Goal: Information Seeking & Learning: Learn about a topic

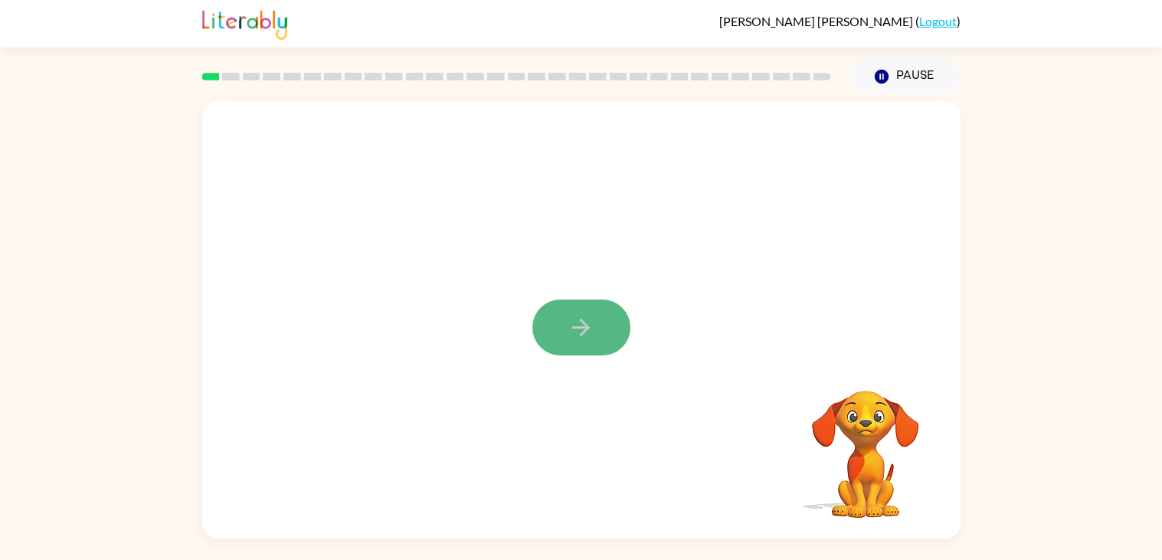
click at [579, 329] on icon "button" at bounding box center [581, 327] width 27 height 27
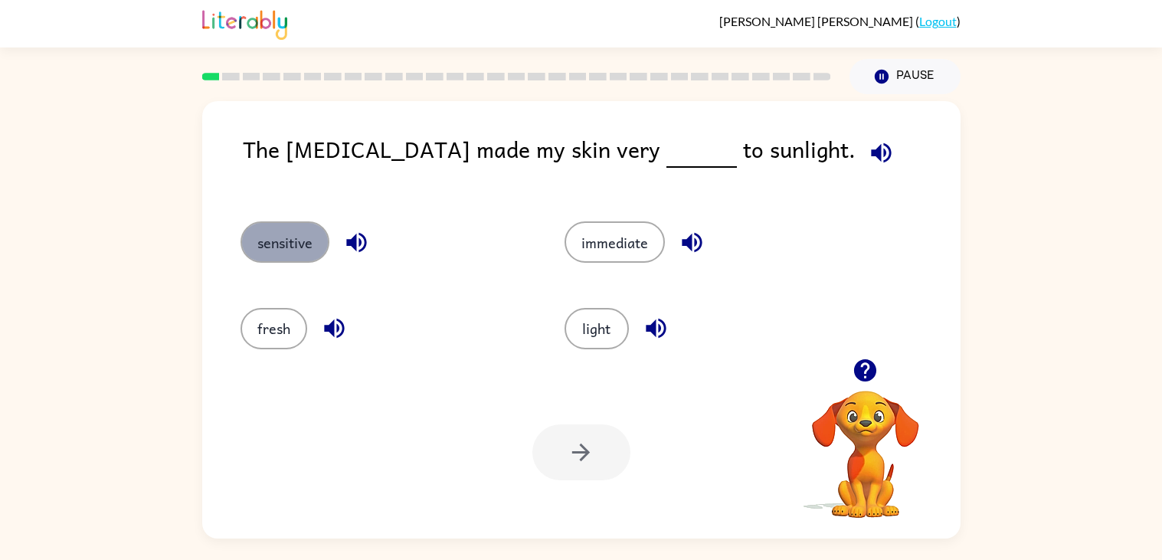
click at [303, 251] on button "sensitive" at bounding box center [285, 241] width 89 height 41
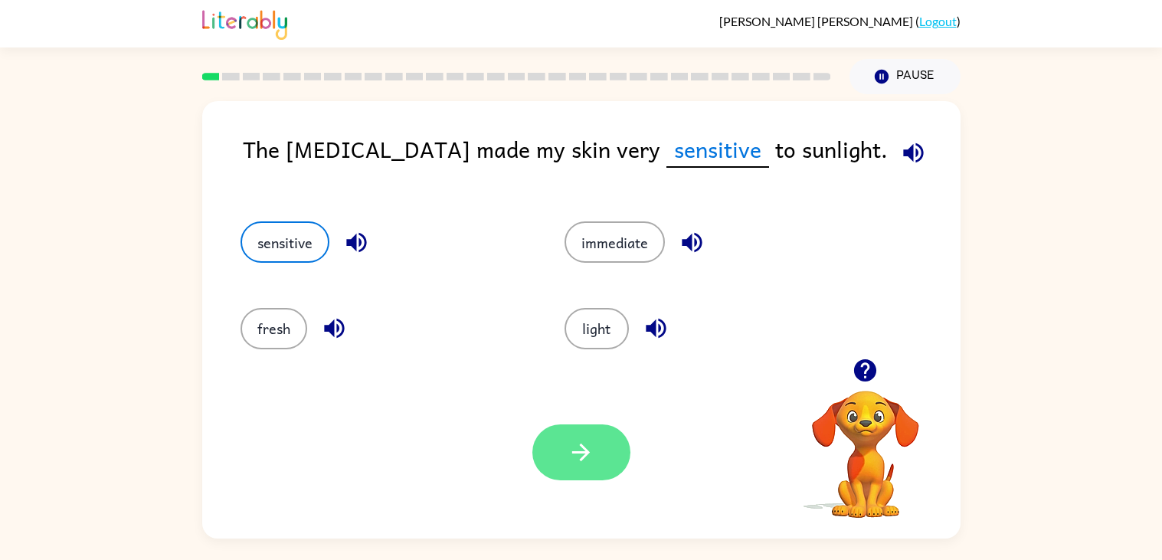
click at [579, 452] on icon "button" at bounding box center [581, 453] width 18 height 18
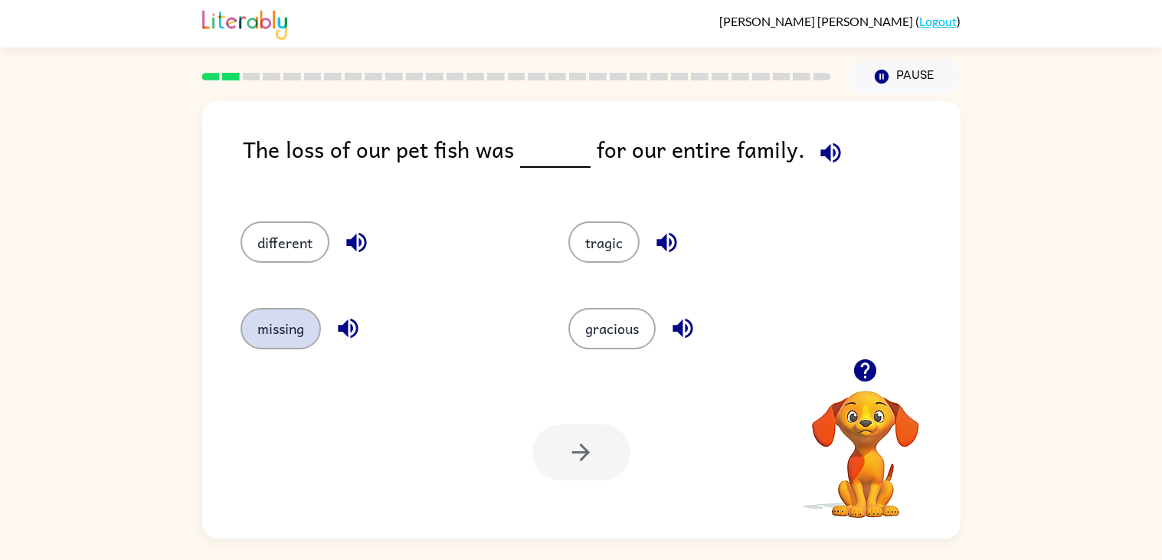
click at [288, 343] on button "missing" at bounding box center [281, 328] width 80 height 41
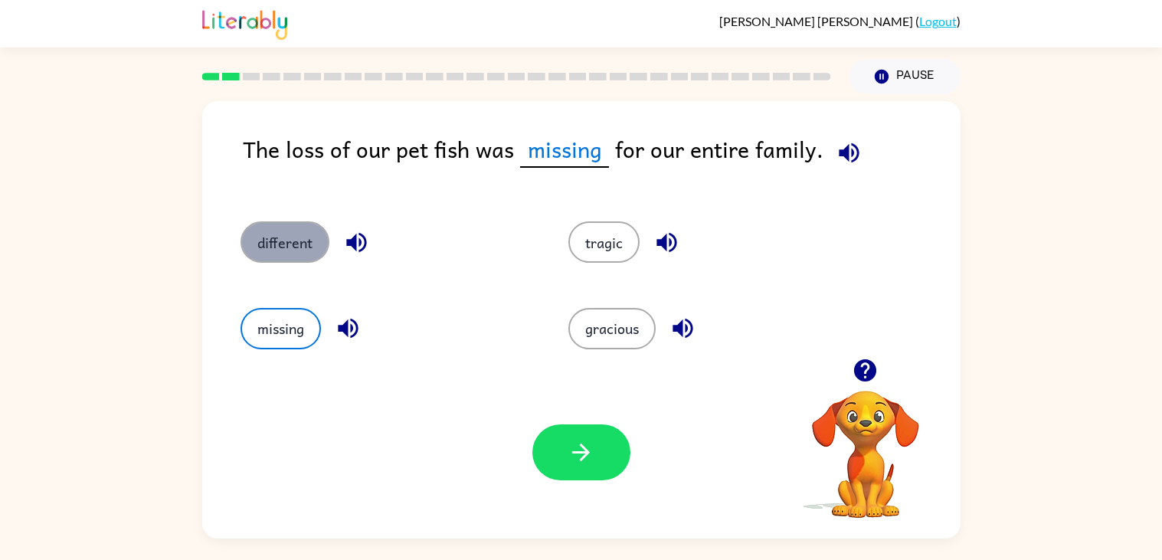
click at [286, 244] on button "different" at bounding box center [285, 241] width 89 height 41
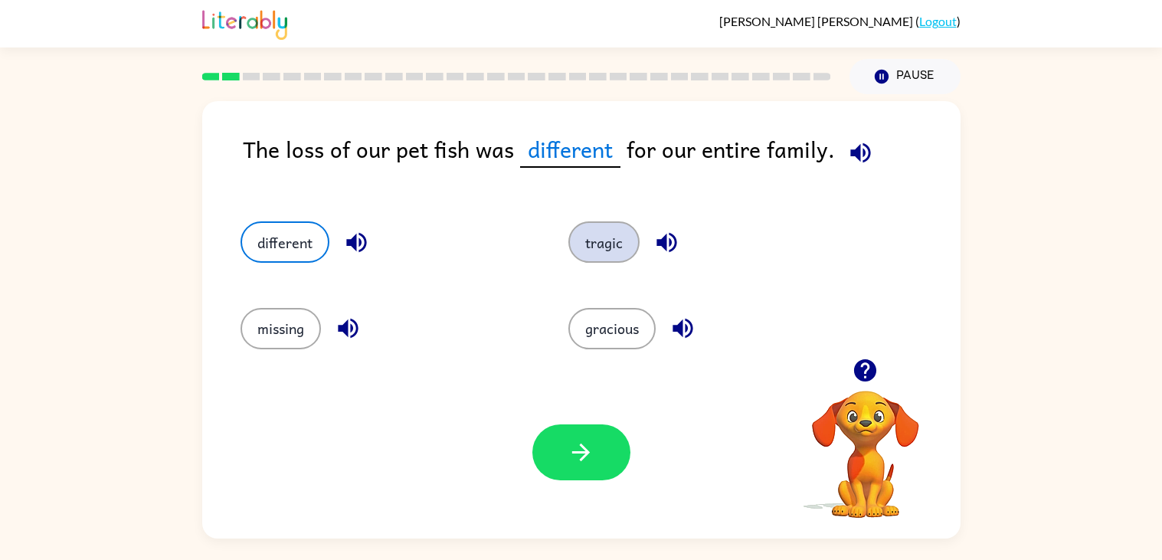
click at [614, 245] on button "tragic" at bounding box center [604, 241] width 71 height 41
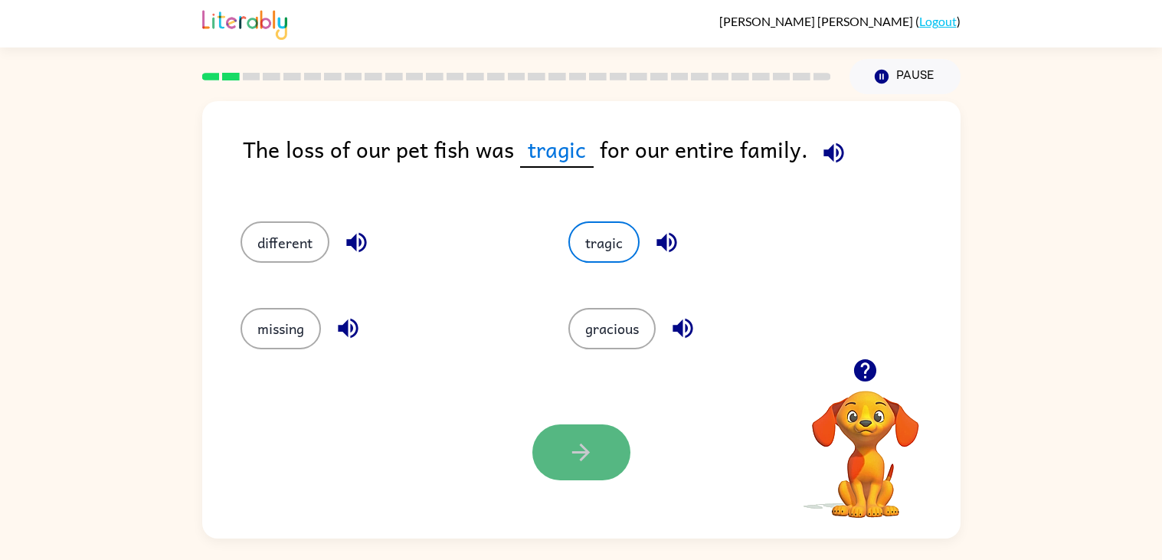
click at [554, 449] on button "button" at bounding box center [582, 453] width 98 height 56
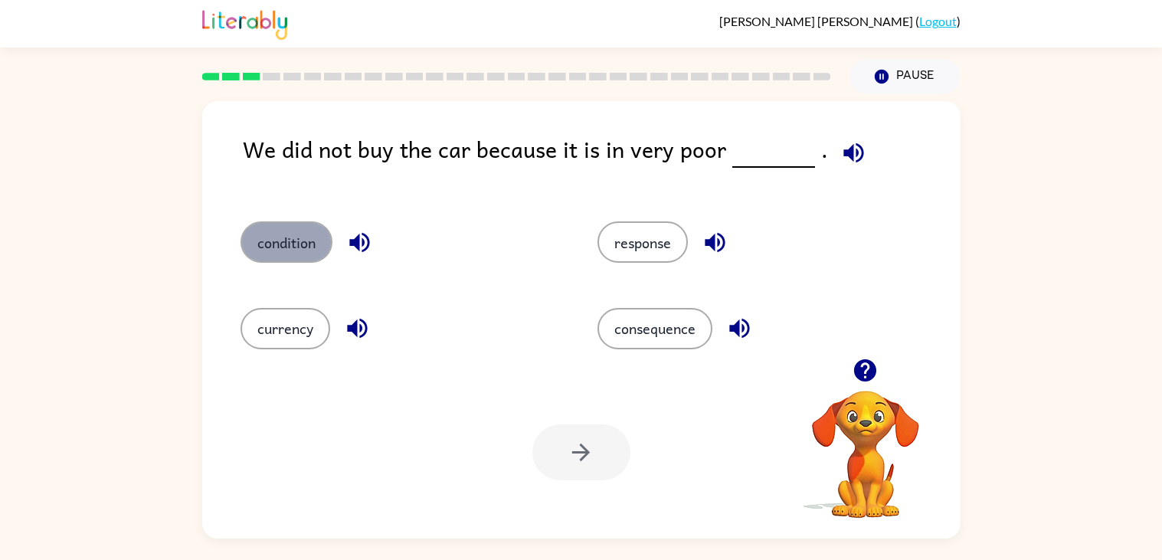
click at [303, 251] on button "condition" at bounding box center [287, 241] width 92 height 41
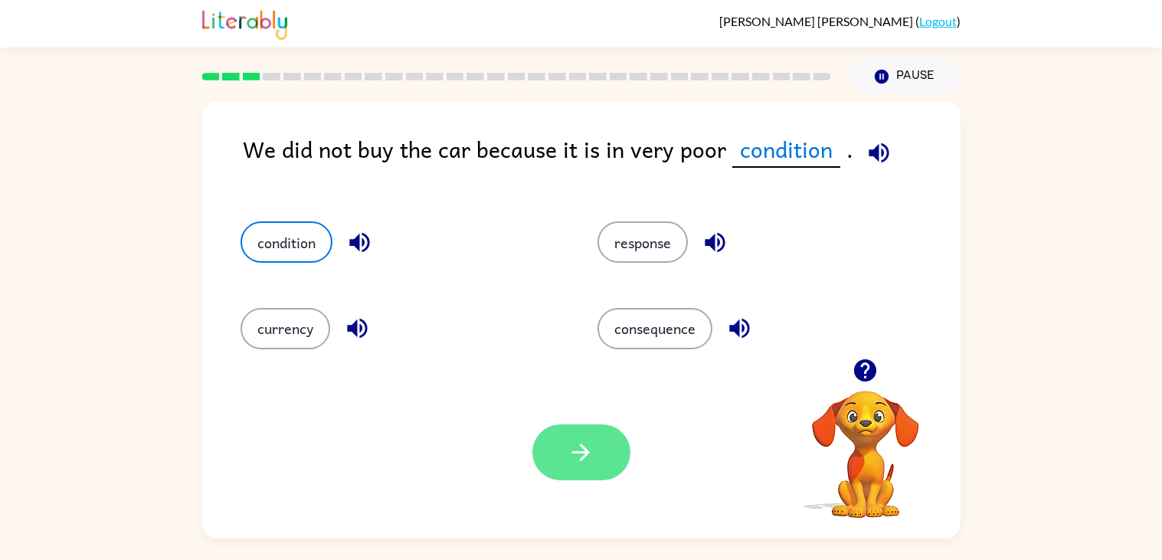
click at [579, 444] on icon "button" at bounding box center [581, 452] width 27 height 27
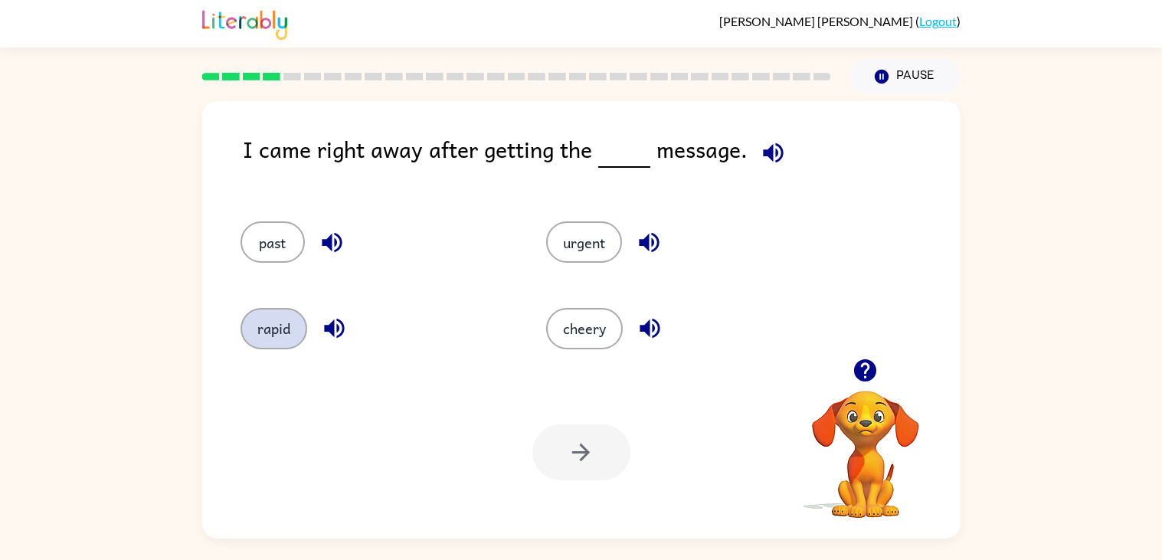
click at [273, 336] on button "rapid" at bounding box center [274, 328] width 67 height 41
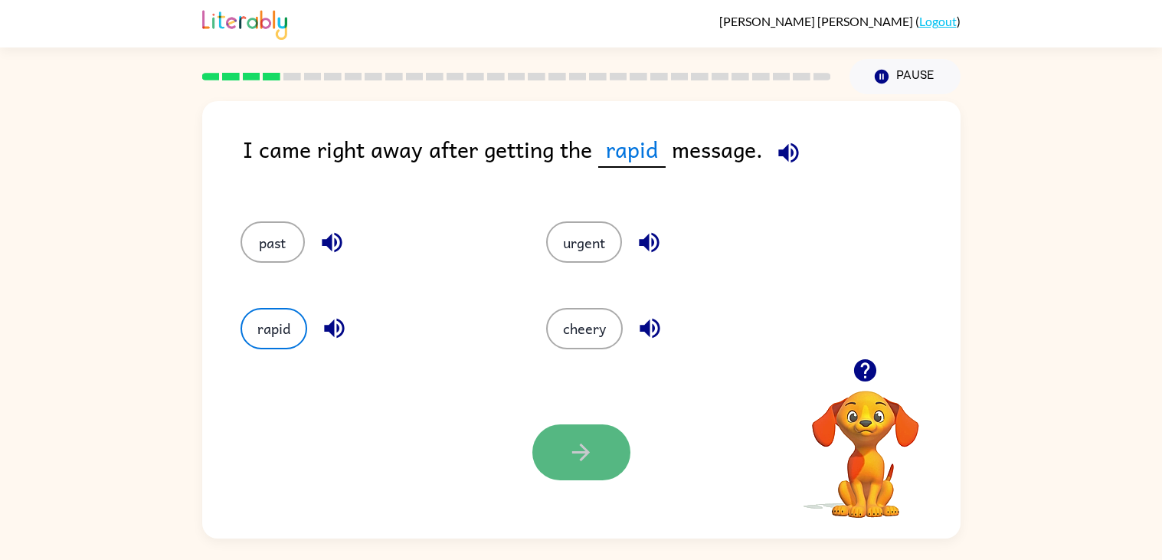
click at [593, 443] on icon "button" at bounding box center [581, 452] width 27 height 27
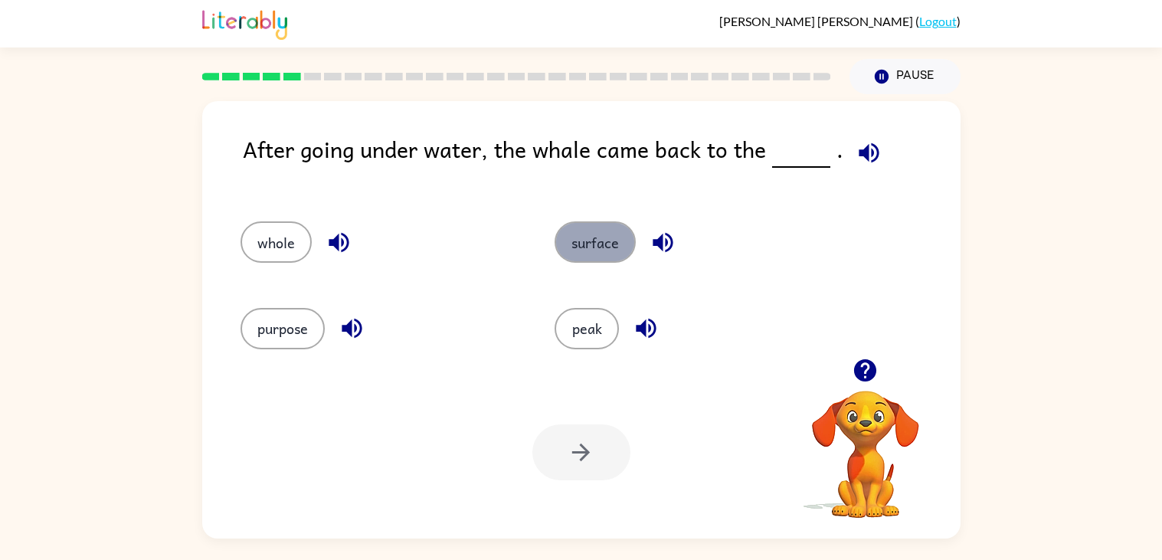
click at [586, 236] on button "surface" at bounding box center [595, 241] width 81 height 41
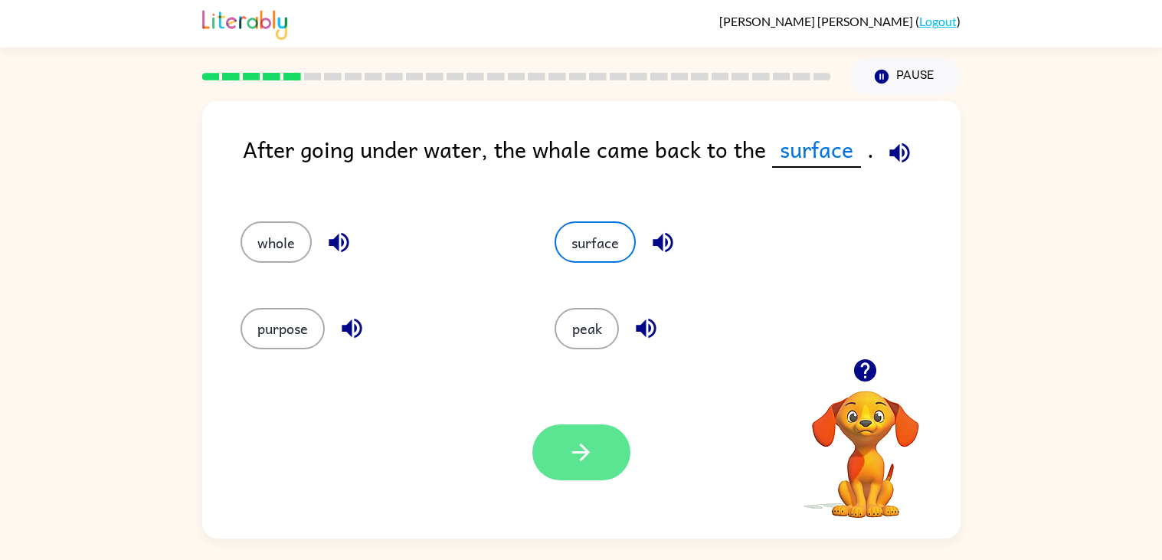
click at [598, 464] on button "button" at bounding box center [582, 453] width 98 height 56
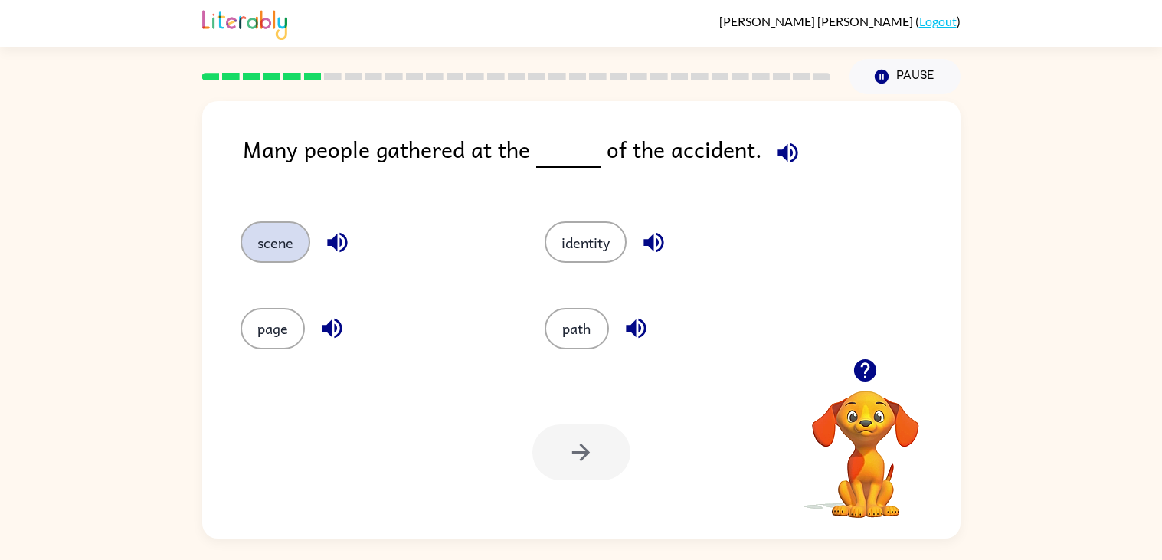
click at [273, 239] on button "scene" at bounding box center [276, 241] width 70 height 41
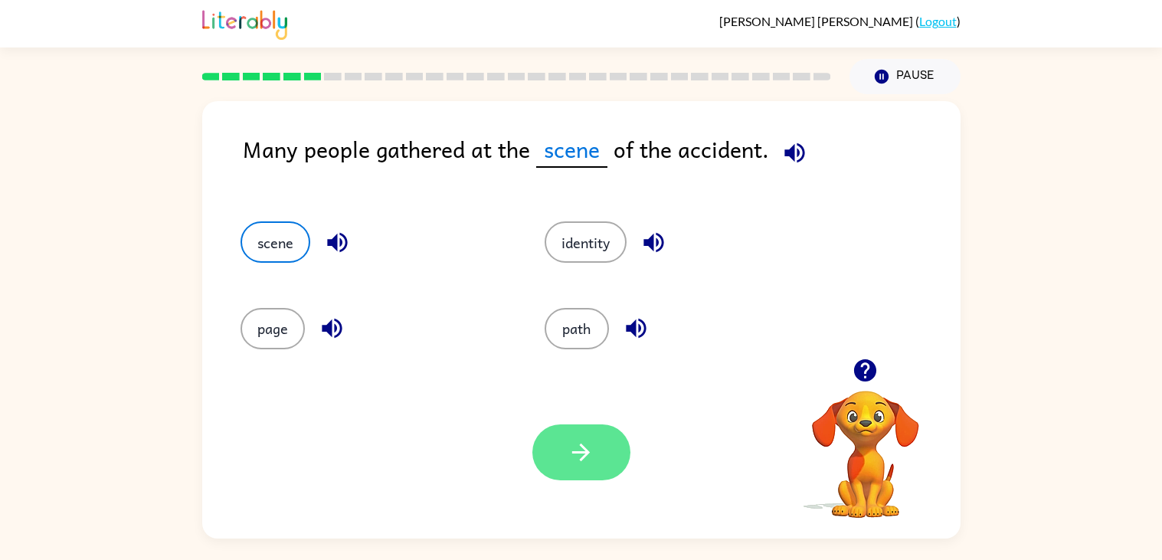
click at [589, 453] on icon "button" at bounding box center [581, 453] width 18 height 18
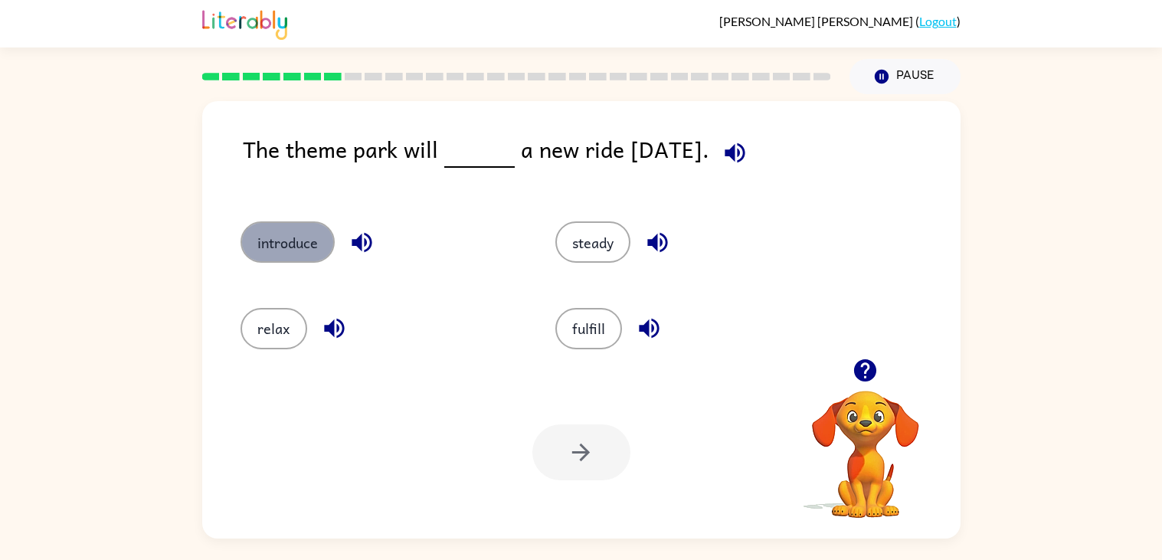
click at [300, 241] on button "introduce" at bounding box center [288, 241] width 94 height 41
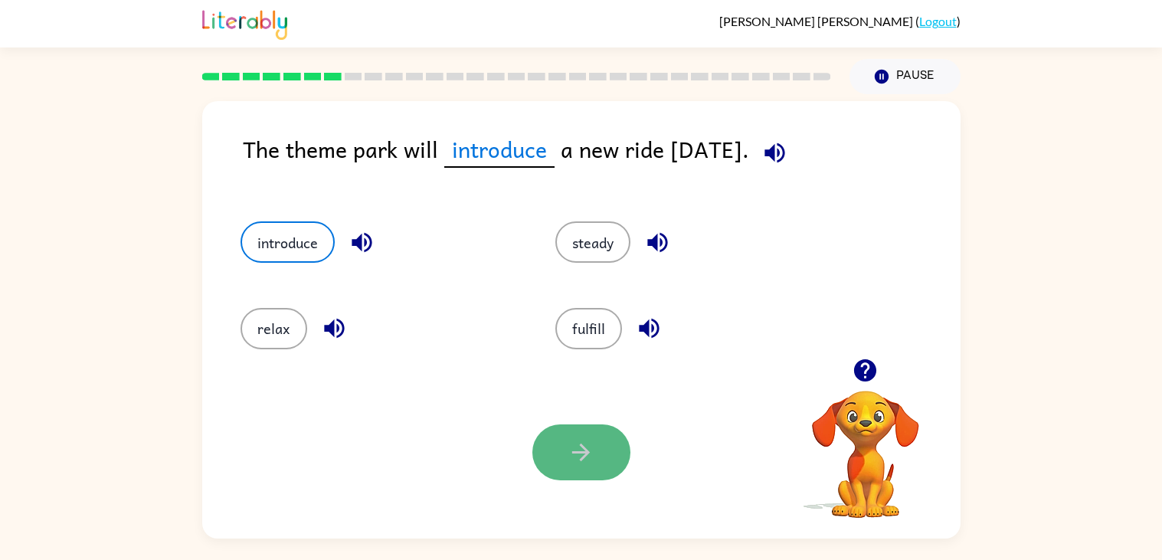
click at [596, 461] on button "button" at bounding box center [582, 453] width 98 height 56
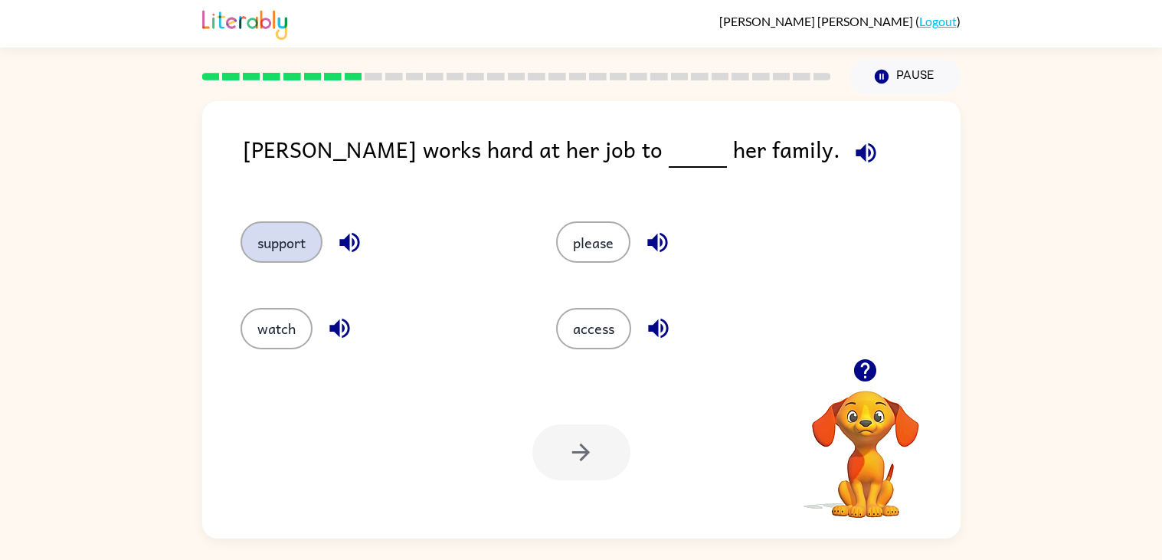
click at [291, 255] on button "support" at bounding box center [282, 241] width 82 height 41
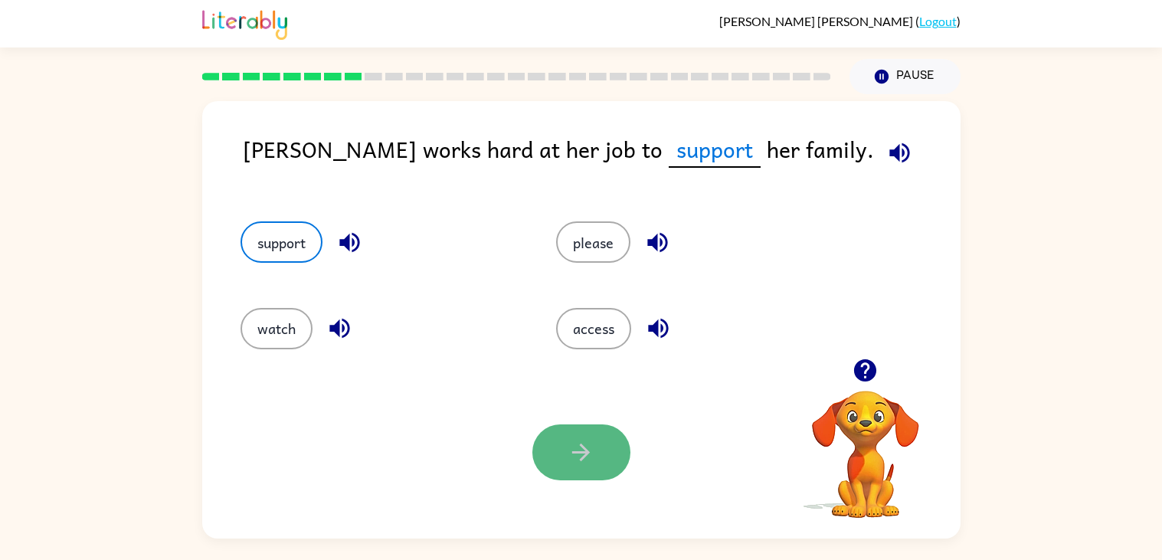
click at [623, 464] on button "button" at bounding box center [582, 453] width 98 height 56
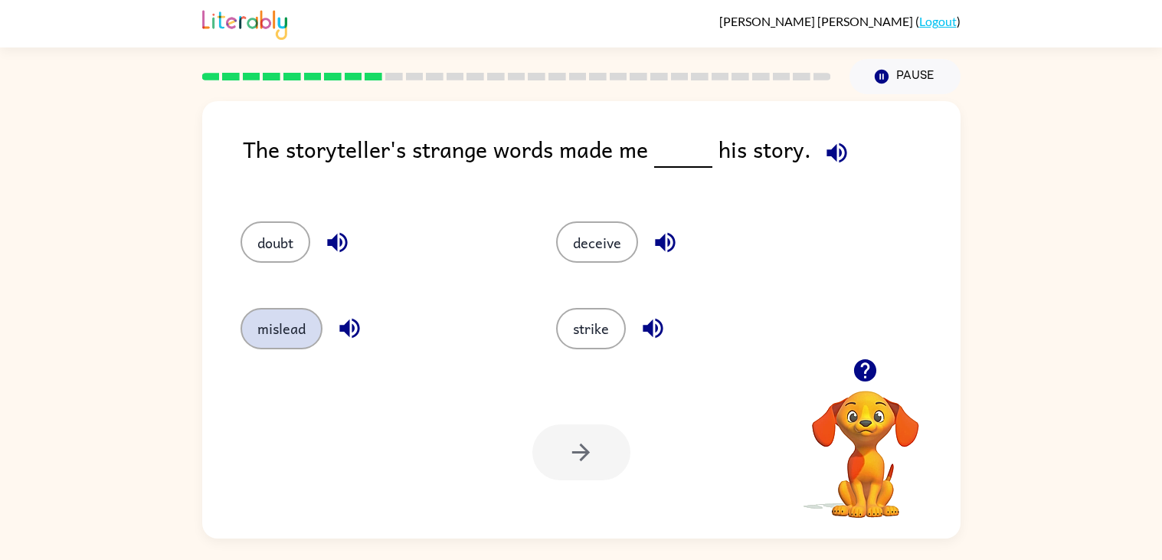
click at [282, 320] on button "mislead" at bounding box center [282, 328] width 82 height 41
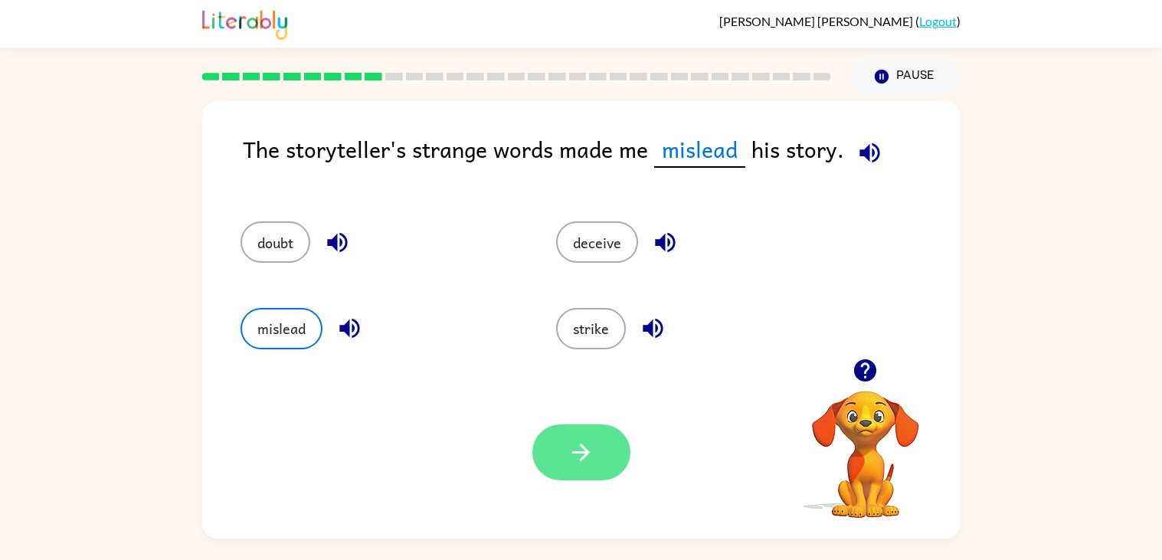
click at [606, 457] on button "button" at bounding box center [582, 453] width 98 height 56
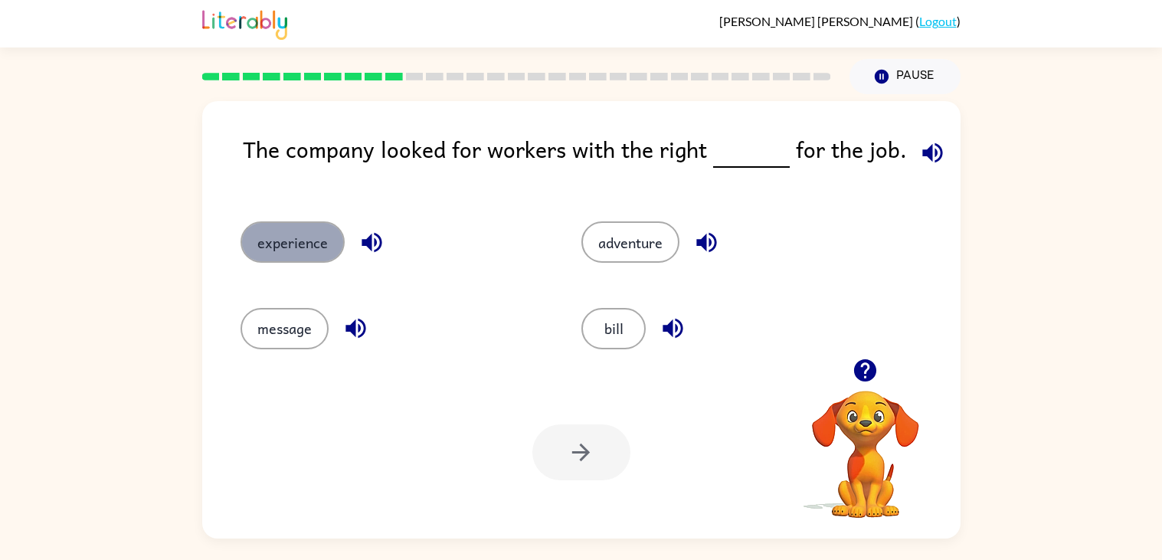
click at [276, 222] on button "experience" at bounding box center [293, 241] width 104 height 41
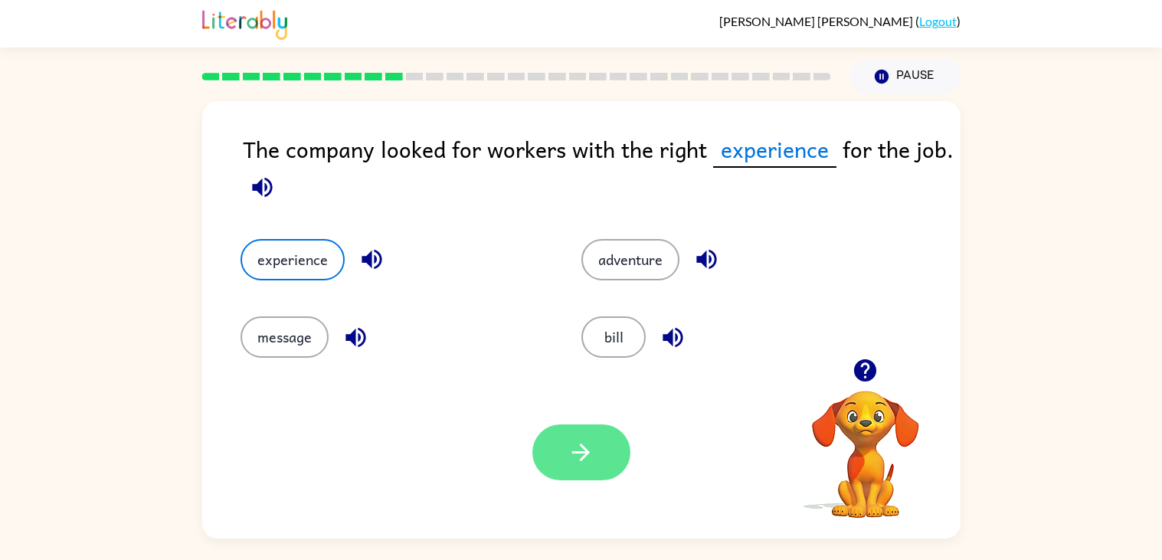
click at [555, 434] on button "button" at bounding box center [582, 453] width 98 height 56
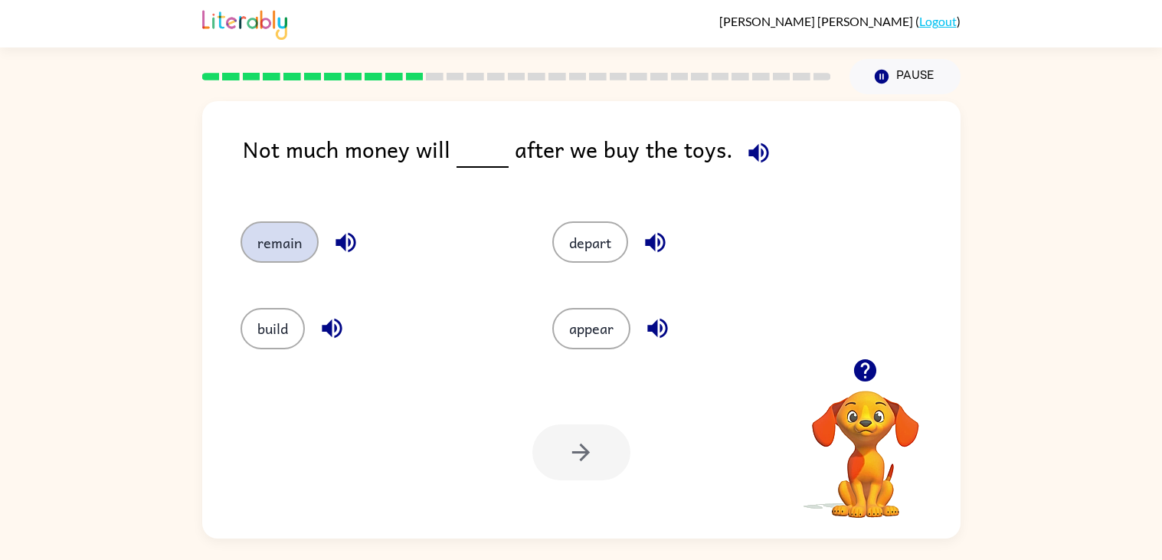
click at [281, 249] on button "remain" at bounding box center [280, 241] width 78 height 41
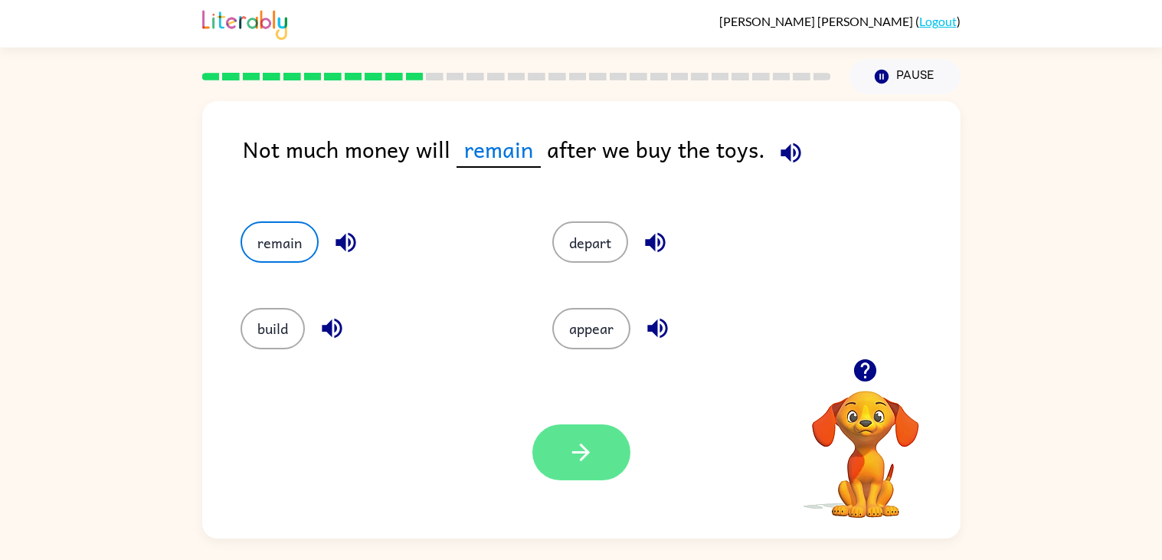
click at [580, 457] on icon "button" at bounding box center [581, 452] width 27 height 27
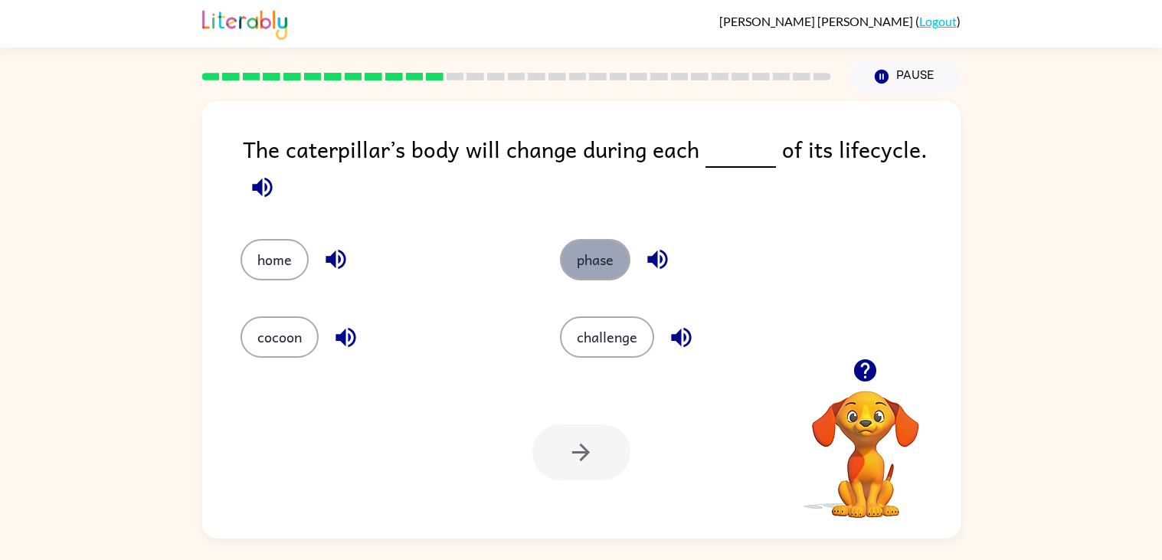
click at [605, 269] on button "phase" at bounding box center [595, 259] width 70 height 41
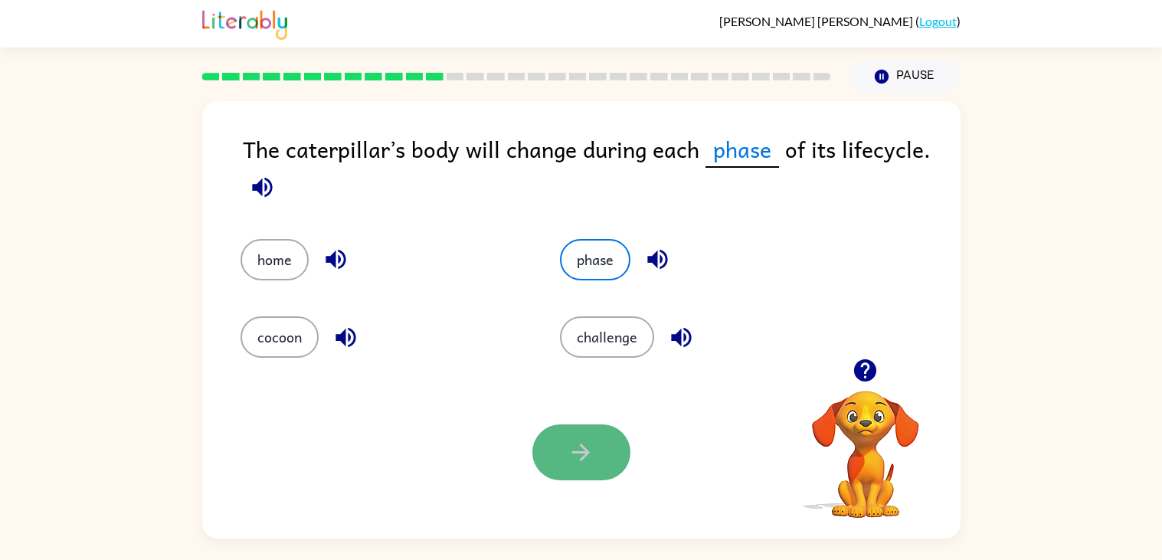
click at [585, 447] on icon "button" at bounding box center [581, 452] width 27 height 27
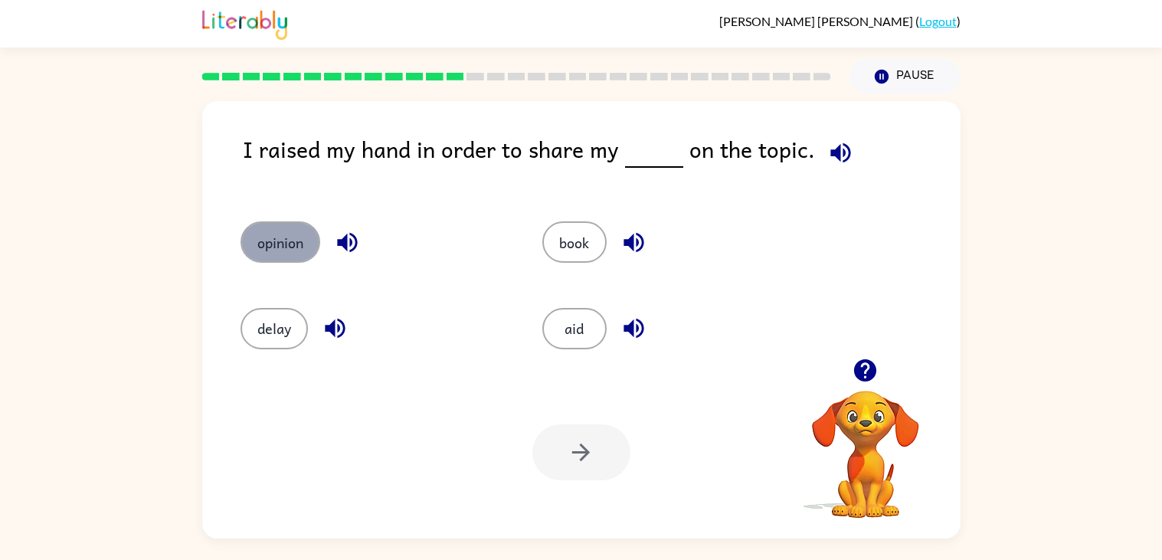
click at [274, 239] on button "opinion" at bounding box center [281, 241] width 80 height 41
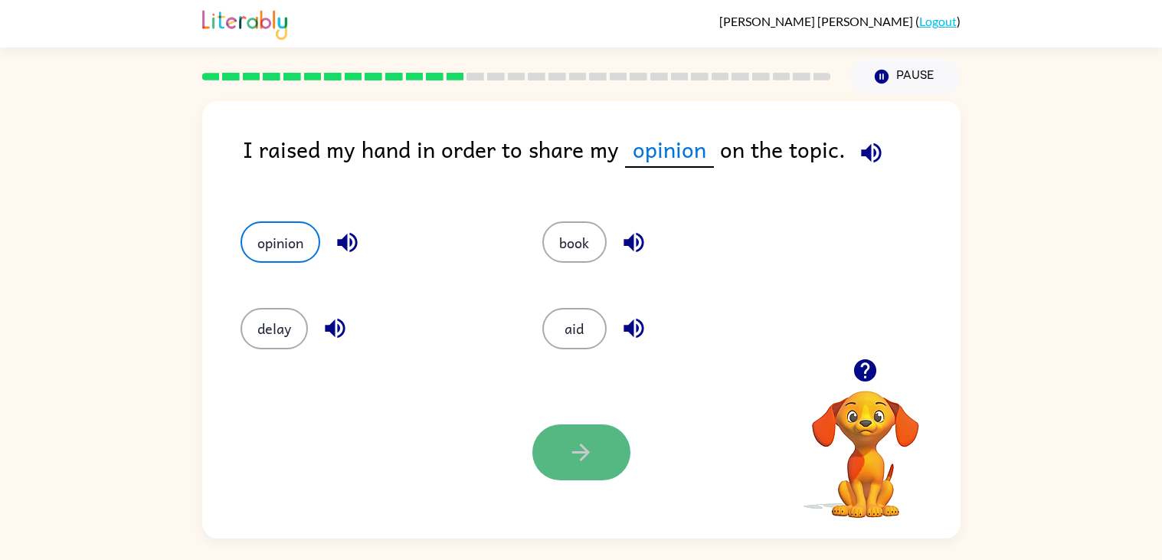
click at [583, 425] on button "button" at bounding box center [582, 453] width 98 height 56
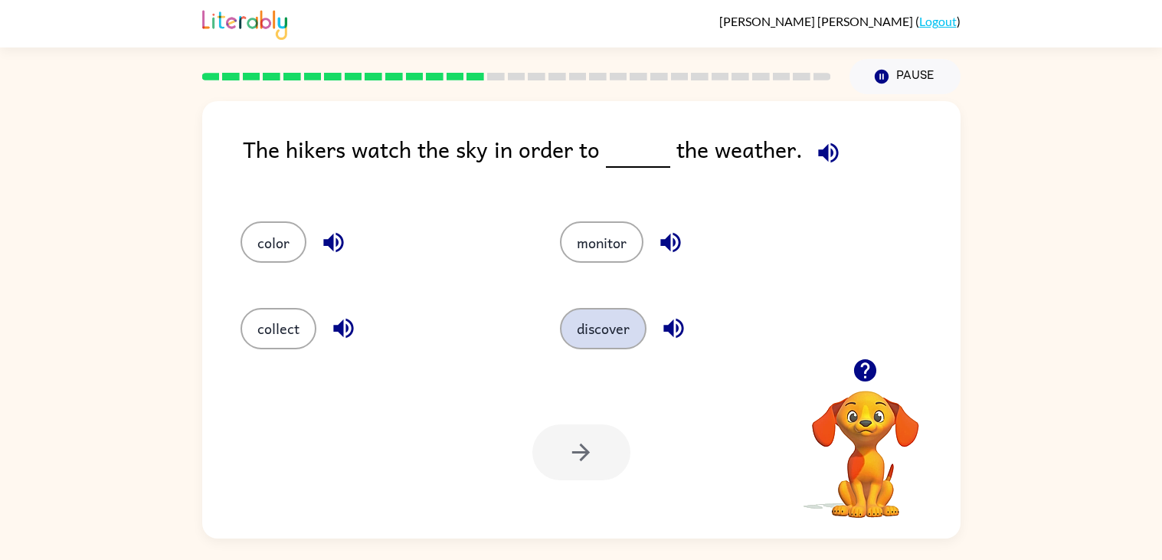
click at [612, 321] on button "discover" at bounding box center [603, 328] width 87 height 41
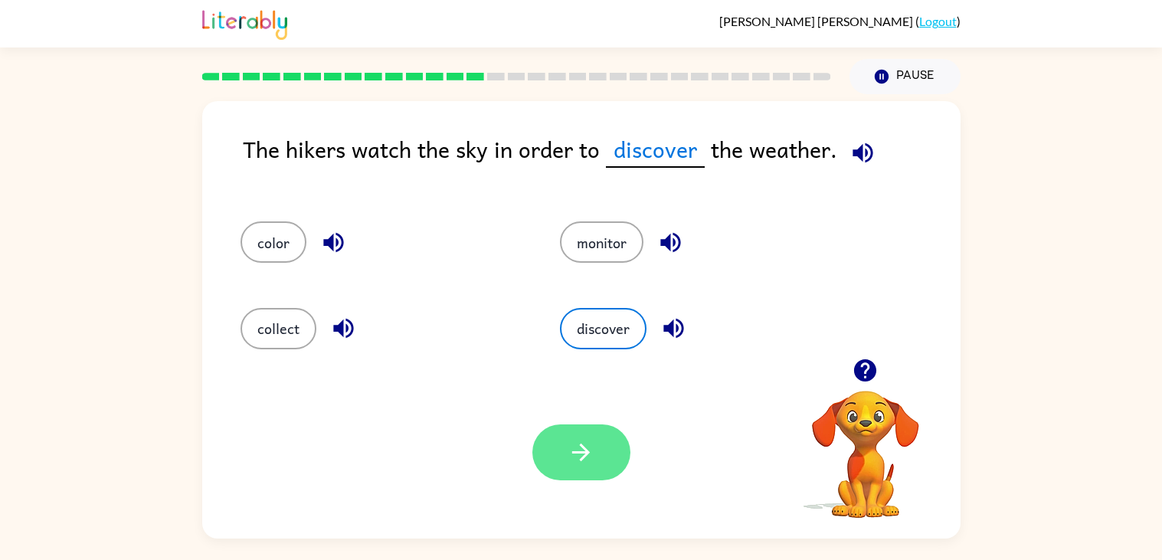
click at [615, 468] on button "button" at bounding box center [582, 453] width 98 height 56
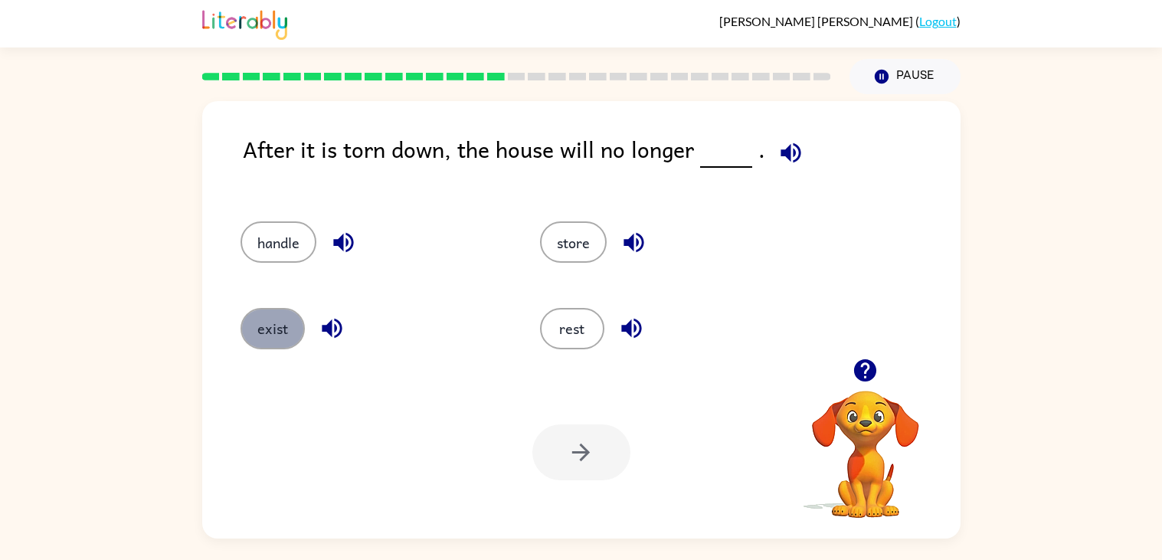
click at [265, 343] on button "exist" at bounding box center [273, 328] width 64 height 41
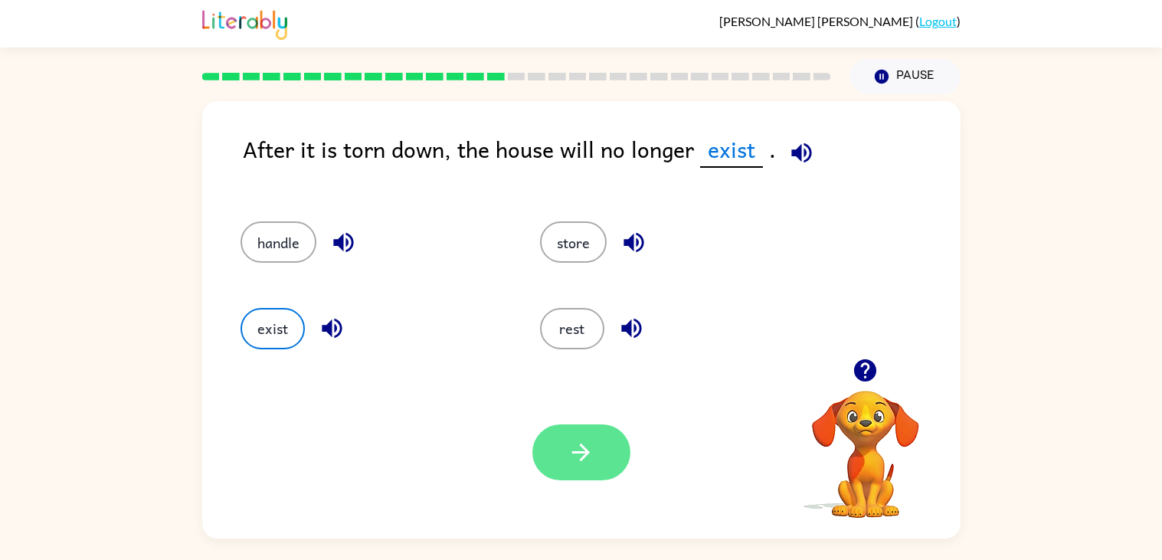
click at [575, 466] on button "button" at bounding box center [582, 453] width 98 height 56
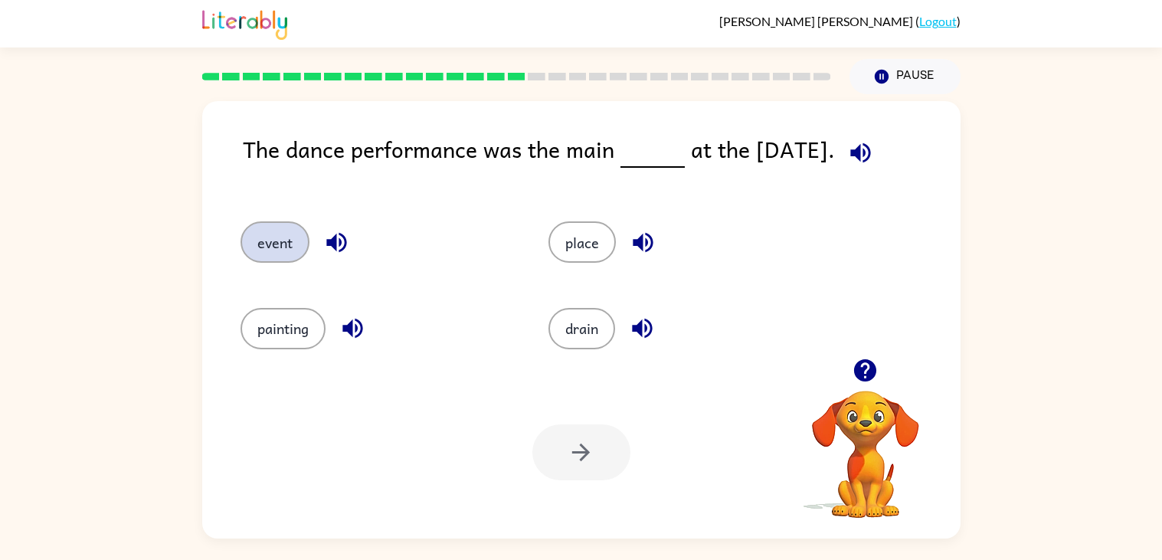
click at [264, 244] on button "event" at bounding box center [275, 241] width 69 height 41
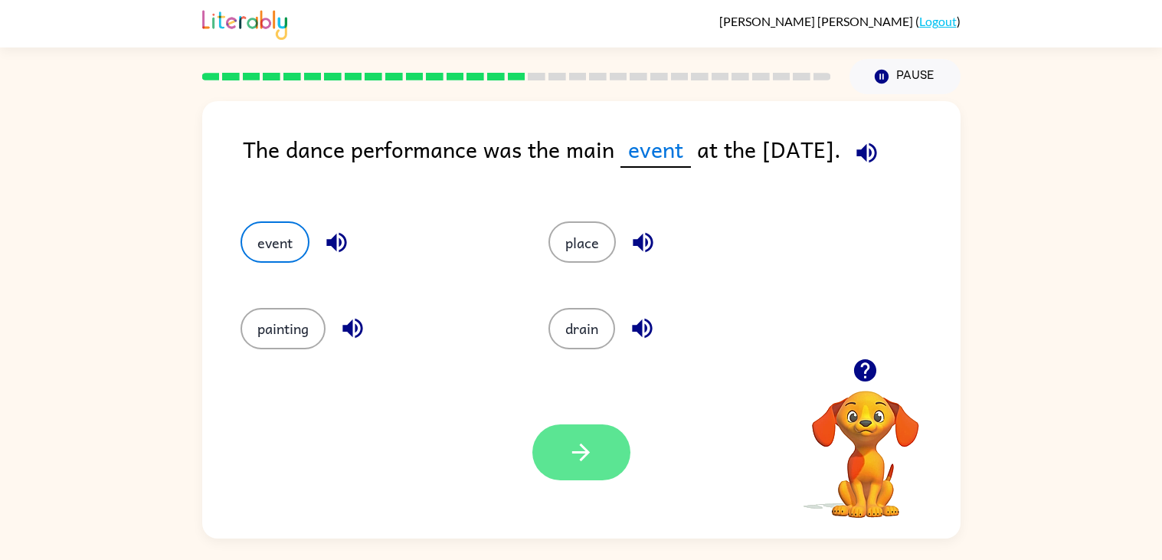
click at [560, 449] on button "button" at bounding box center [582, 453] width 98 height 56
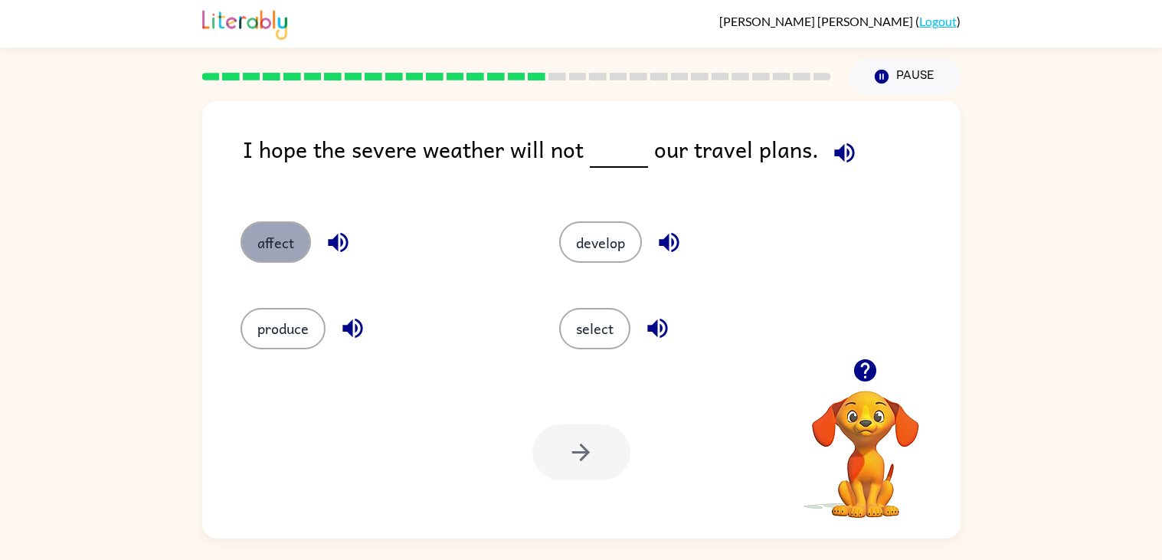
click at [250, 248] on button "affect" at bounding box center [276, 241] width 70 height 41
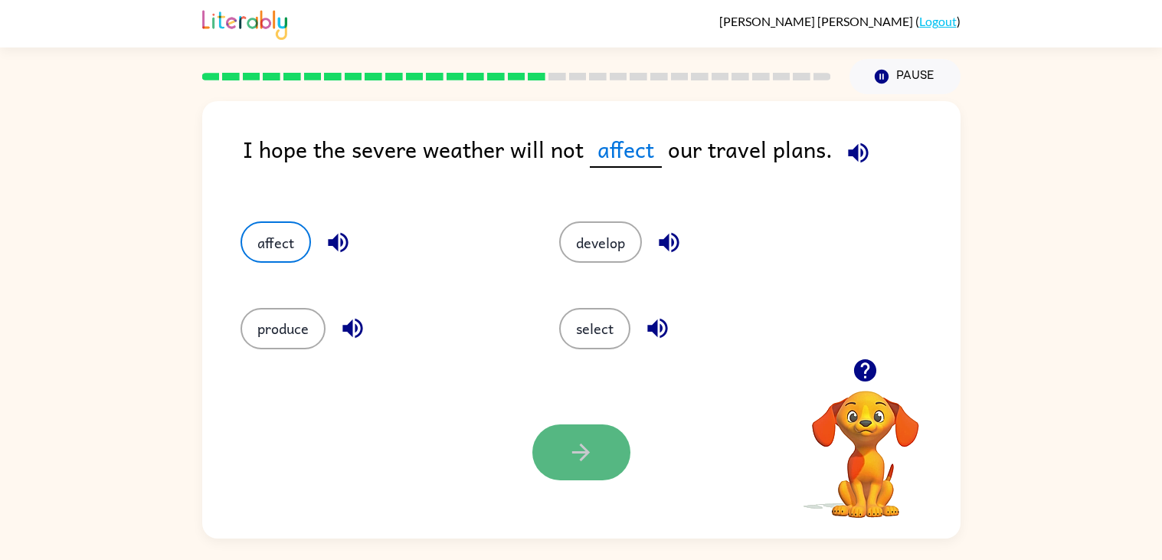
click at [618, 461] on button "button" at bounding box center [582, 453] width 98 height 56
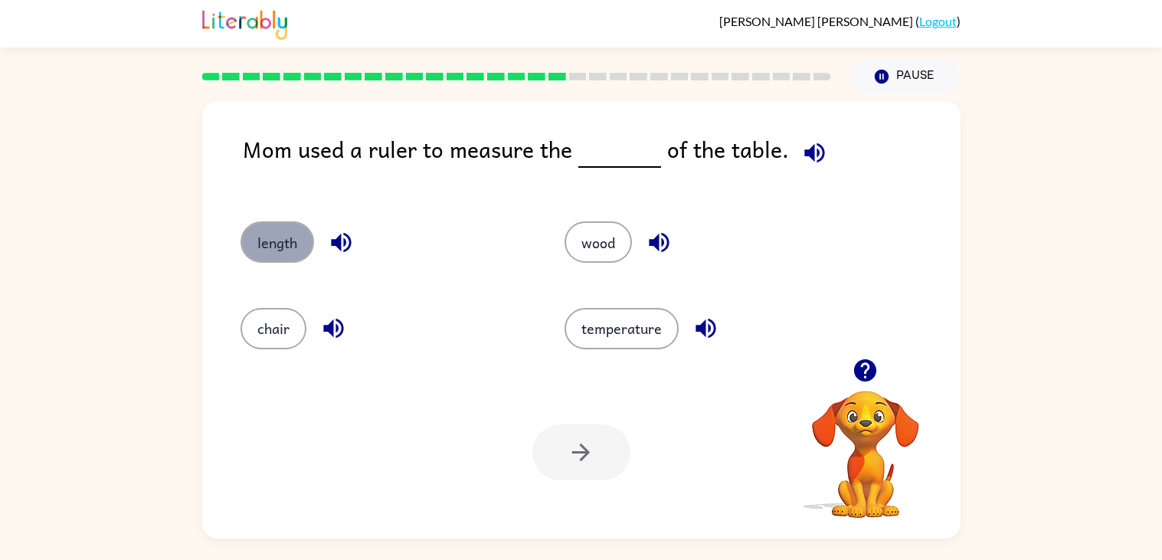
click at [273, 233] on button "length" at bounding box center [278, 241] width 74 height 41
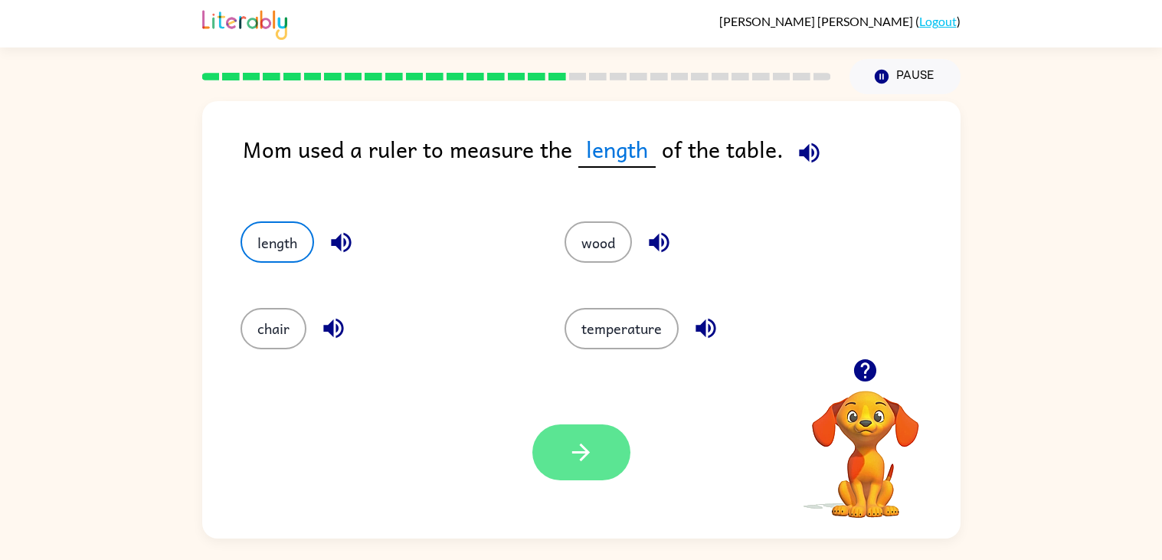
click at [588, 457] on icon "button" at bounding box center [581, 452] width 27 height 27
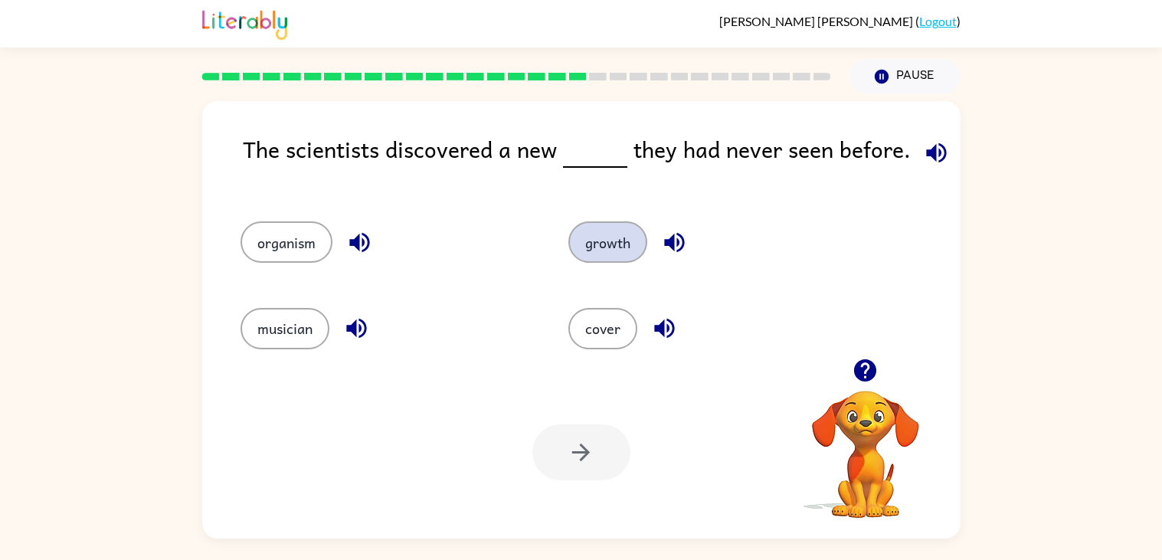
click at [602, 226] on button "growth" at bounding box center [608, 241] width 79 height 41
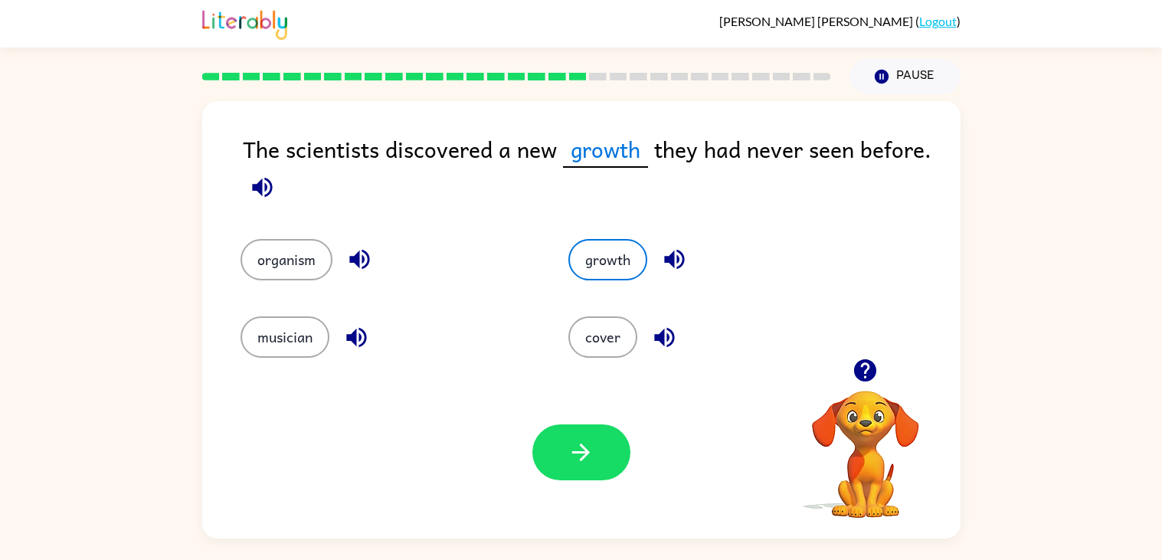
click at [592, 485] on div "Your browser must support playing .mp4 files to use Literably. Please try using…" at bounding box center [581, 452] width 759 height 172
click at [602, 470] on button "button" at bounding box center [582, 453] width 98 height 56
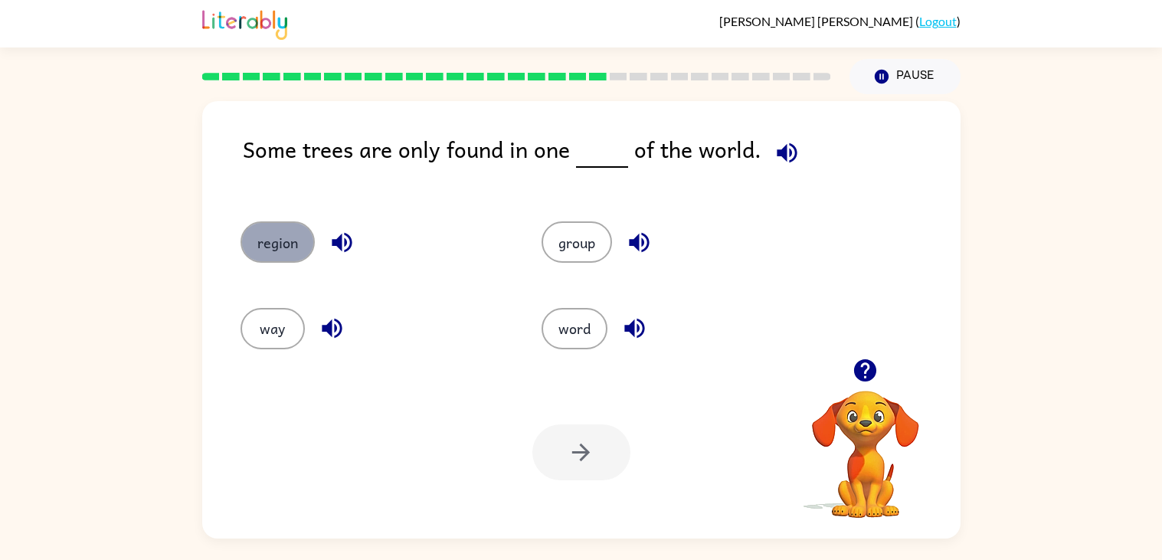
click at [261, 249] on button "region" at bounding box center [278, 241] width 74 height 41
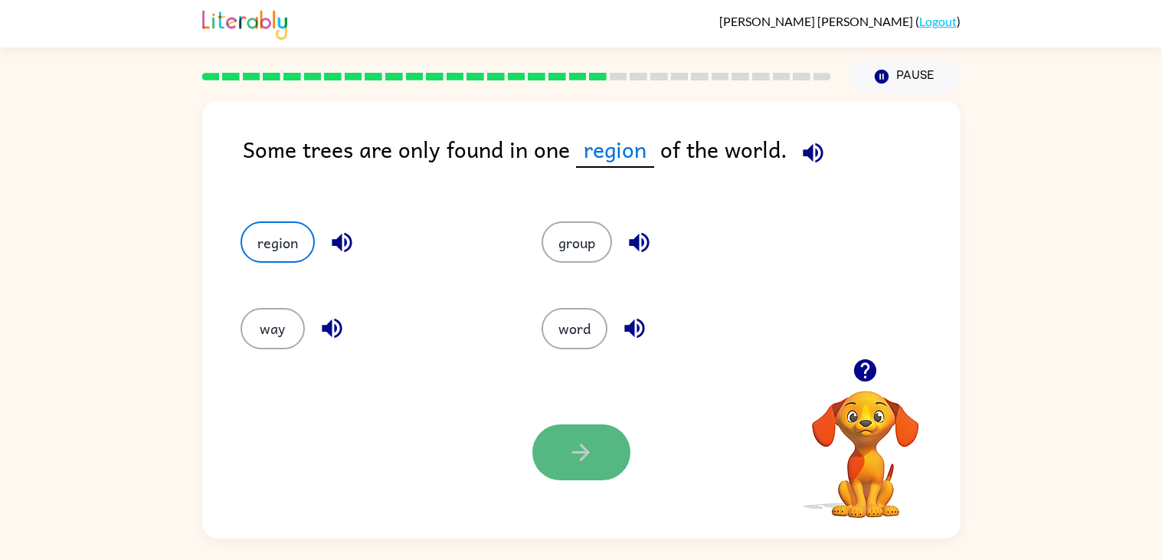
click at [616, 431] on button "button" at bounding box center [582, 453] width 98 height 56
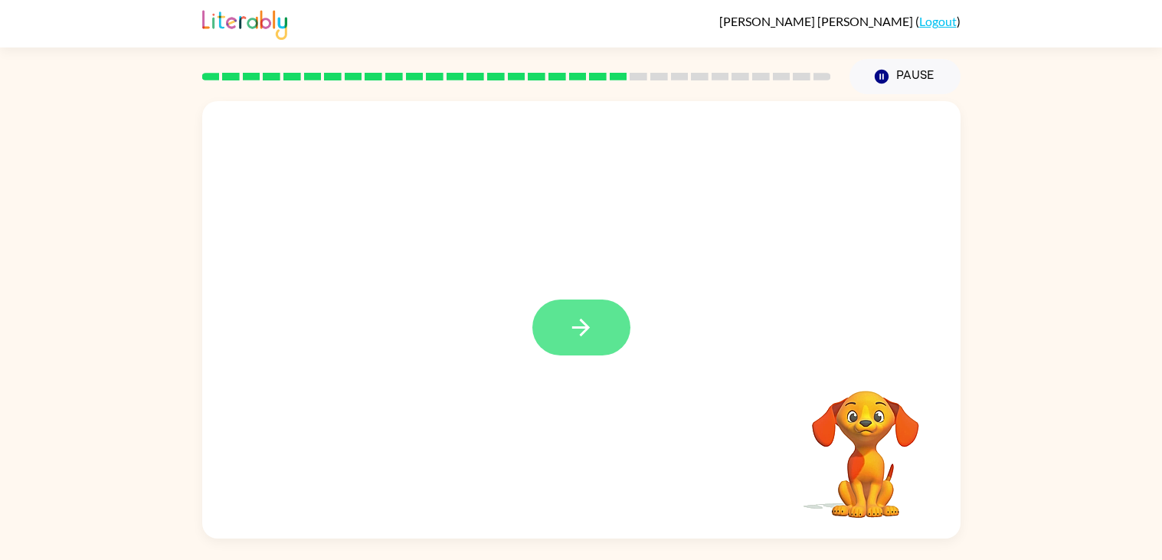
click at [595, 344] on button "button" at bounding box center [582, 328] width 98 height 56
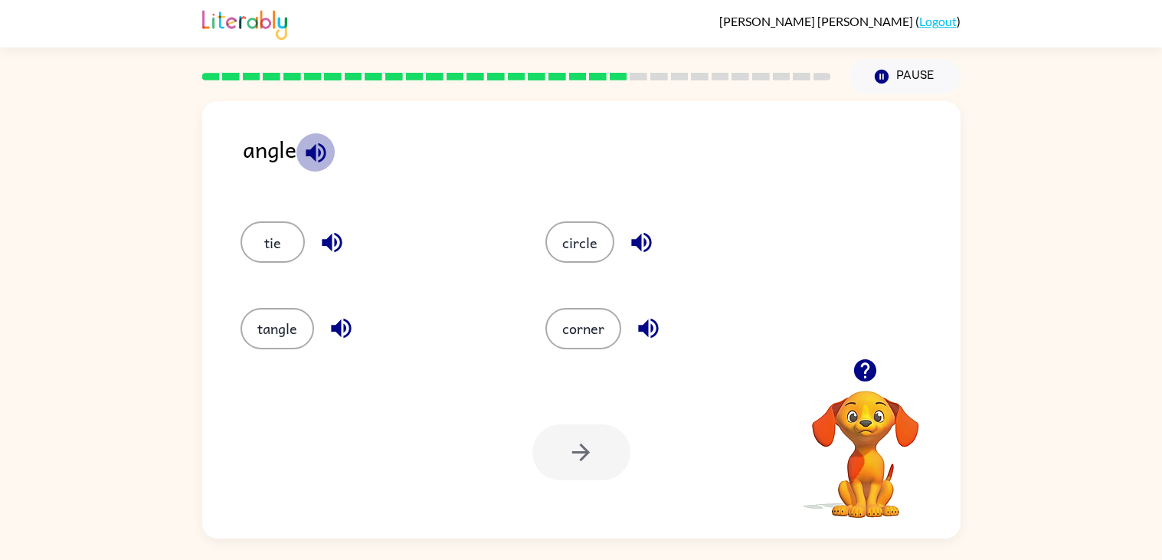
click at [314, 152] on icon "button" at bounding box center [316, 153] width 20 height 20
click at [566, 330] on button "corner" at bounding box center [584, 328] width 76 height 41
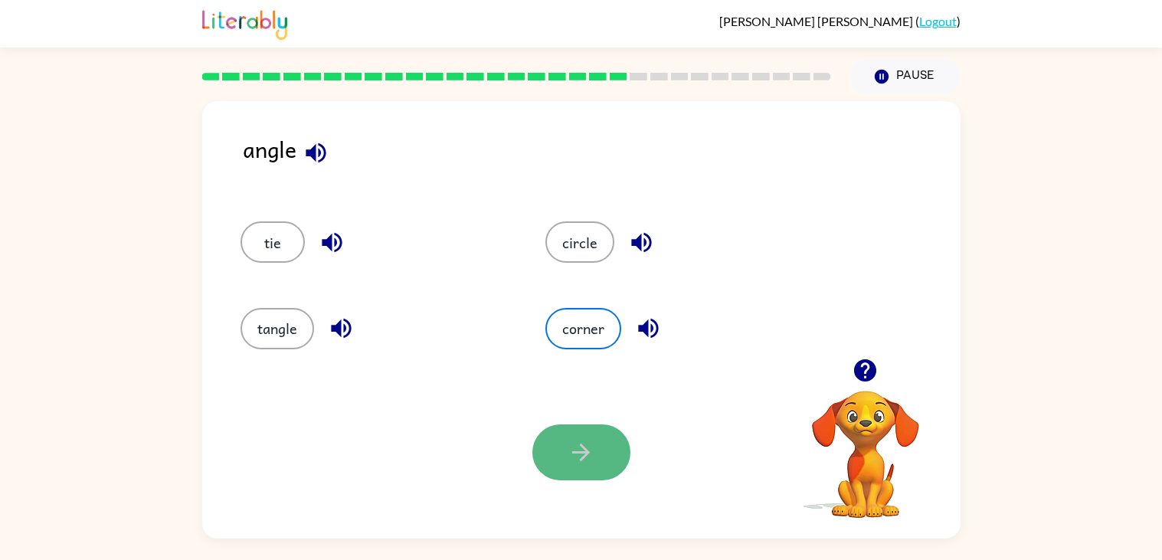
click at [580, 467] on button "button" at bounding box center [582, 453] width 98 height 56
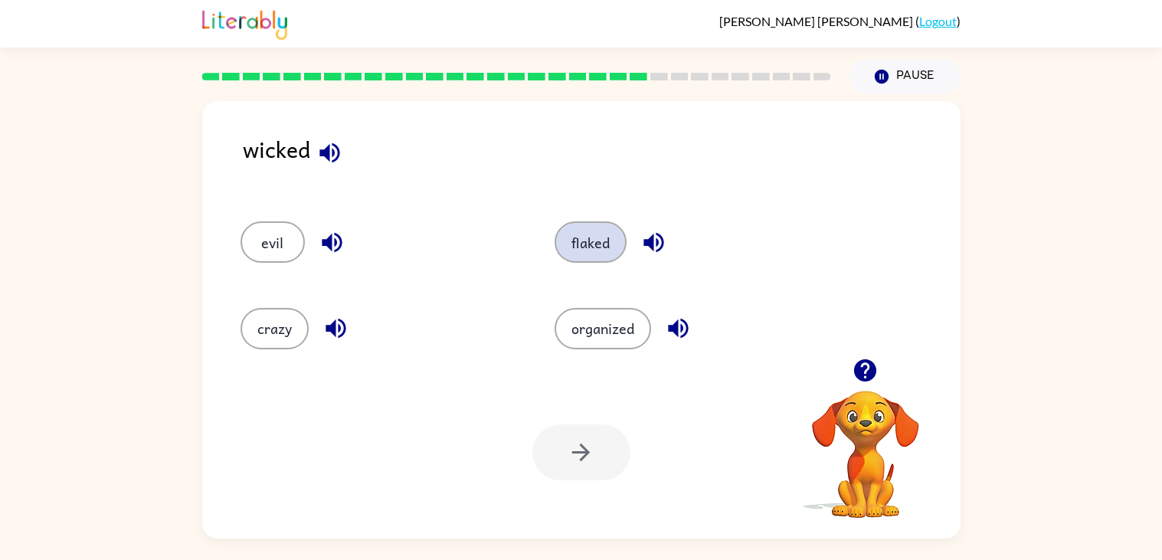
click at [590, 239] on button "flaked" at bounding box center [591, 241] width 72 height 41
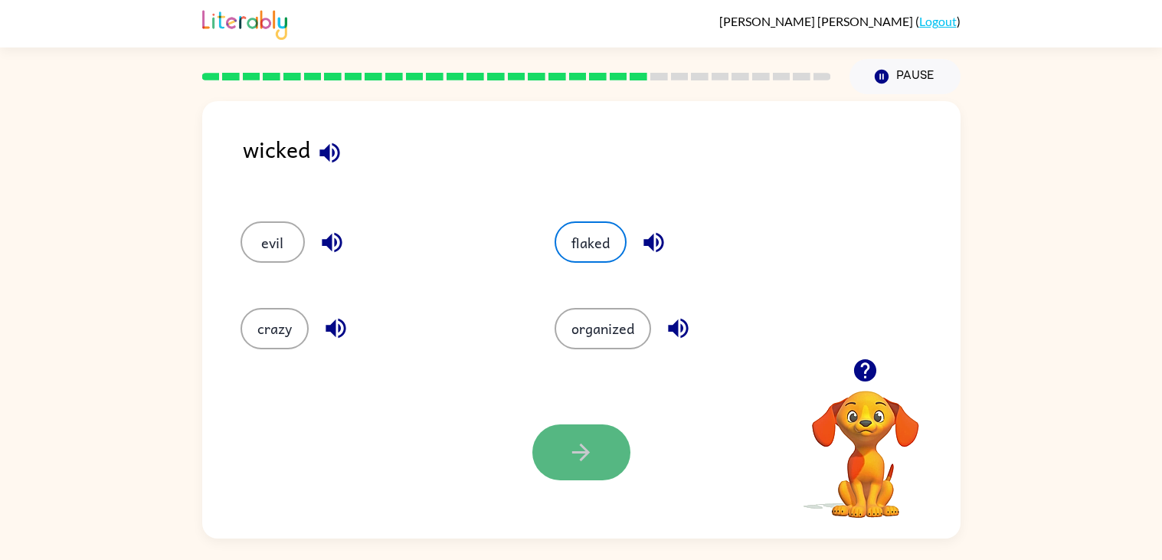
click at [575, 447] on icon "button" at bounding box center [581, 452] width 27 height 27
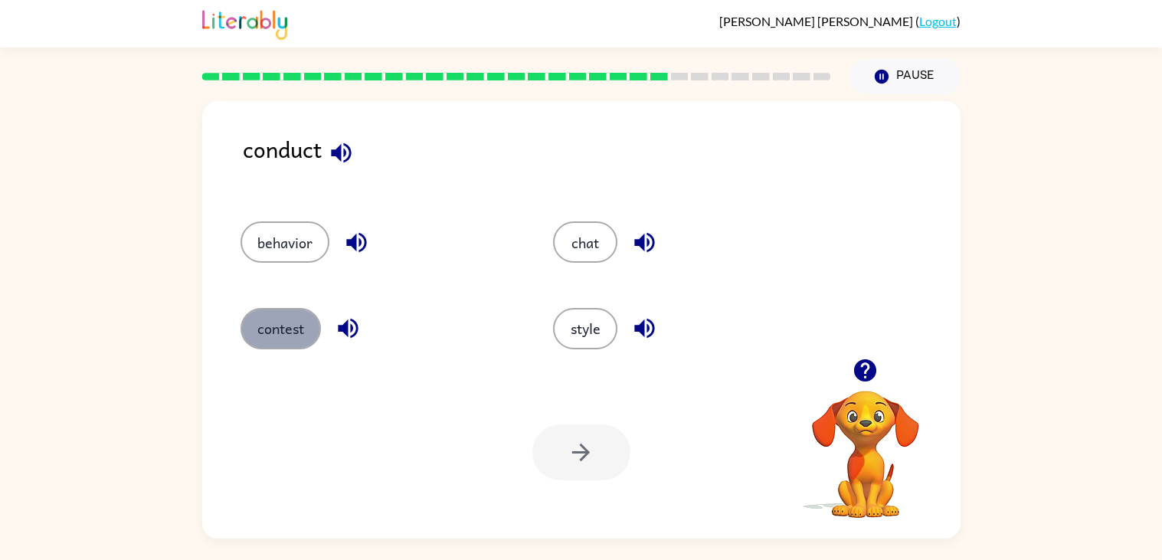
click at [273, 326] on button "contest" at bounding box center [281, 328] width 80 height 41
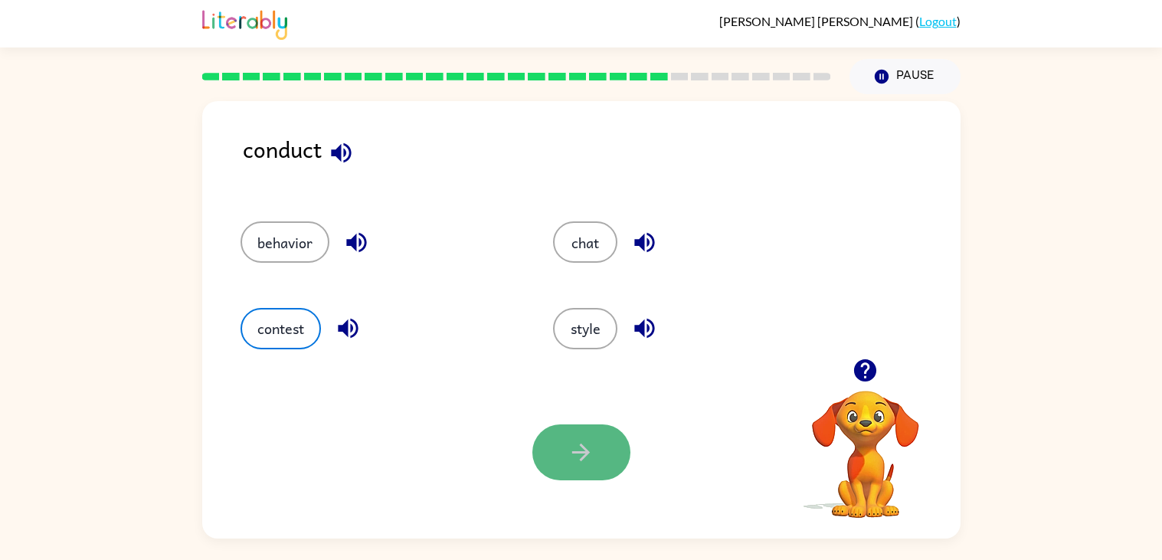
click at [583, 441] on icon "button" at bounding box center [581, 452] width 27 height 27
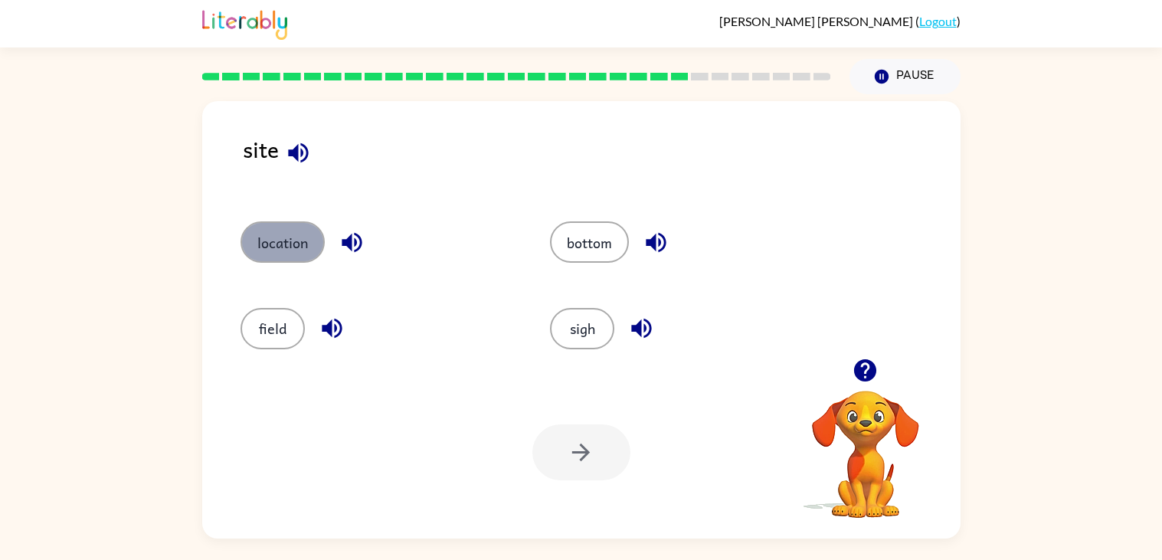
click at [314, 243] on button "location" at bounding box center [283, 241] width 84 height 41
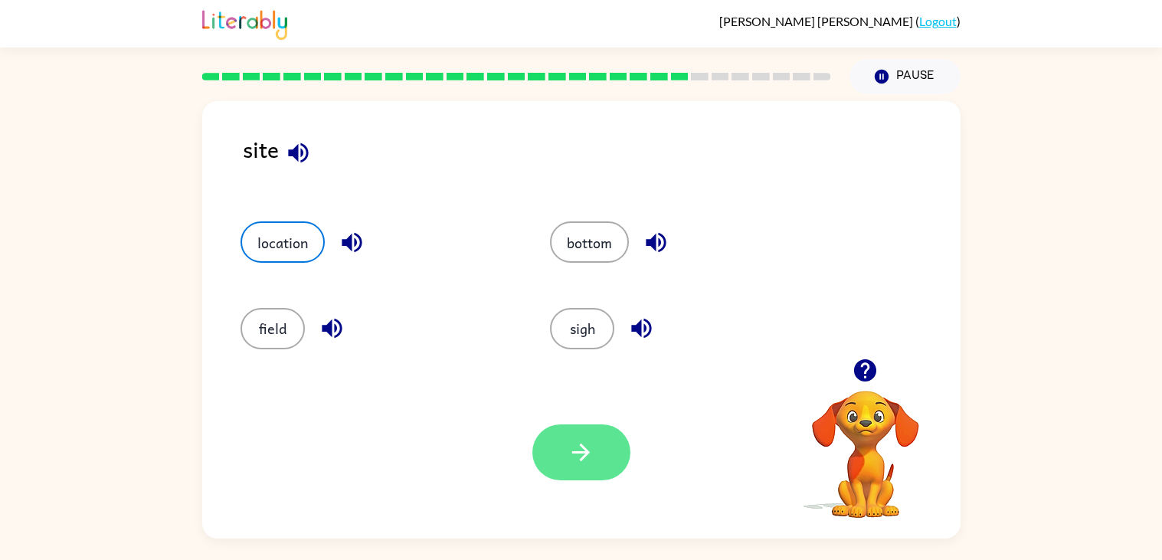
click at [542, 461] on button "button" at bounding box center [582, 453] width 98 height 56
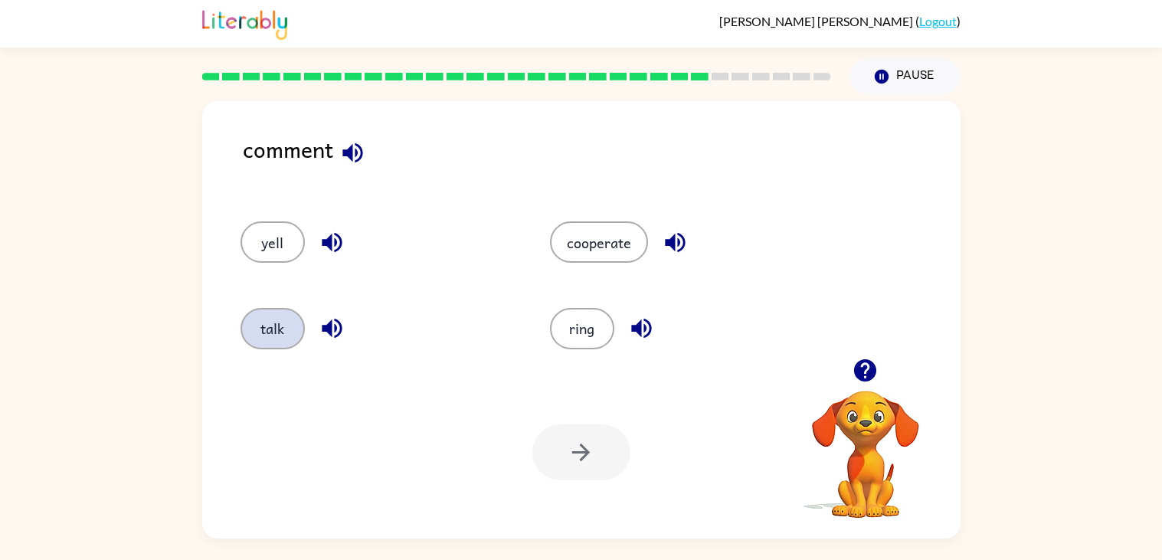
click at [290, 333] on button "talk" at bounding box center [273, 328] width 64 height 41
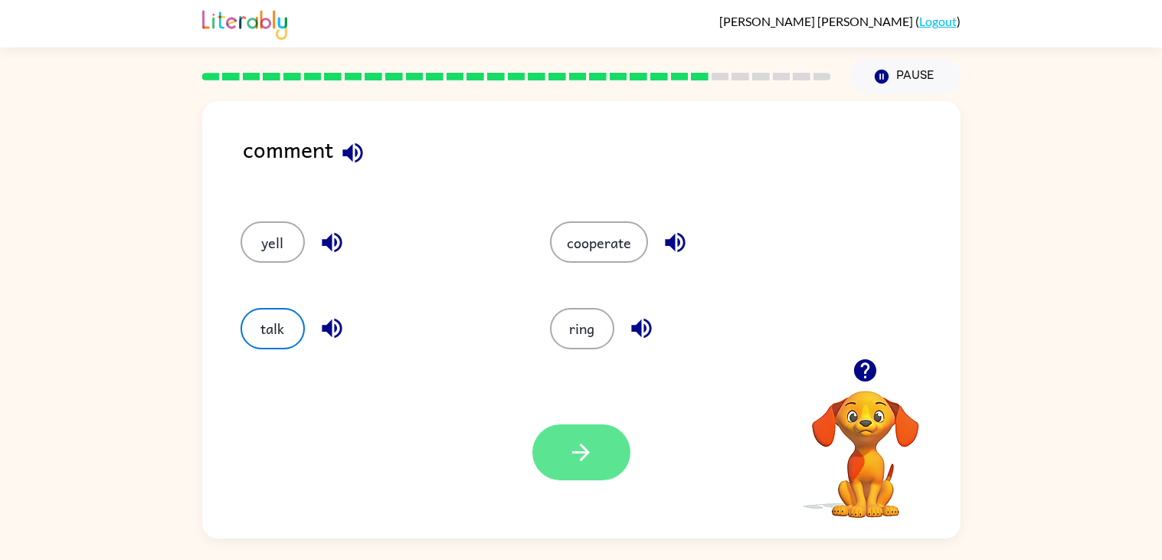
click at [572, 444] on icon "button" at bounding box center [581, 452] width 27 height 27
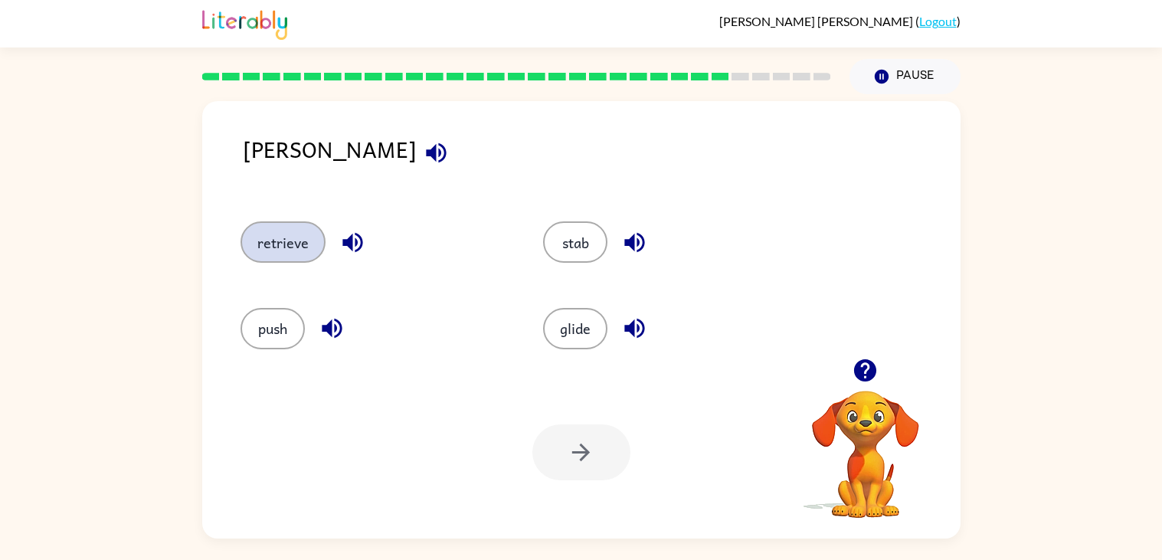
click at [284, 241] on button "retrieve" at bounding box center [283, 241] width 85 height 41
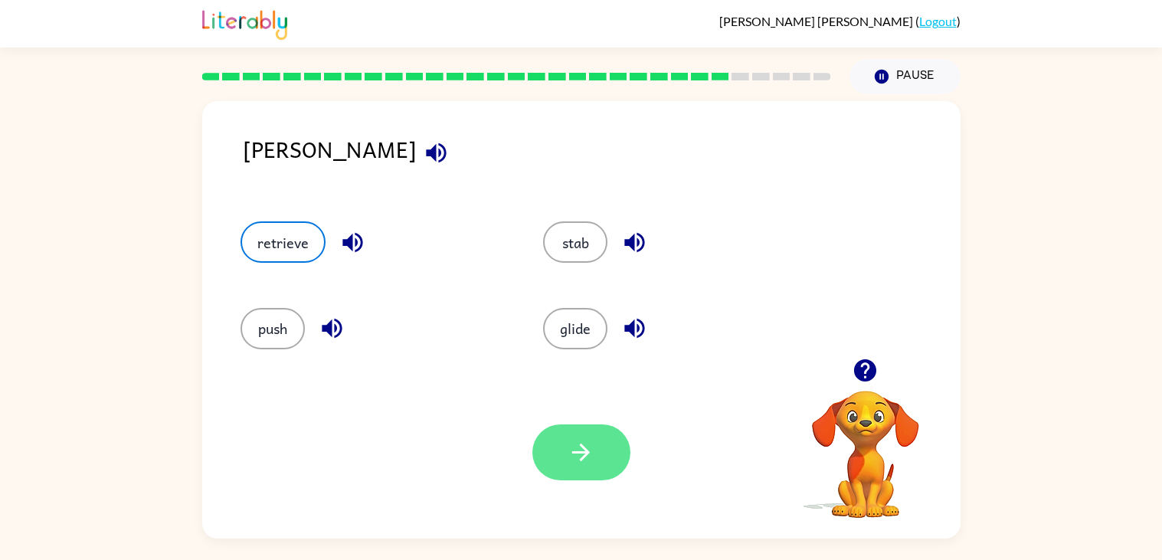
click at [583, 467] on button "button" at bounding box center [582, 453] width 98 height 56
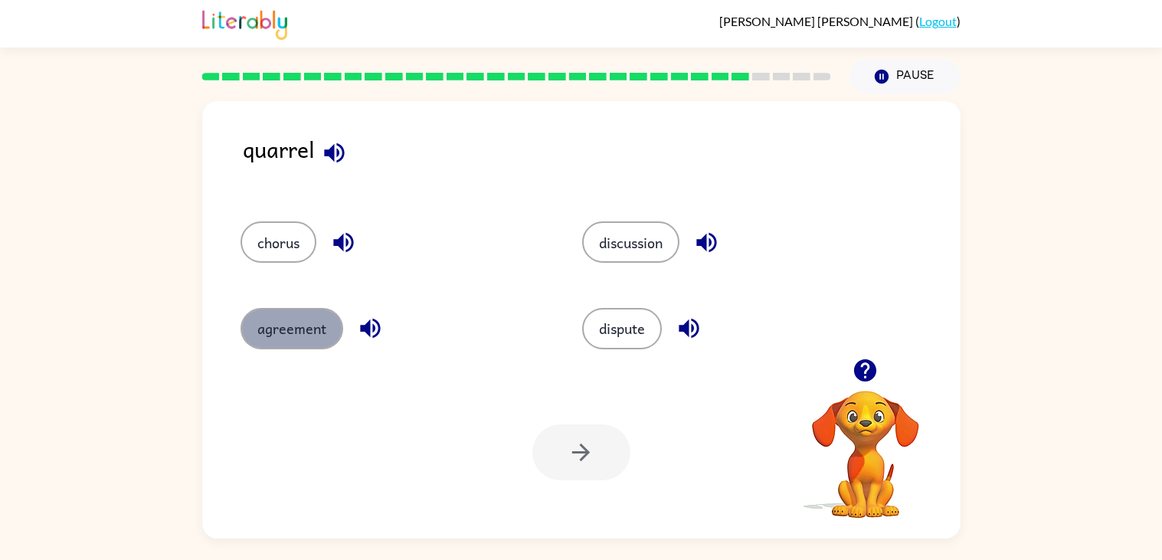
click at [334, 330] on button "agreement" at bounding box center [292, 328] width 103 height 41
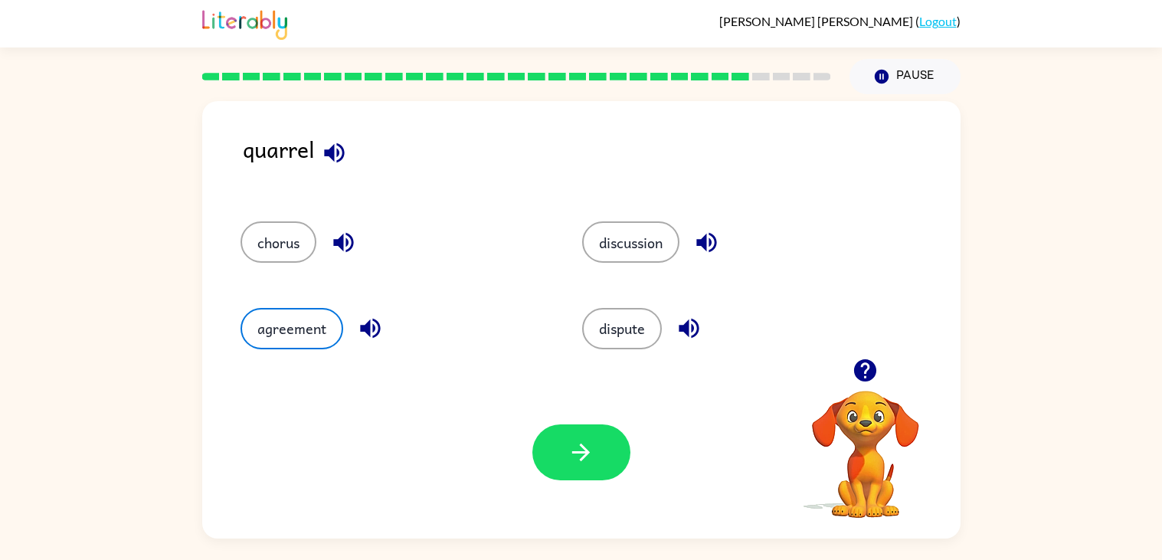
click at [592, 481] on div "Your browser must support playing .mp4 files to use Literably. Please try using…" at bounding box center [581, 452] width 759 height 172
click at [591, 463] on icon "button" at bounding box center [581, 452] width 27 height 27
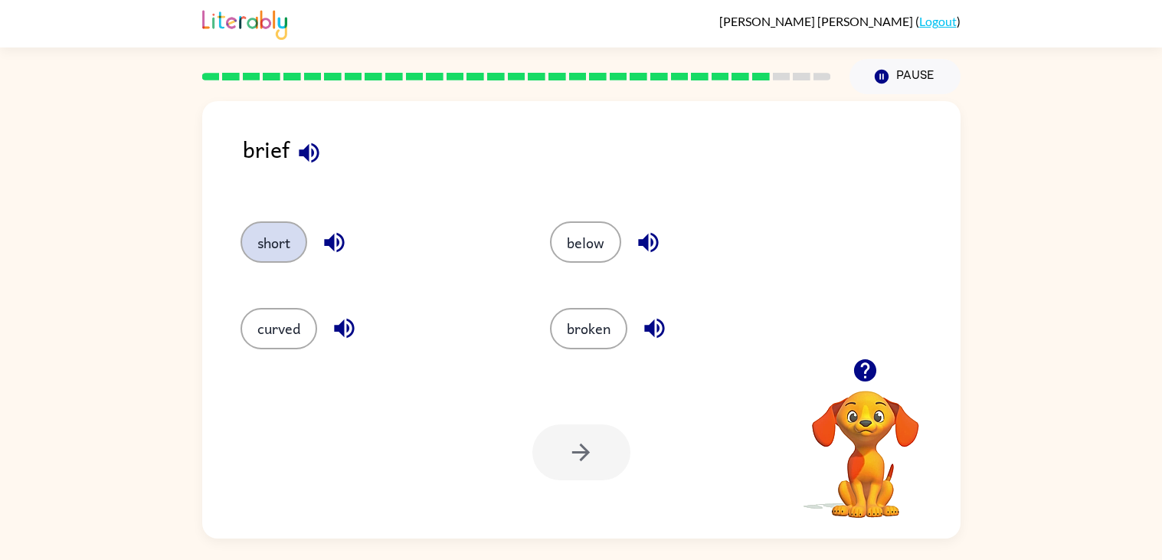
click at [192, 231] on div "brief short below curved broken Your browser must support playing .mp4 files to…" at bounding box center [581, 316] width 1162 height 444
click at [258, 256] on button "short" at bounding box center [274, 241] width 67 height 41
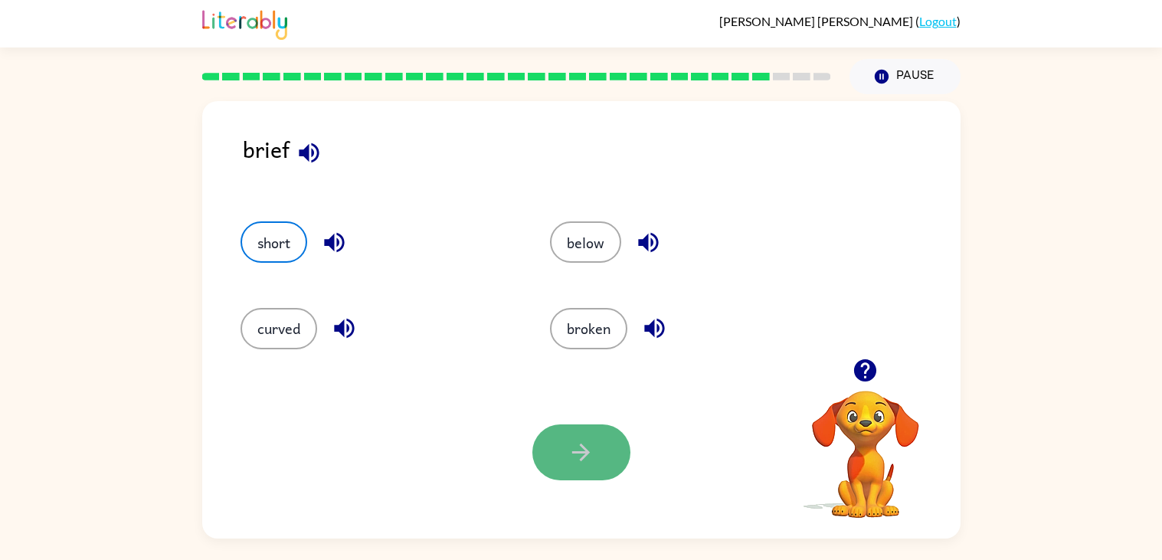
click at [553, 469] on button "button" at bounding box center [582, 453] width 98 height 56
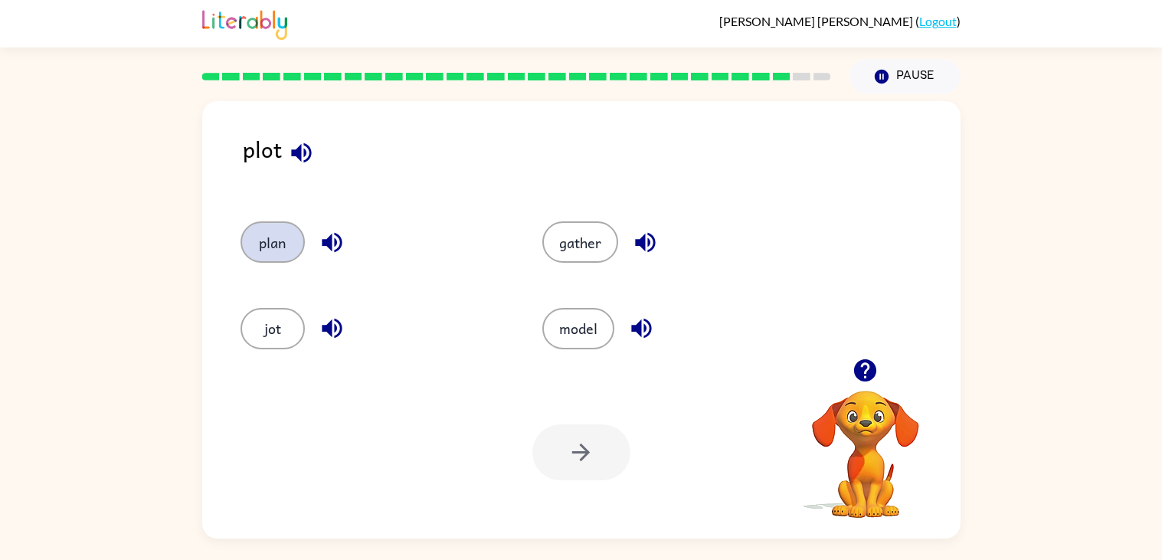
click at [286, 256] on button "plan" at bounding box center [273, 241] width 64 height 41
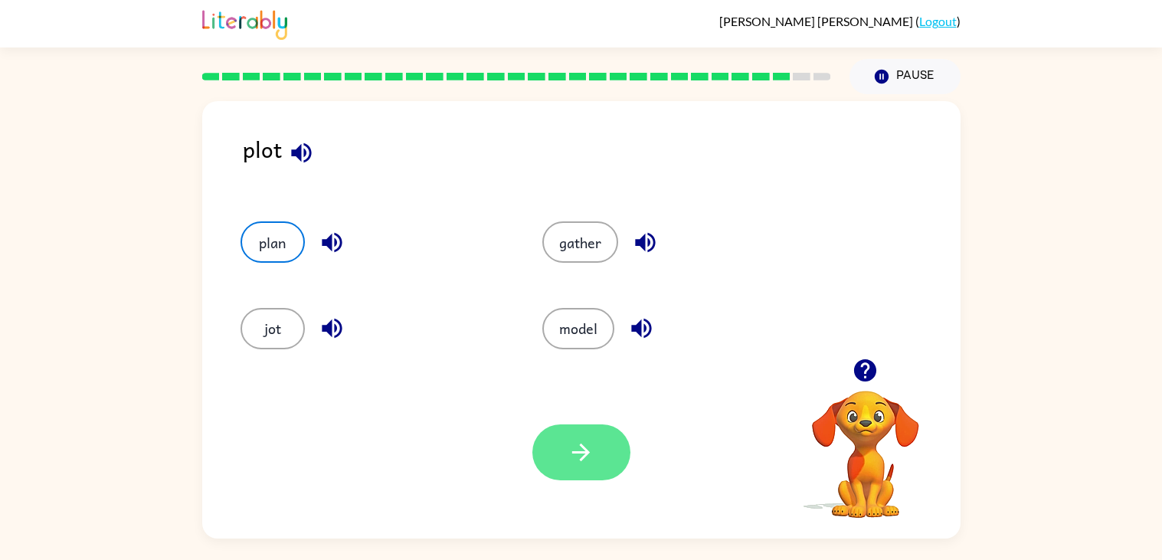
click at [565, 457] on button "button" at bounding box center [582, 453] width 98 height 56
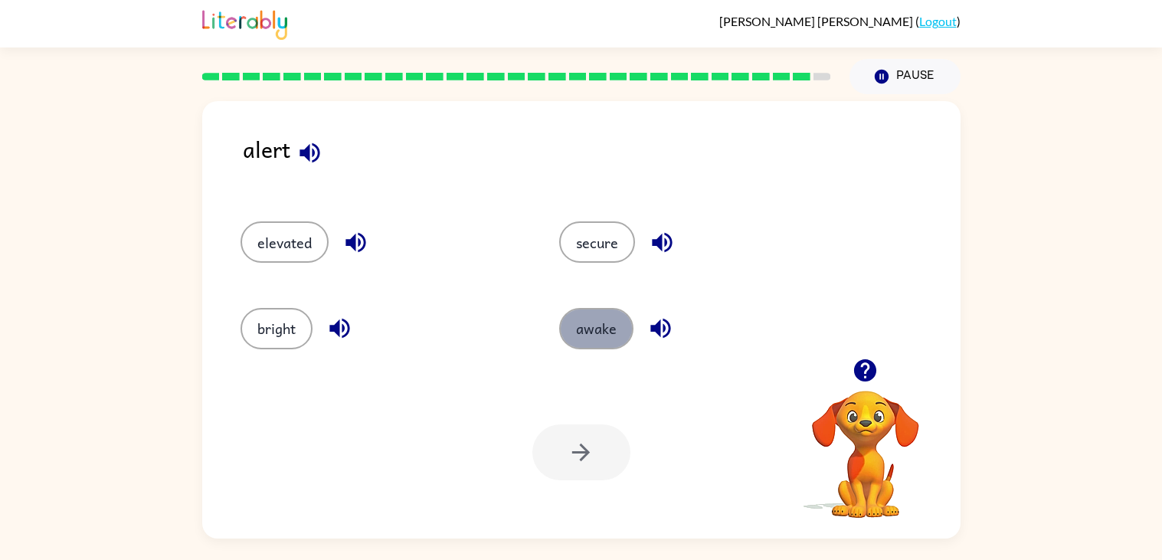
click at [598, 318] on button "awake" at bounding box center [596, 328] width 74 height 41
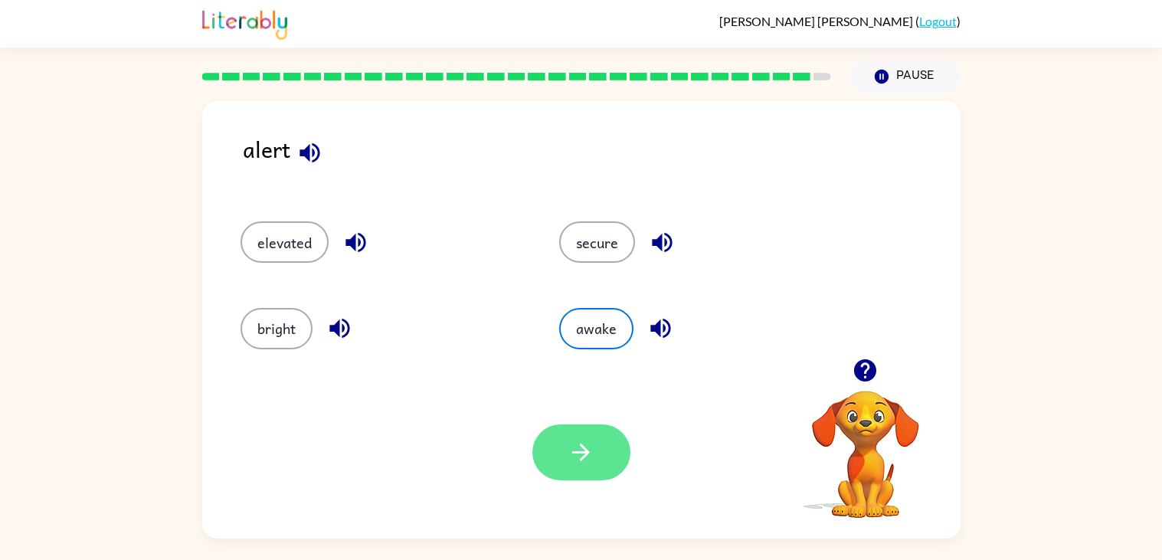
click at [582, 468] on button "button" at bounding box center [582, 453] width 98 height 56
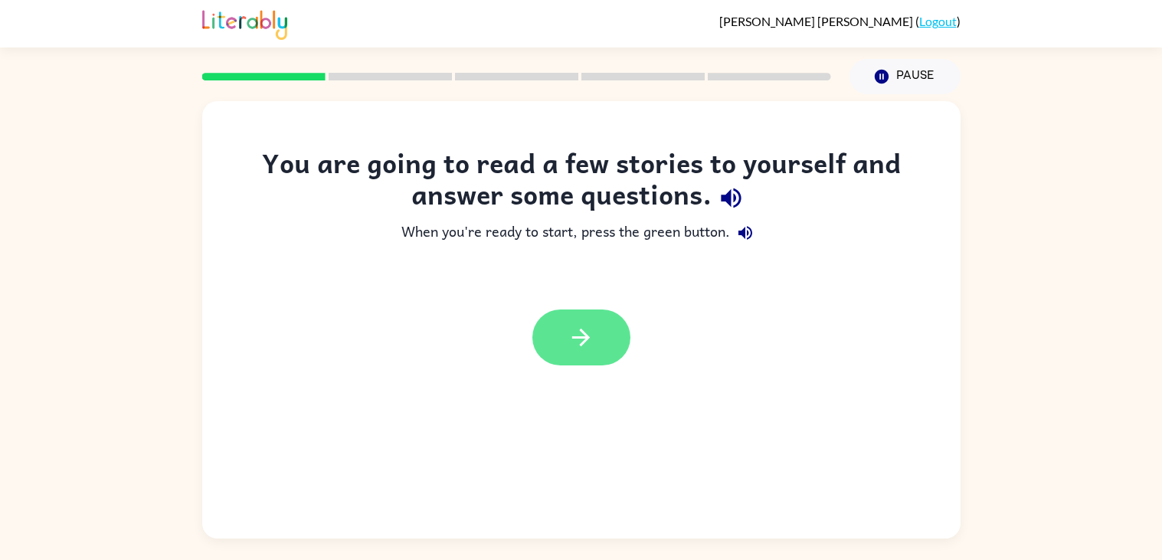
click at [577, 334] on icon "button" at bounding box center [581, 337] width 27 height 27
click at [577, 334] on div at bounding box center [582, 338] width 98 height 56
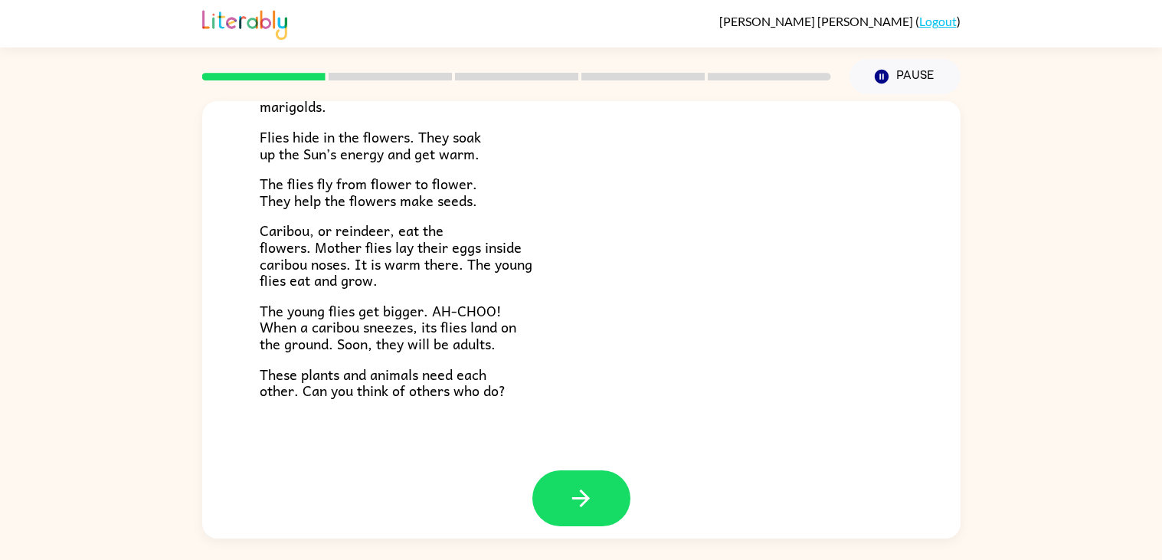
scroll to position [314, 0]
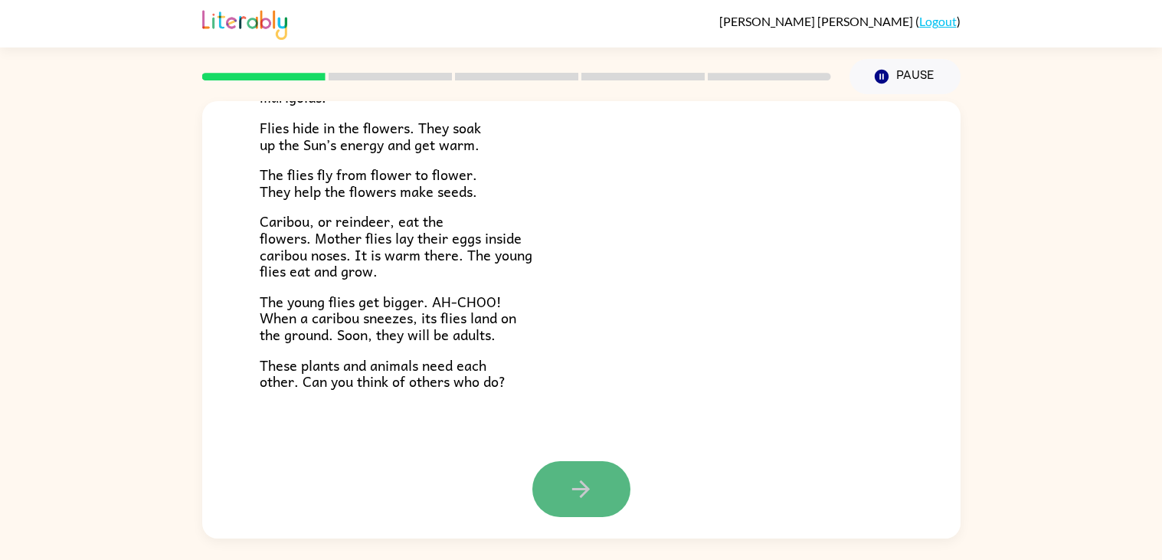
click at [579, 487] on icon "button" at bounding box center [581, 489] width 27 height 27
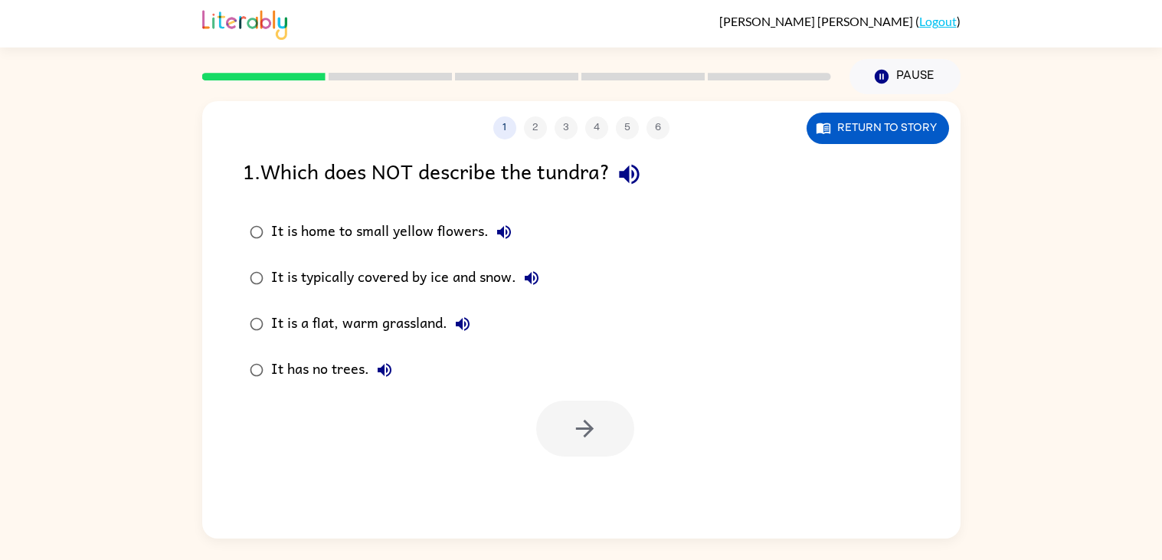
scroll to position [0, 0]
click at [932, 127] on button "Return to story" at bounding box center [878, 128] width 143 height 31
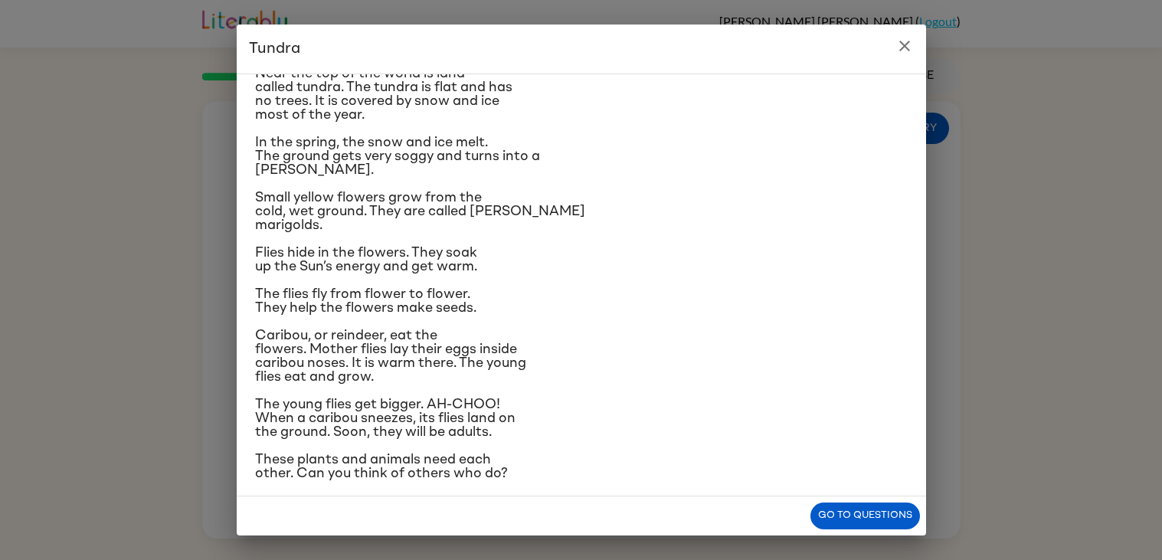
scroll to position [62, 0]
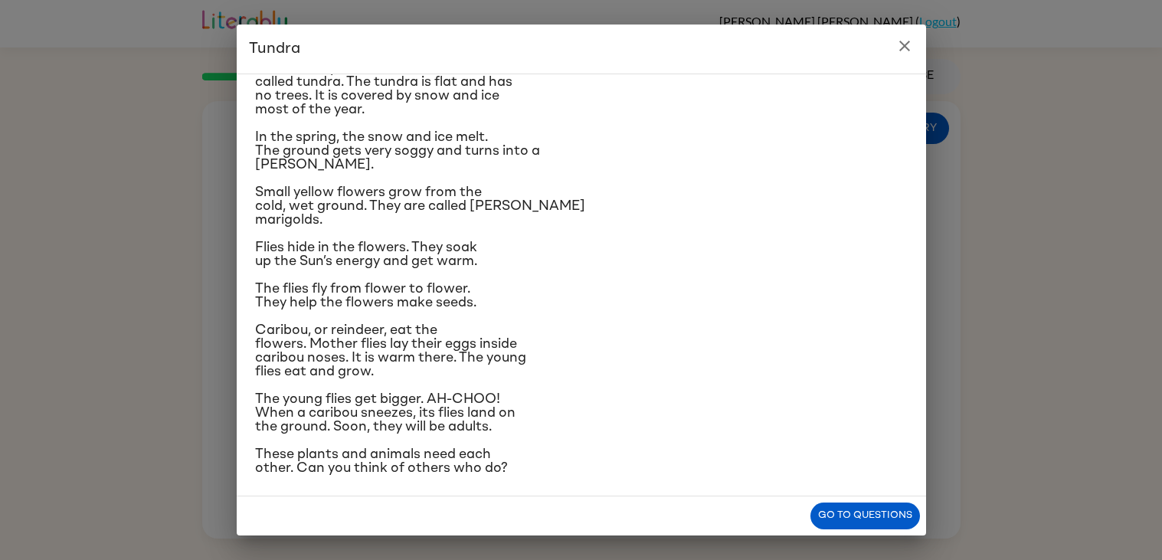
click at [899, 44] on icon "close" at bounding box center [905, 46] width 18 height 18
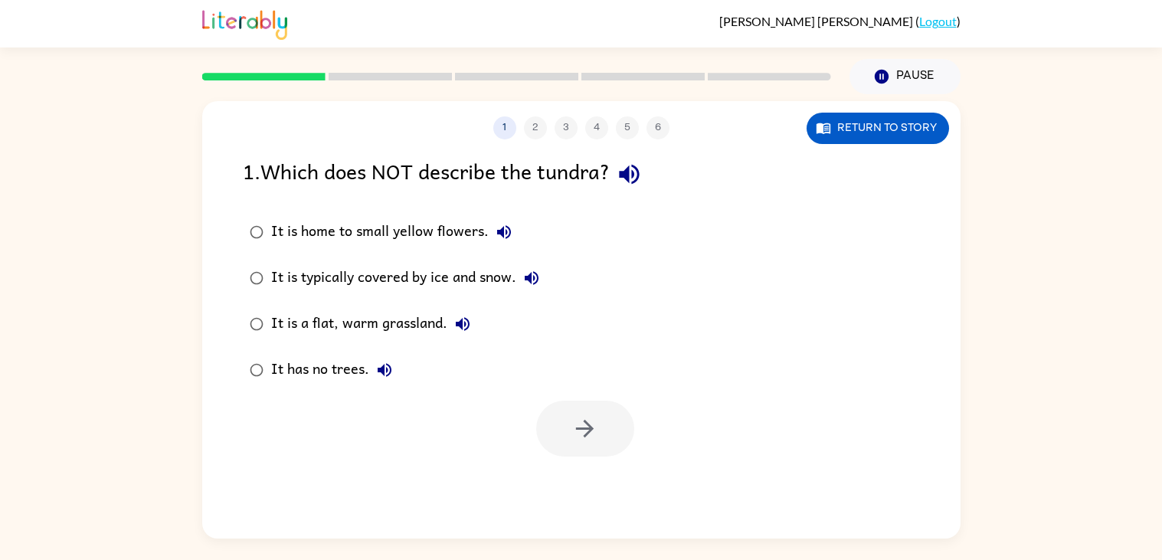
click at [326, 362] on div "It has no trees." at bounding box center [335, 370] width 129 height 31
click at [557, 434] on button "button" at bounding box center [585, 429] width 98 height 56
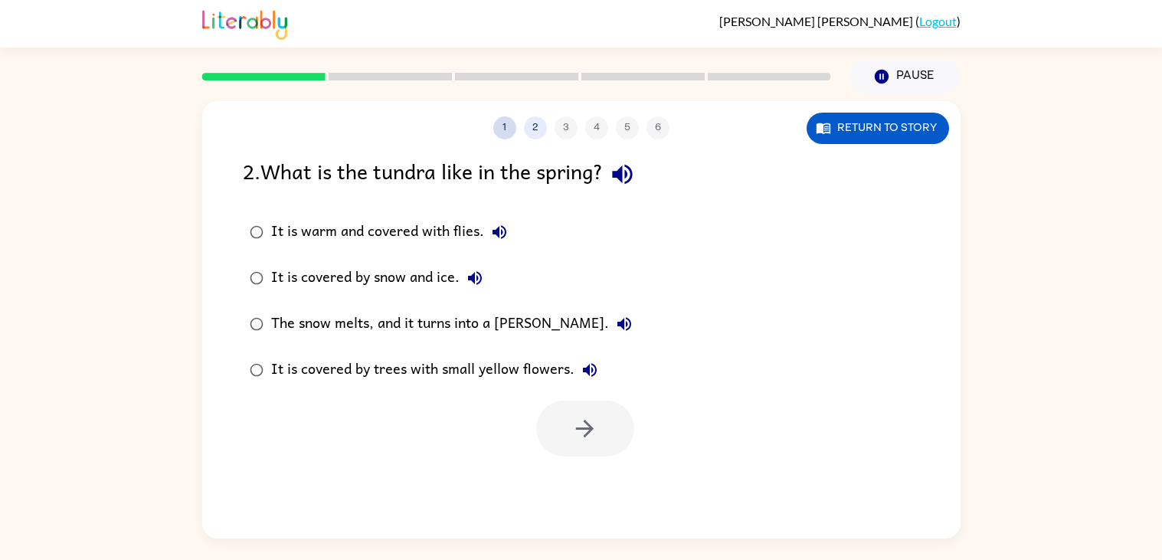
click at [506, 129] on button "1" at bounding box center [504, 127] width 23 height 23
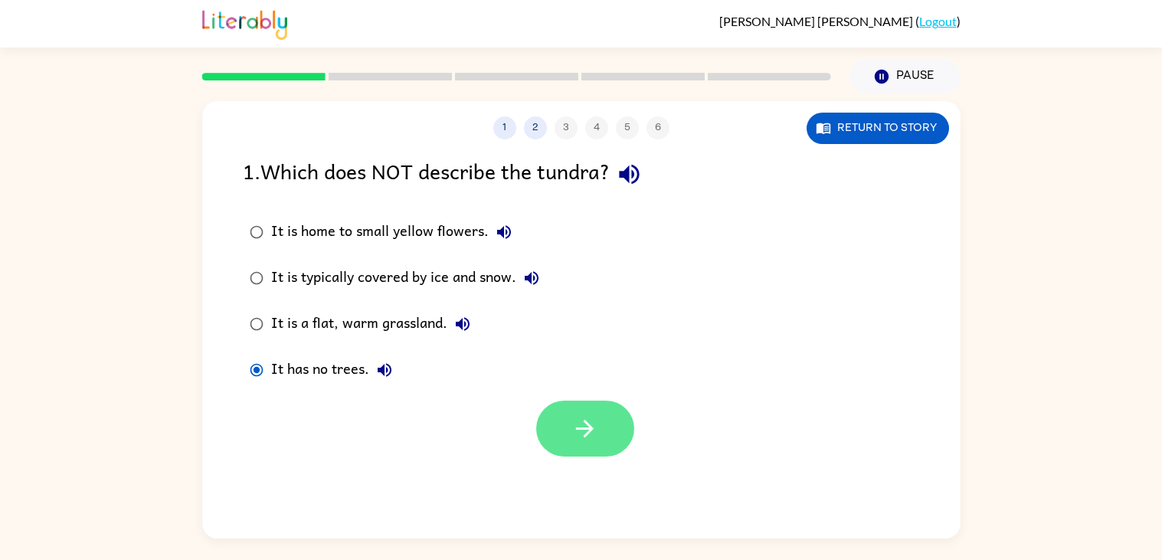
click at [581, 416] on icon "button" at bounding box center [585, 428] width 27 height 27
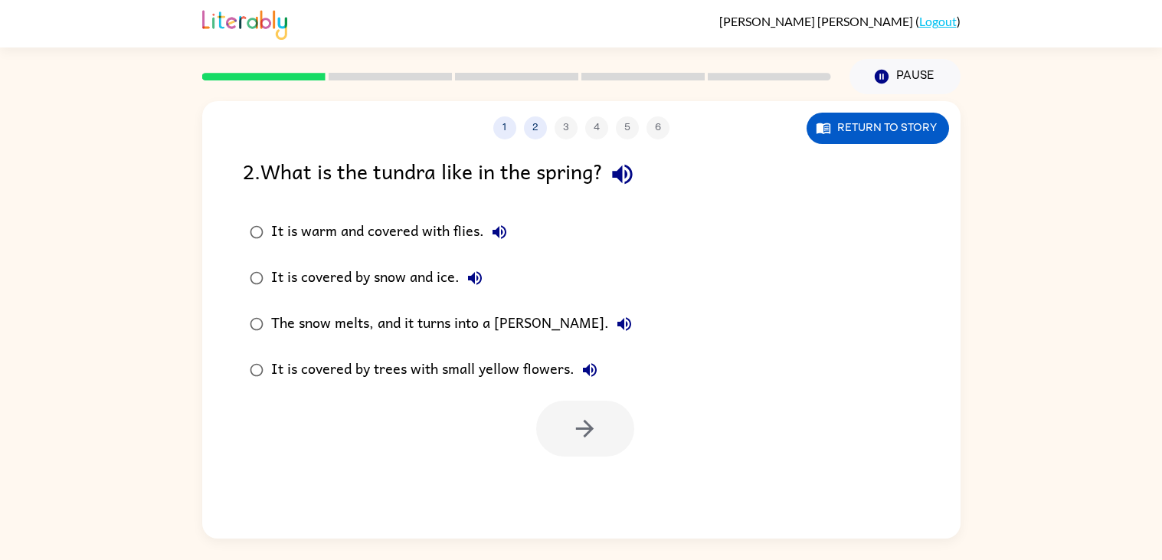
click at [459, 369] on div "It is covered by trees with small yellow flowers." at bounding box center [438, 370] width 334 height 31
click at [585, 434] on icon "button" at bounding box center [585, 429] width 18 height 18
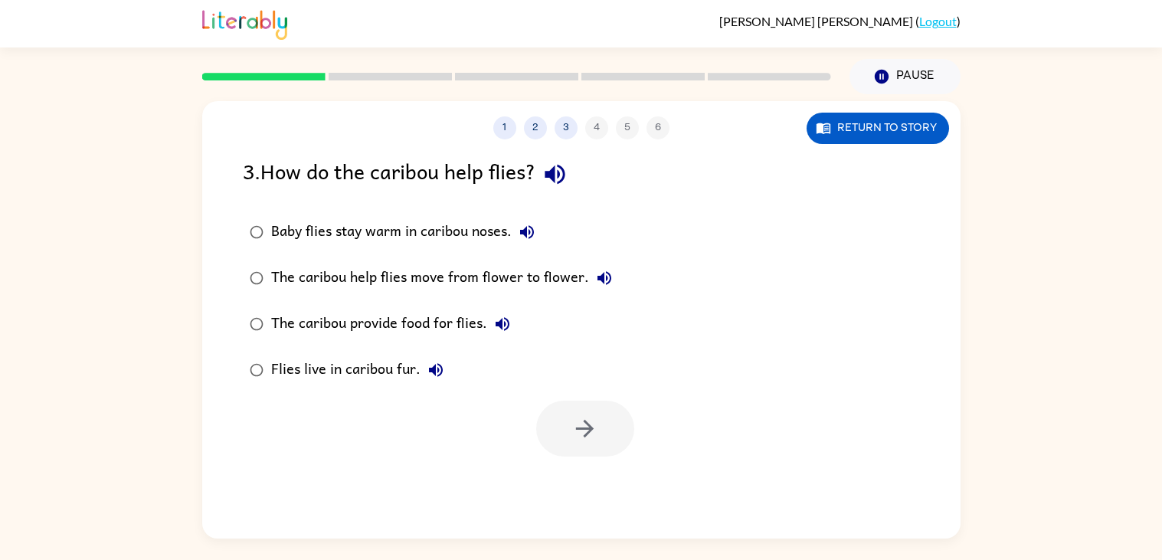
click at [497, 230] on div "Baby flies stay warm in caribou noses." at bounding box center [406, 232] width 271 height 31
click at [474, 319] on div "The caribou provide food for flies." at bounding box center [394, 324] width 247 height 31
click at [469, 234] on div "Baby flies stay warm in caribou noses." at bounding box center [406, 232] width 271 height 31
click at [563, 428] on button "button" at bounding box center [585, 429] width 98 height 56
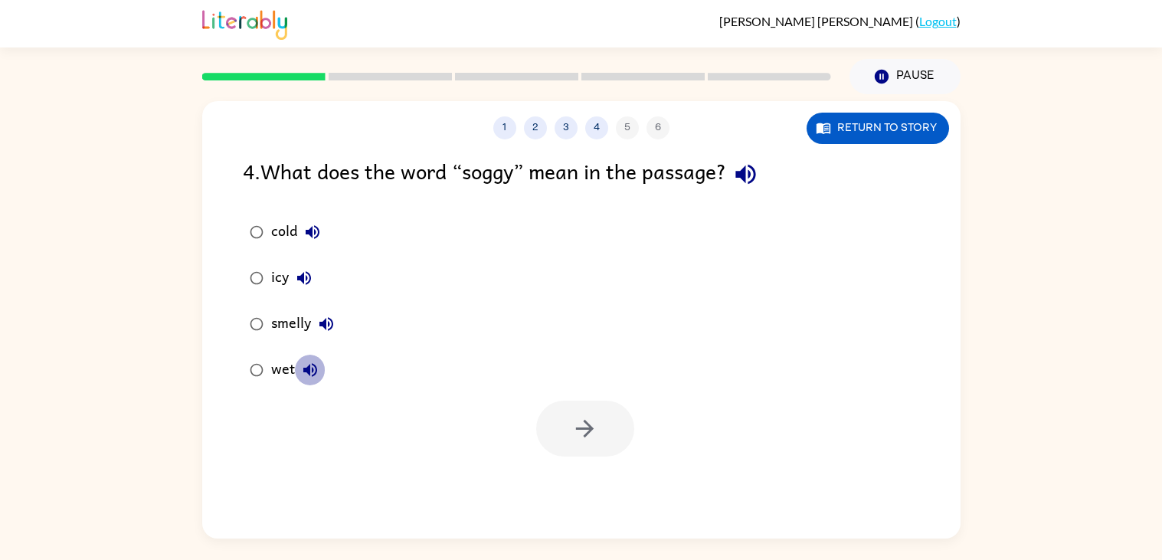
click at [310, 369] on icon "button" at bounding box center [310, 370] width 18 height 18
click at [546, 429] on button "button" at bounding box center [585, 429] width 98 height 56
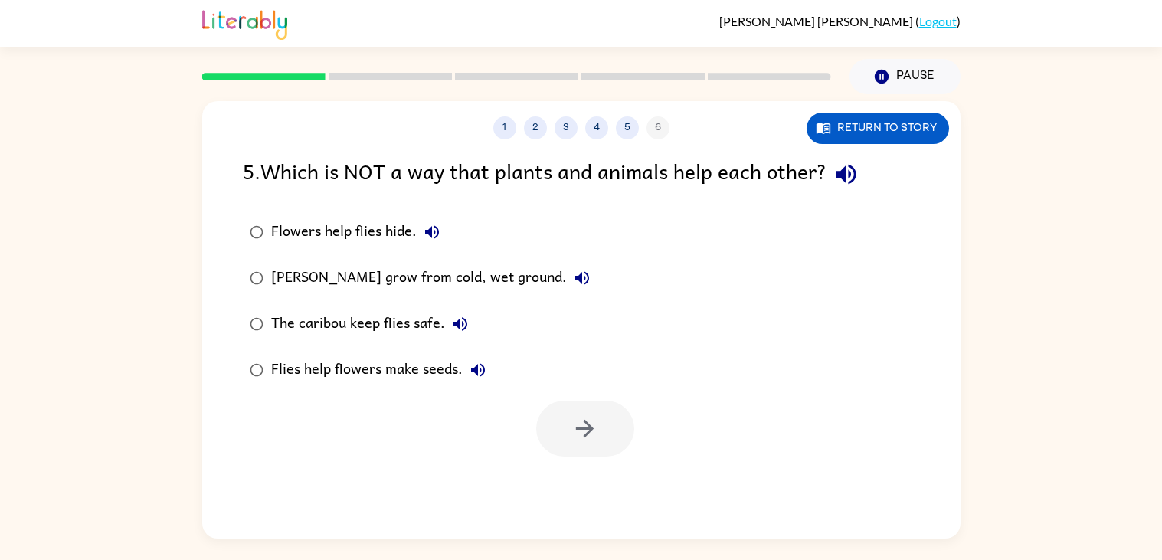
click at [307, 372] on div "Flies help flowers make seeds." at bounding box center [382, 370] width 222 height 31
click at [548, 424] on button "button" at bounding box center [585, 429] width 98 height 56
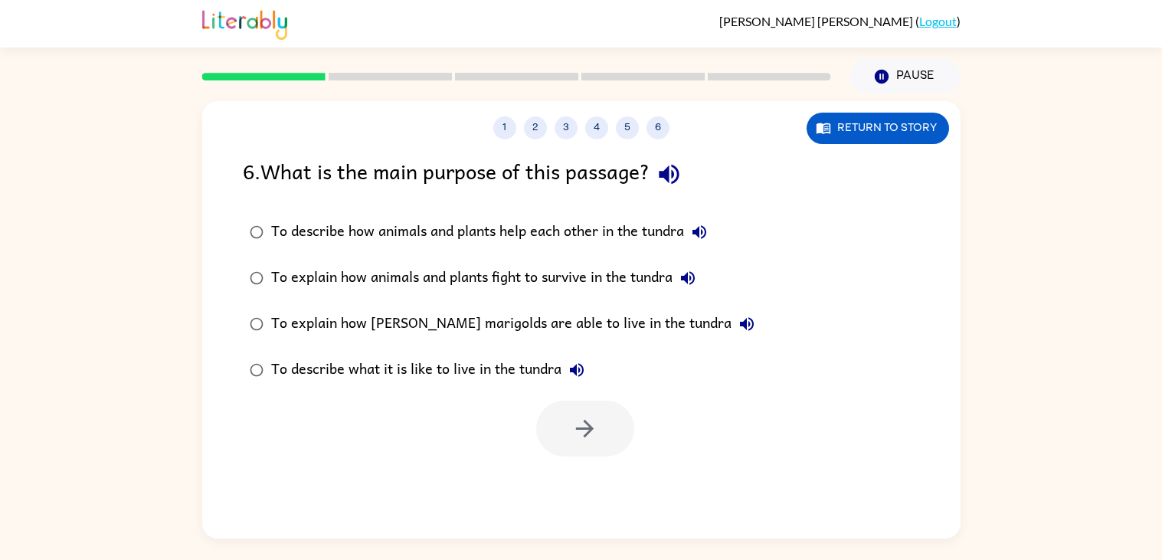
click at [556, 366] on div "To describe what it is like to live in the tundra" at bounding box center [431, 370] width 321 height 31
click at [562, 421] on button "button" at bounding box center [585, 429] width 98 height 56
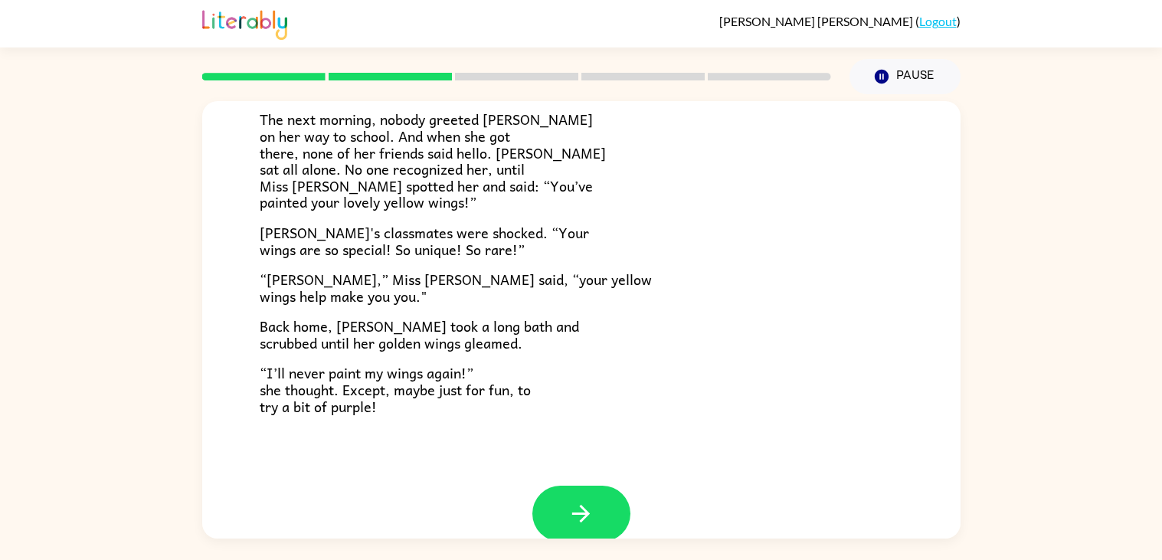
scroll to position [428, 0]
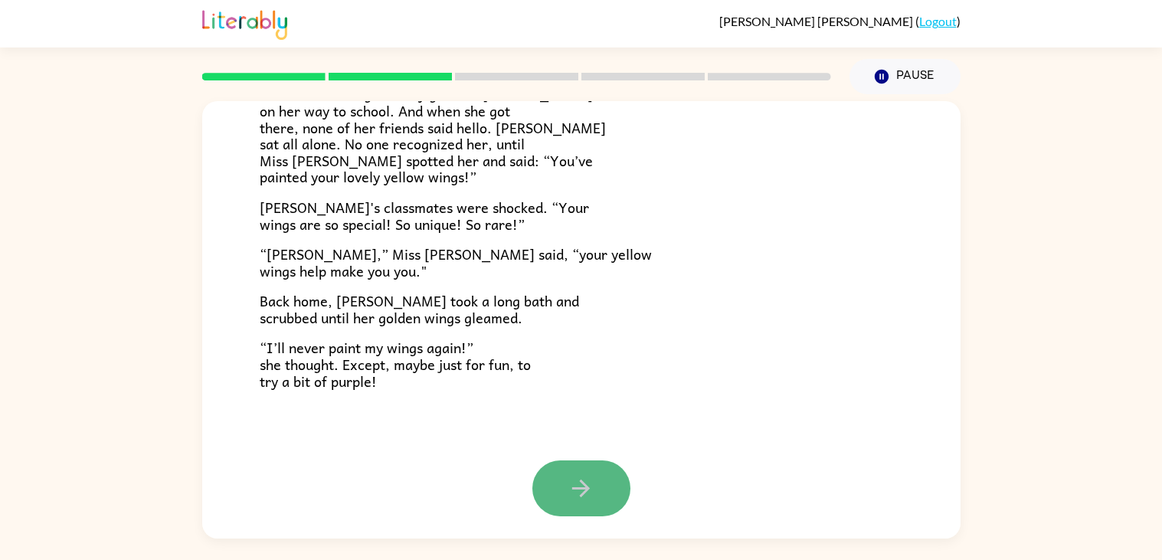
click at [558, 477] on button "button" at bounding box center [582, 489] width 98 height 56
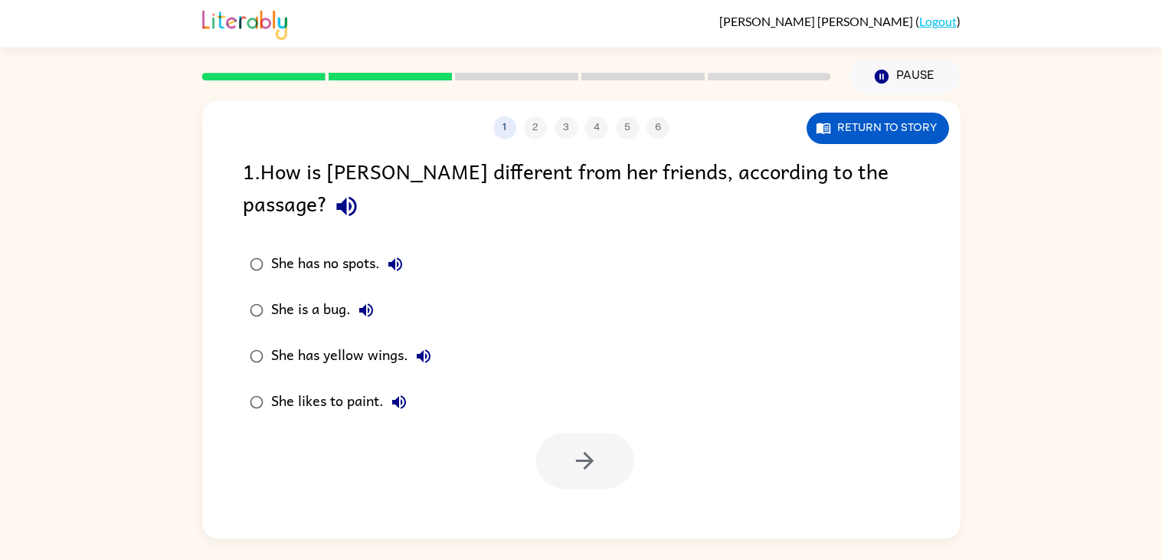
click at [279, 341] on div "She has yellow wings." at bounding box center [355, 356] width 168 height 31
click at [610, 438] on button "button" at bounding box center [585, 461] width 98 height 56
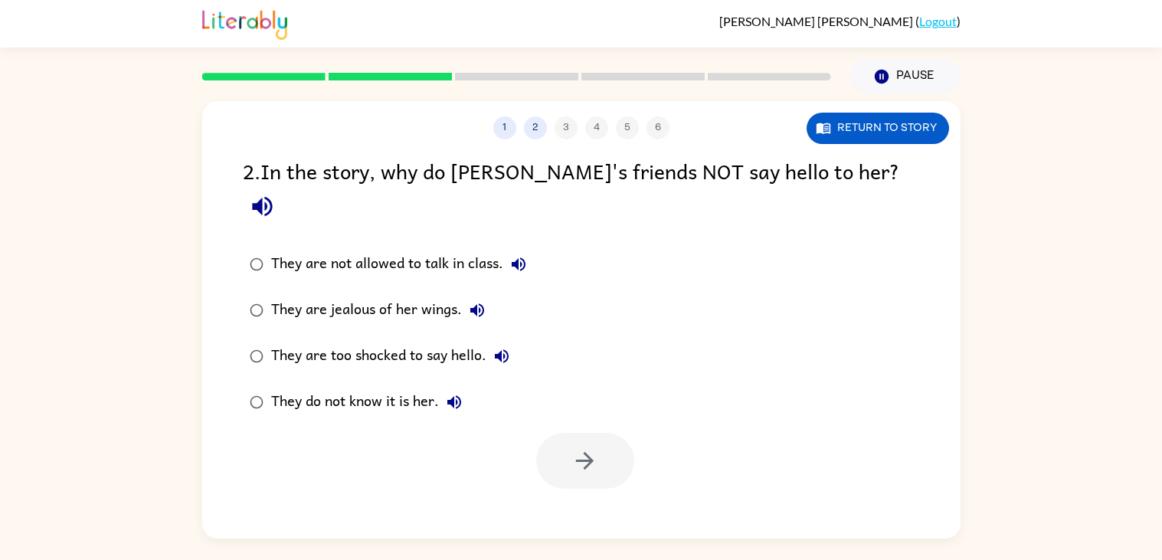
click at [284, 387] on div "They do not know it is her." at bounding box center [370, 402] width 198 height 31
click at [602, 434] on button "button" at bounding box center [585, 461] width 98 height 56
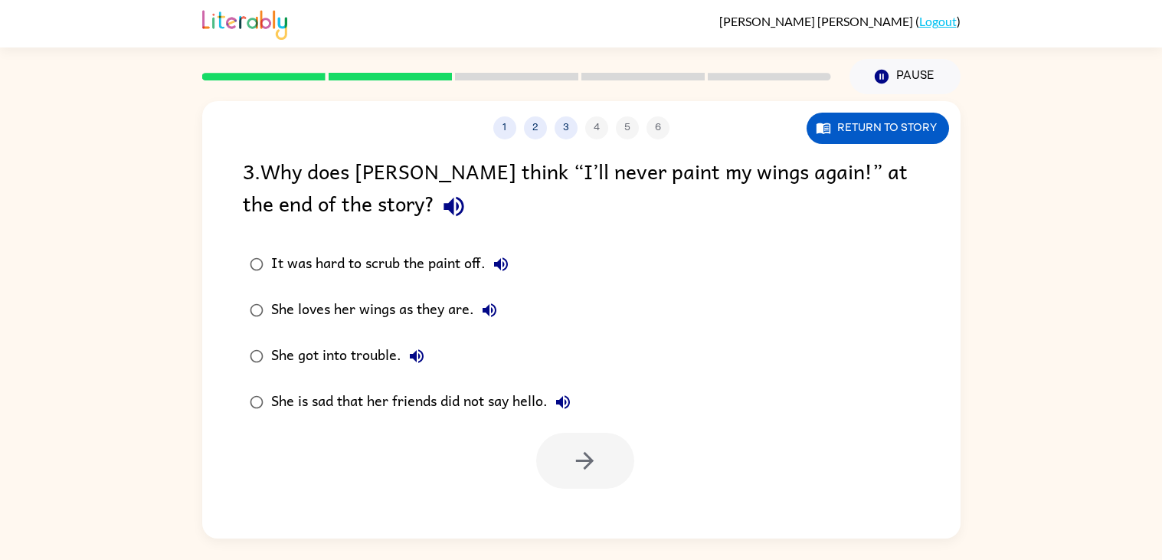
click at [520, 396] on div "She is sad that her friends did not say hello." at bounding box center [424, 402] width 307 height 31
click at [557, 451] on button "button" at bounding box center [585, 461] width 98 height 56
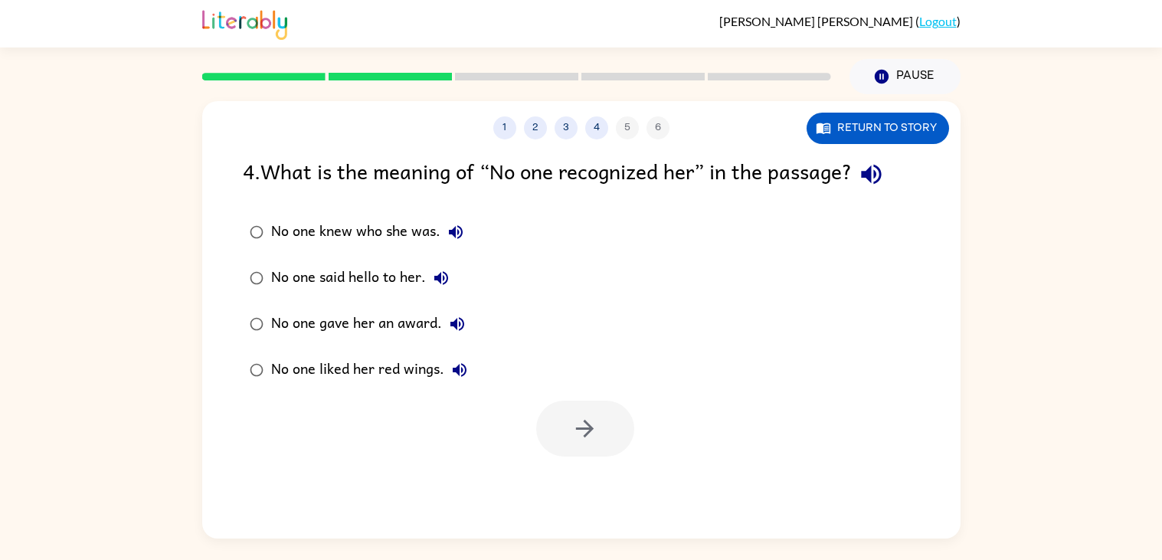
click at [367, 213] on label "No one knew who she was." at bounding box center [358, 232] width 248 height 46
click at [595, 420] on icon "button" at bounding box center [585, 428] width 27 height 27
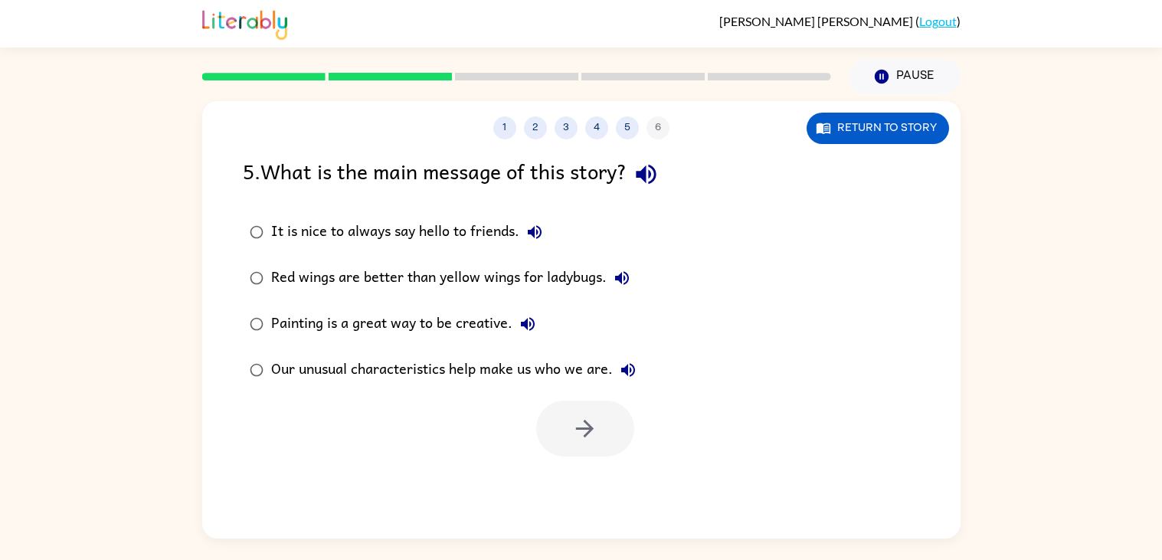
click at [510, 375] on div "Our unusual characteristics help make us who we are." at bounding box center [457, 370] width 372 height 31
click at [572, 427] on icon "button" at bounding box center [585, 428] width 27 height 27
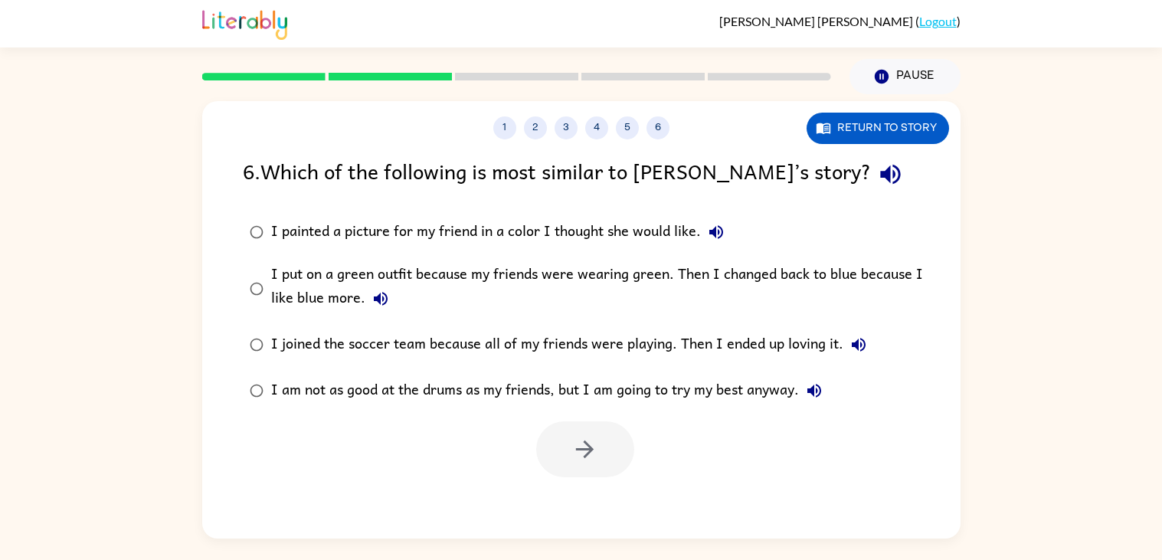
click at [376, 276] on div "I put on a green outfit because my friends were wearing green. Then I changed b…" at bounding box center [606, 288] width 670 height 51
click at [547, 451] on button "button" at bounding box center [585, 449] width 98 height 56
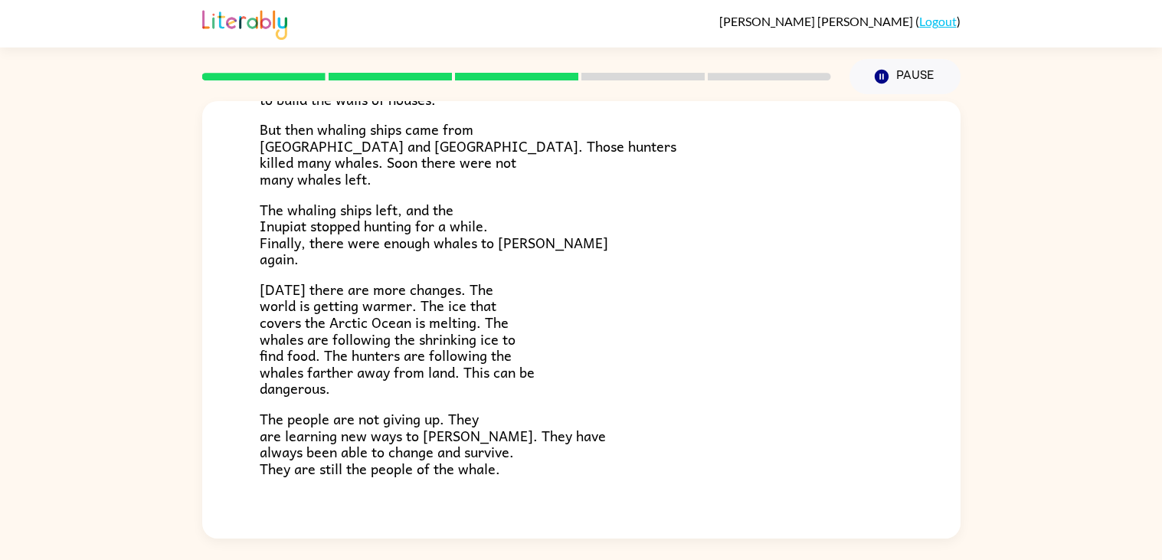
scroll to position [432, 0]
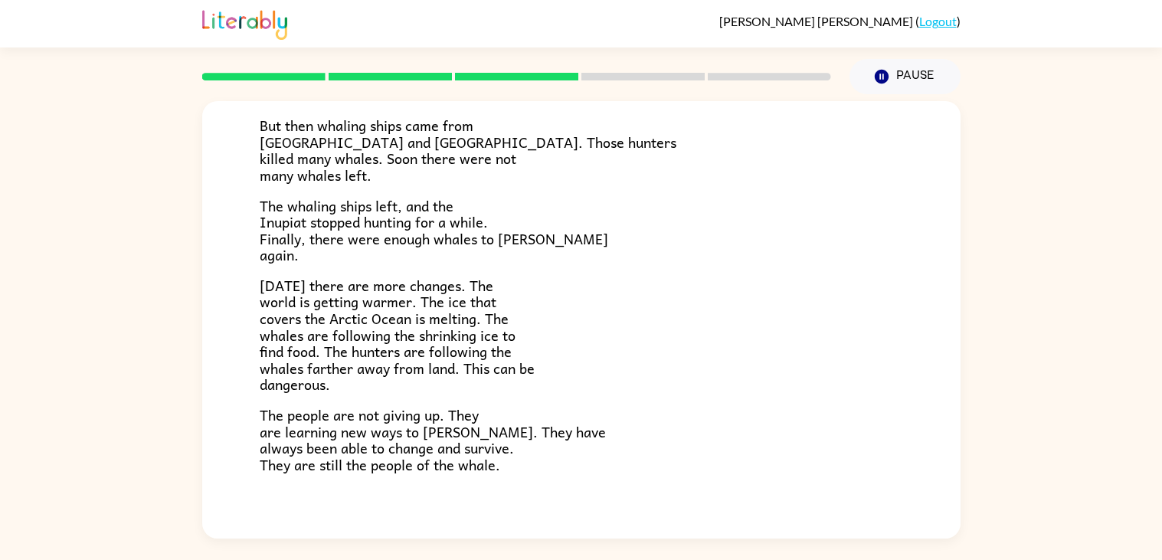
click at [547, 451] on p "The people are not giving up. They are learning new ways to [PERSON_NAME]. They…" at bounding box center [582, 440] width 644 height 66
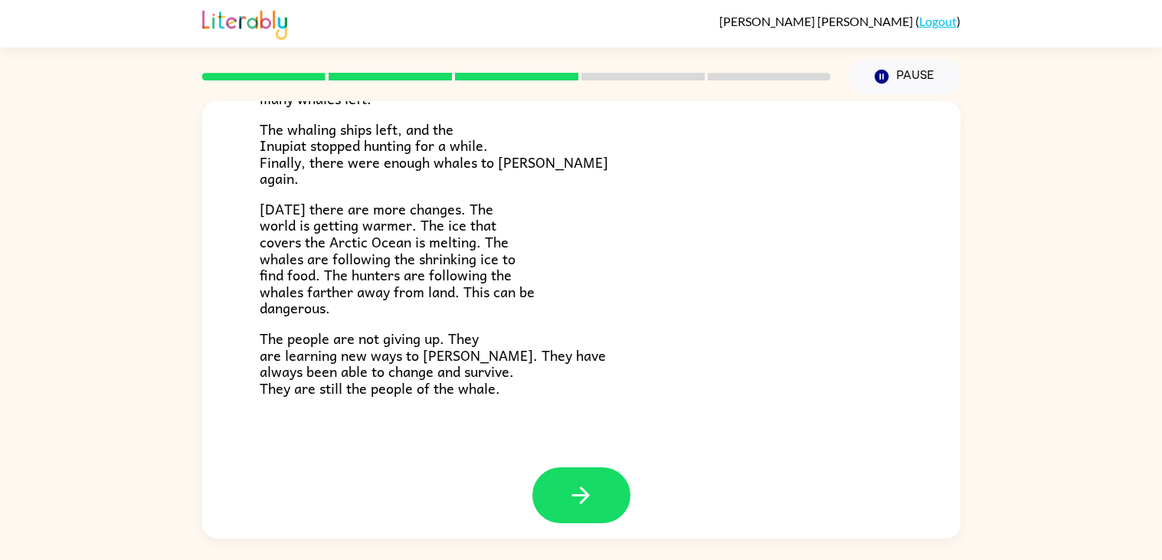
scroll to position [516, 0]
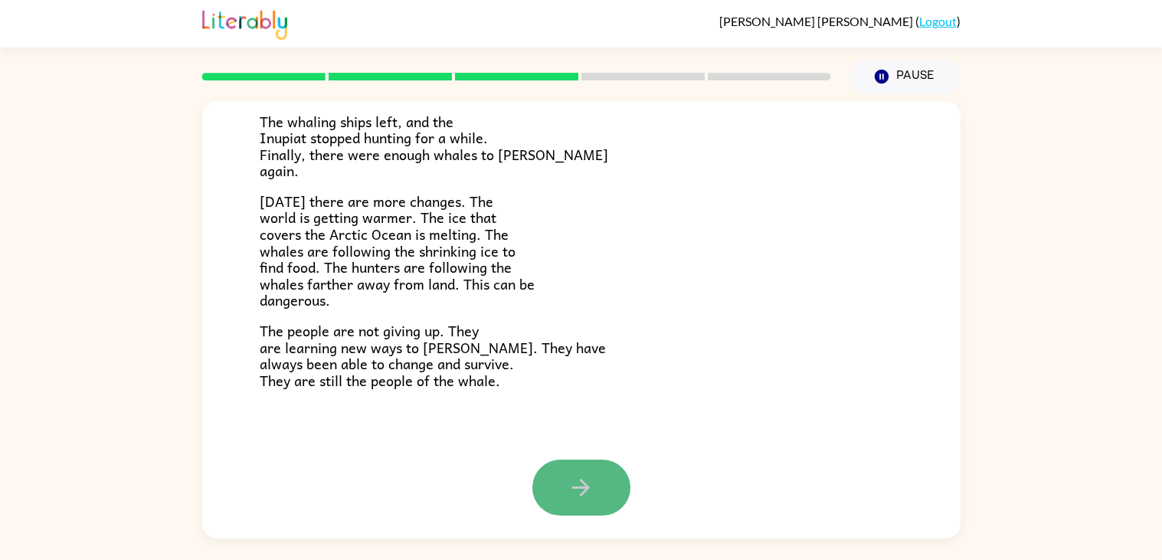
click at [579, 484] on icon "button" at bounding box center [581, 487] width 27 height 27
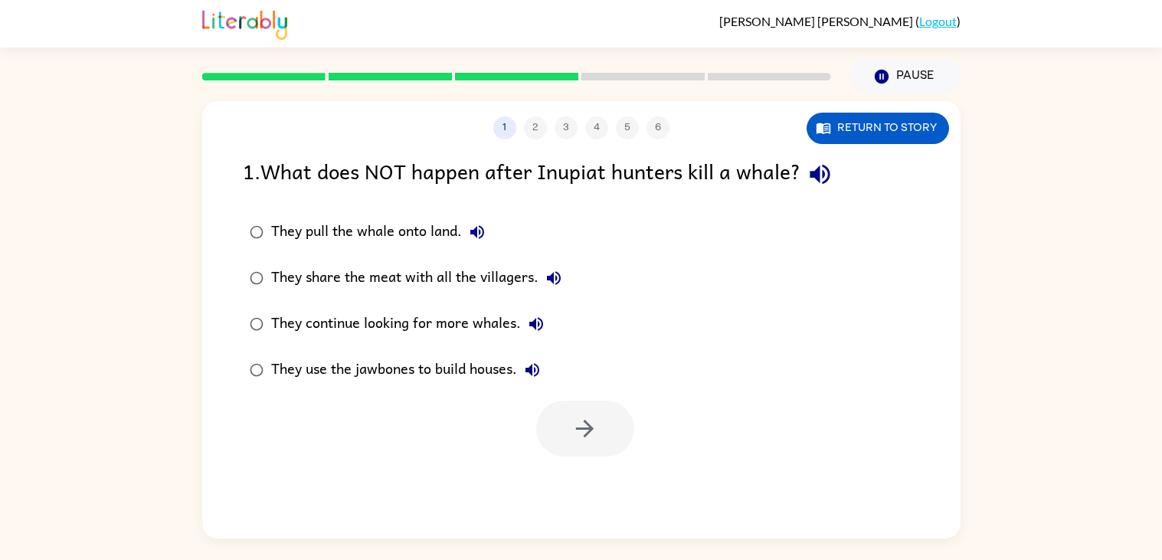
click at [346, 275] on div "They share the meat with all the villagers." at bounding box center [420, 278] width 298 height 31
click at [558, 414] on button "button" at bounding box center [585, 429] width 98 height 56
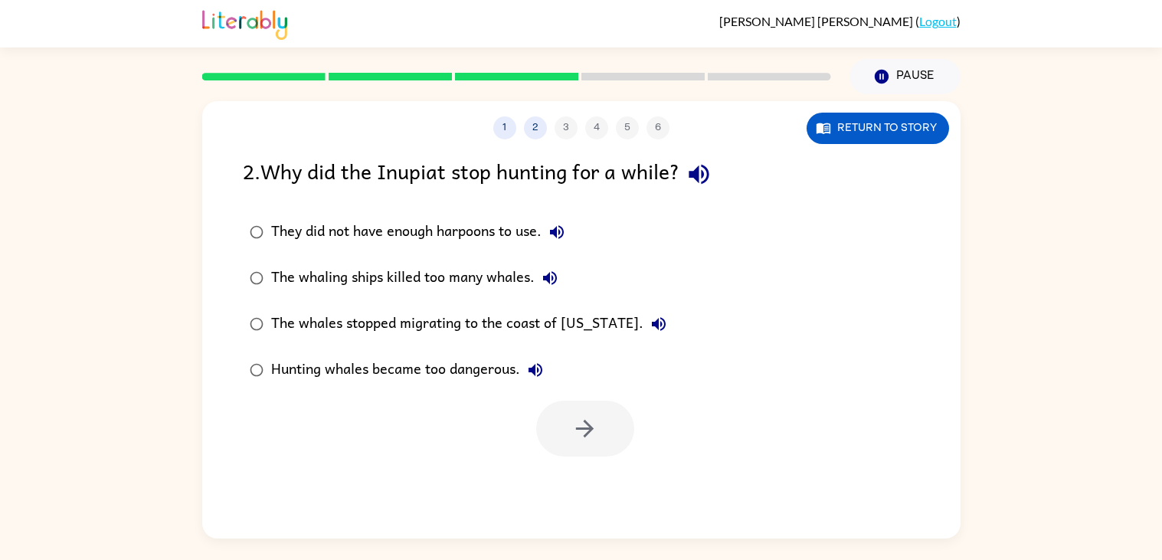
click at [473, 273] on div "The whaling ships killed too many whales." at bounding box center [418, 278] width 294 height 31
click at [586, 416] on icon "button" at bounding box center [585, 428] width 27 height 27
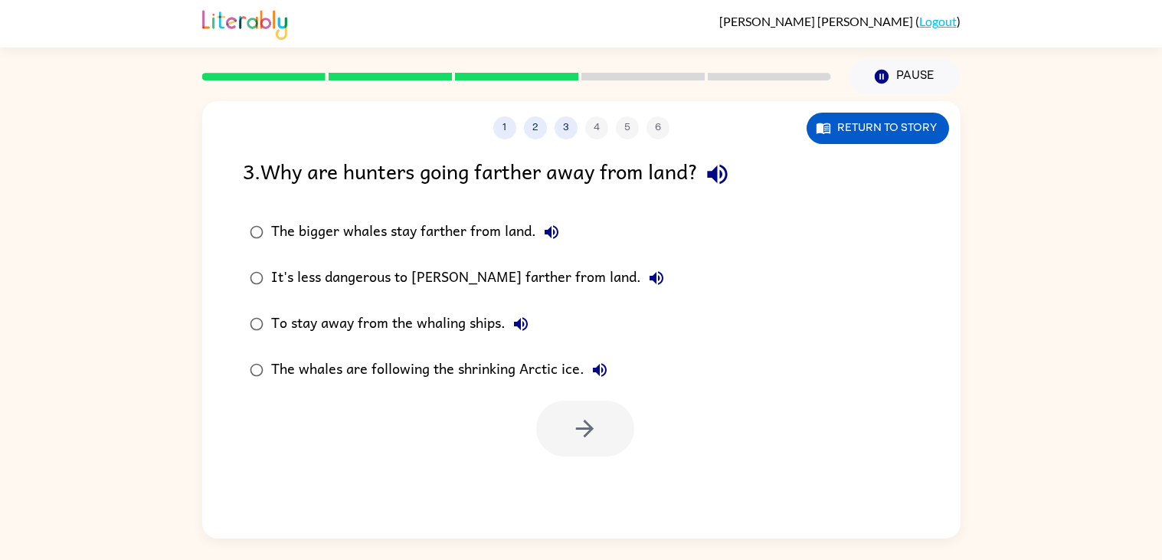
click at [440, 321] on div "To stay away from the whaling ships." at bounding box center [403, 324] width 265 height 31
click at [559, 419] on button "button" at bounding box center [585, 429] width 98 height 56
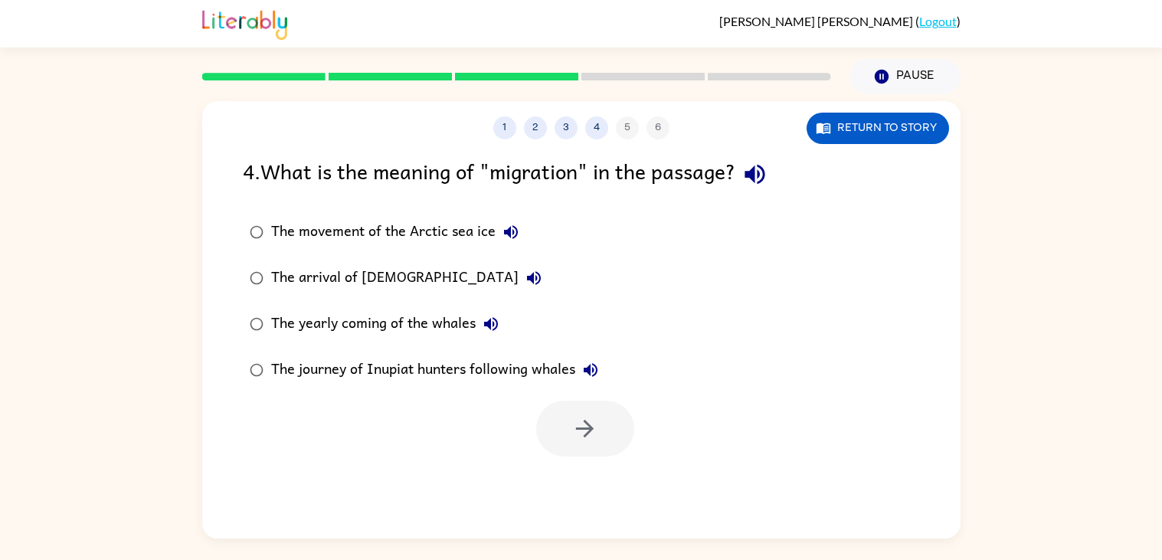
click at [299, 280] on div "The arrival of [DEMOGRAPHIC_DATA]" at bounding box center [410, 278] width 278 height 31
click at [559, 432] on button "button" at bounding box center [585, 429] width 98 height 56
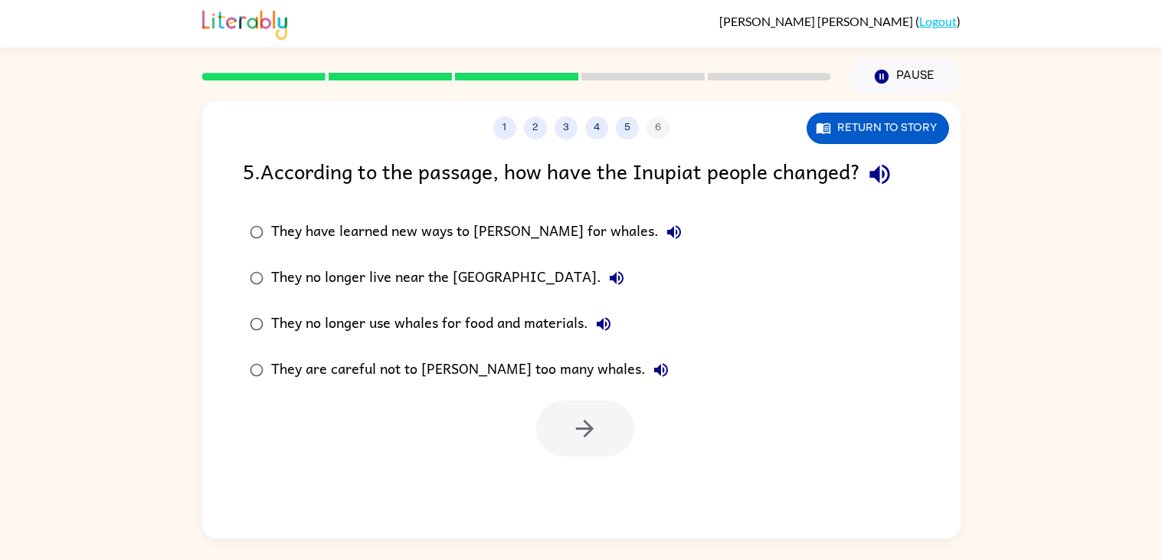
click at [434, 220] on div "They have learned new ways to [PERSON_NAME] for whales." at bounding box center [480, 232] width 418 height 31
click at [596, 415] on button "button" at bounding box center [585, 429] width 98 height 56
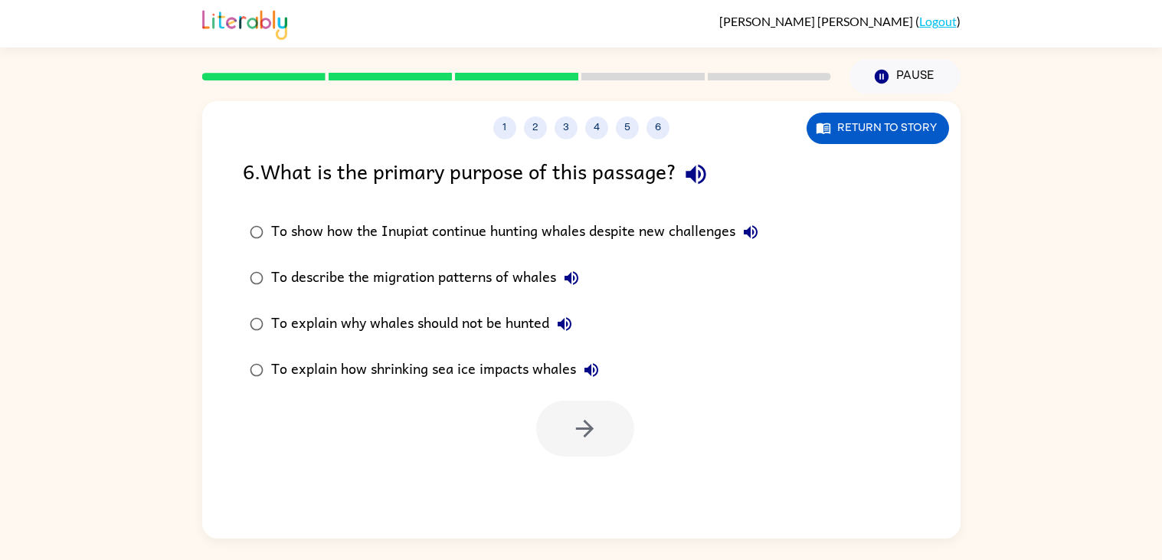
click at [590, 195] on div "6 . What is the primary purpose of this passage? To show how the Inupiat contin…" at bounding box center [581, 306] width 759 height 302
click at [296, 231] on div "To show how the Inupiat continue hunting whales despite new challenges" at bounding box center [518, 232] width 495 height 31
click at [561, 425] on button "button" at bounding box center [585, 429] width 98 height 56
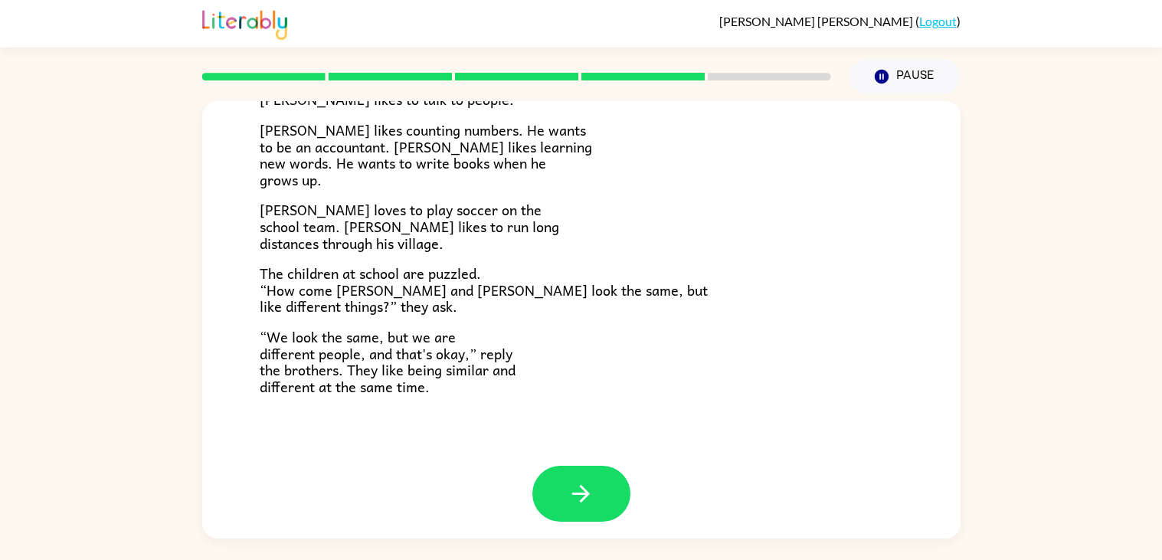
scroll to position [326, 0]
click at [589, 499] on icon "button" at bounding box center [581, 493] width 27 height 27
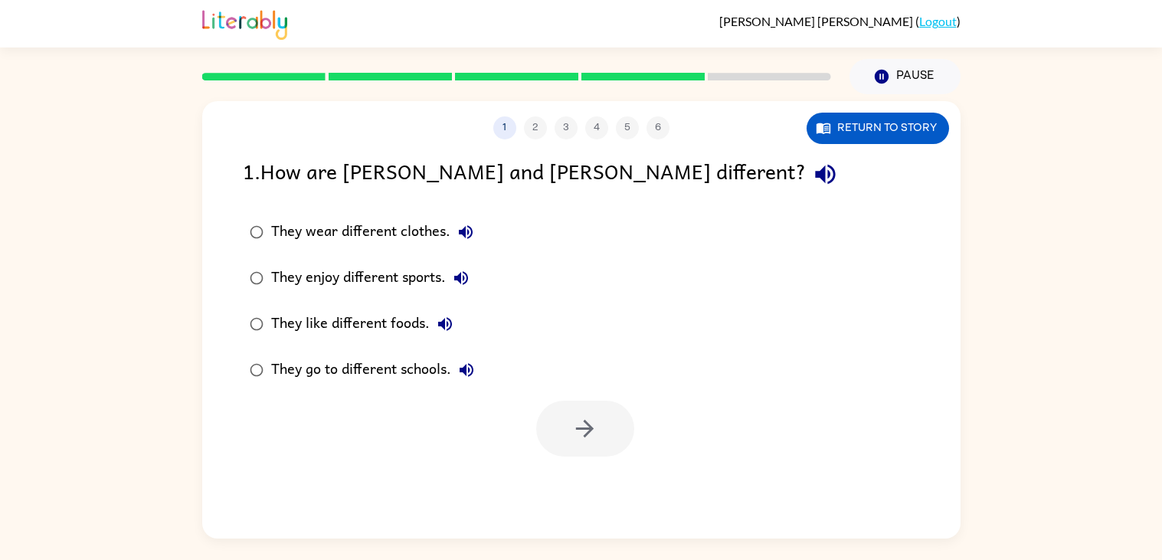
scroll to position [0, 0]
click at [416, 278] on div "They enjoy different sports." at bounding box center [373, 278] width 205 height 31
click at [559, 412] on button "button" at bounding box center [585, 429] width 98 height 56
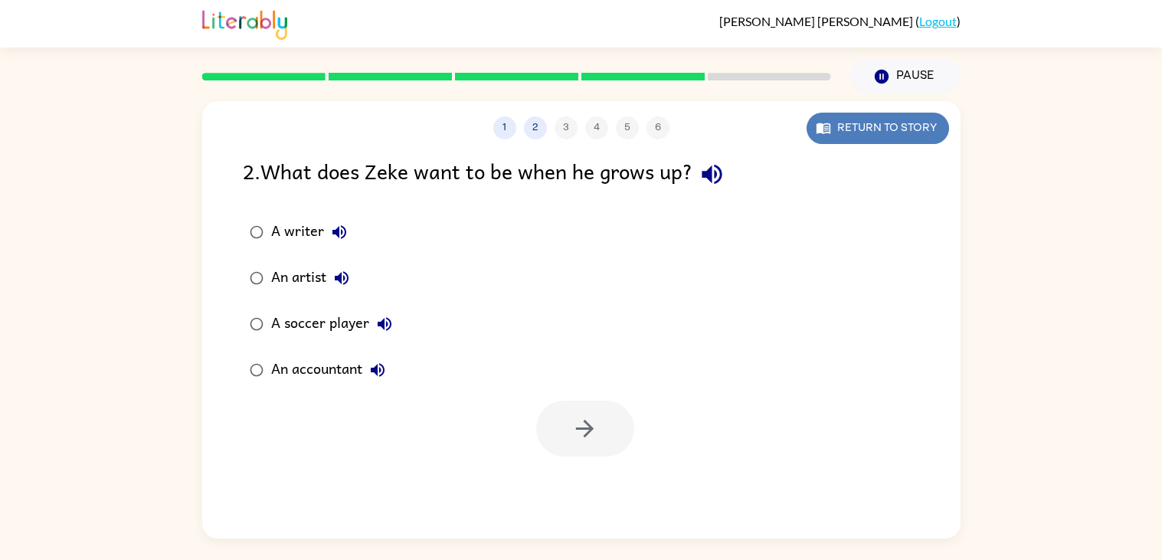
click at [858, 125] on button "Return to story" at bounding box center [878, 128] width 143 height 31
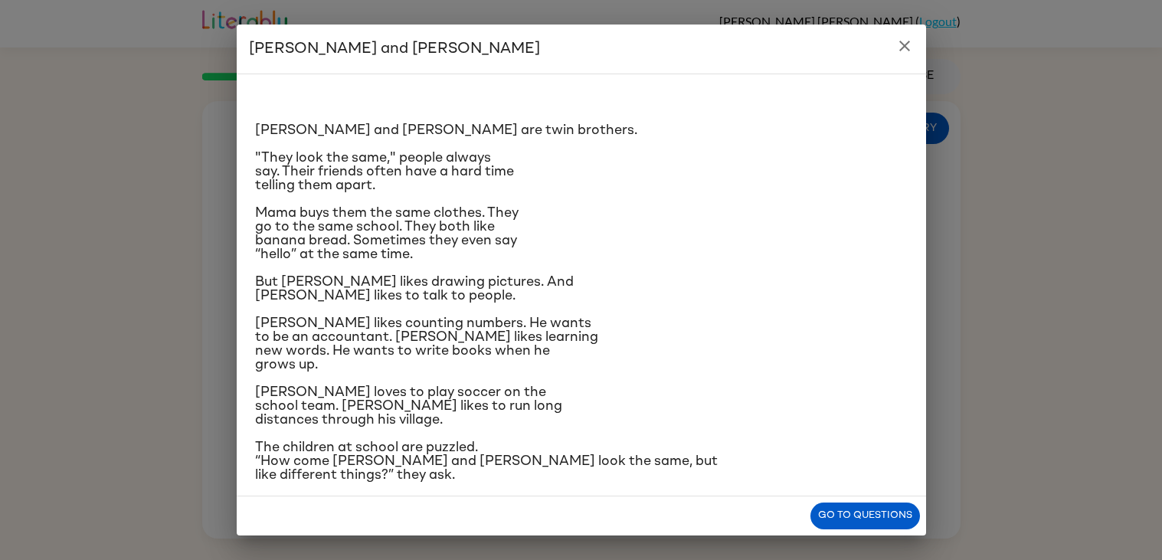
scroll to position [75, 0]
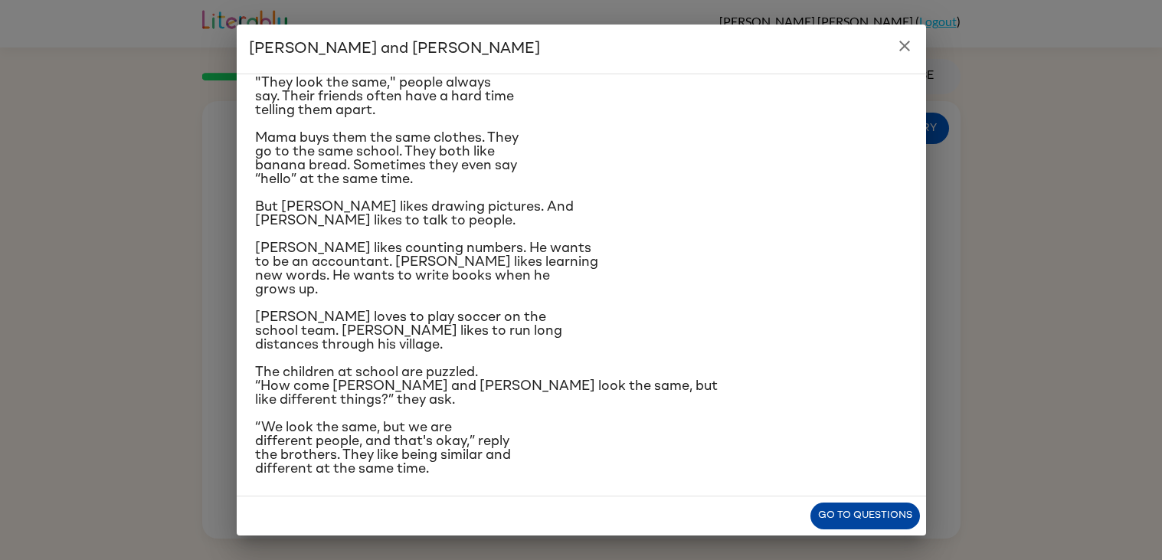
click at [836, 507] on button "Go to questions" at bounding box center [866, 516] width 110 height 27
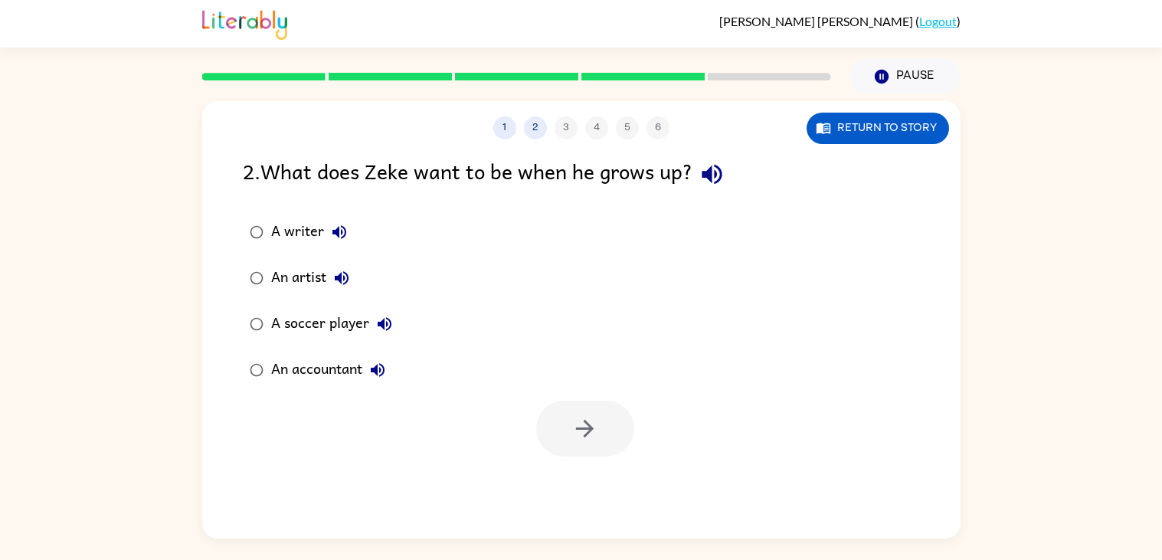
click at [333, 227] on icon "button" at bounding box center [339, 232] width 18 height 18
click at [316, 231] on div "A writer" at bounding box center [313, 232] width 84 height 31
click at [616, 437] on button "button" at bounding box center [585, 429] width 98 height 56
click at [295, 234] on div "Curious" at bounding box center [310, 232] width 79 height 31
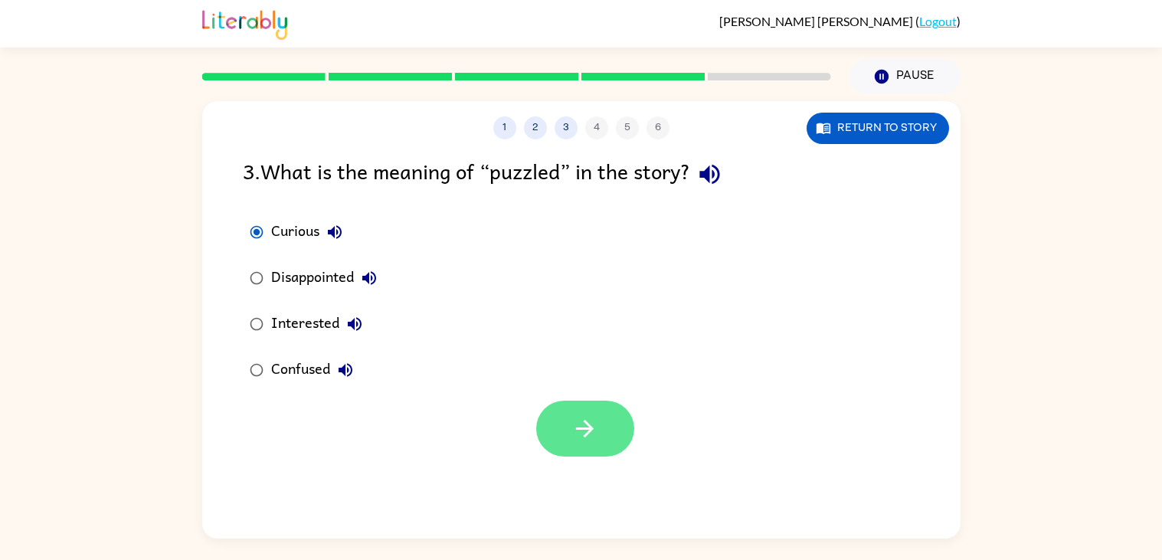
click at [559, 431] on button "button" at bounding box center [585, 429] width 98 height 56
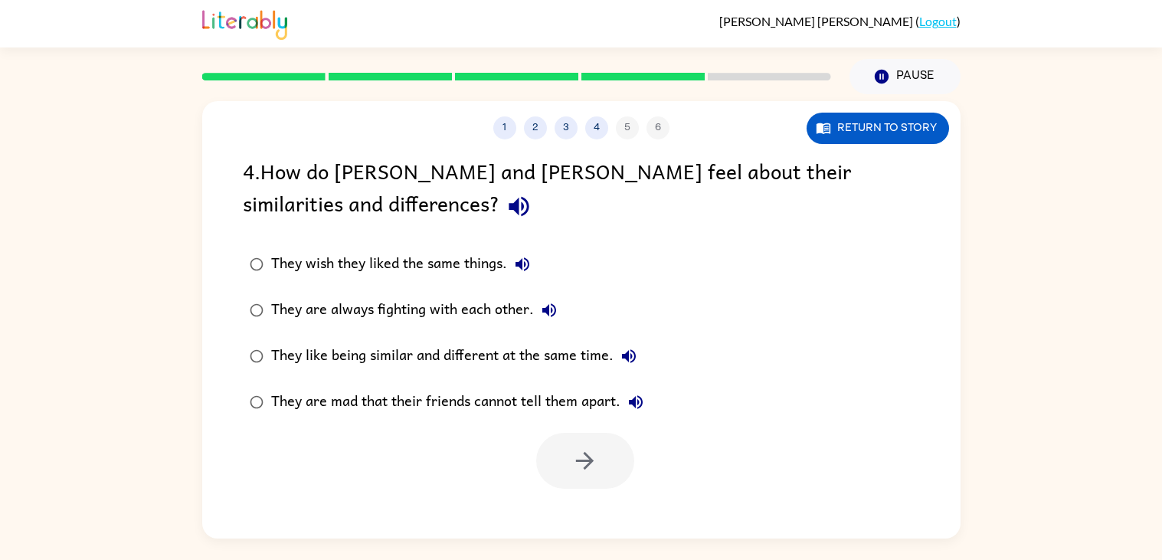
click at [511, 356] on div "They like being similar and different at the same time." at bounding box center [457, 356] width 373 height 31
click at [550, 449] on button "button" at bounding box center [585, 461] width 98 height 56
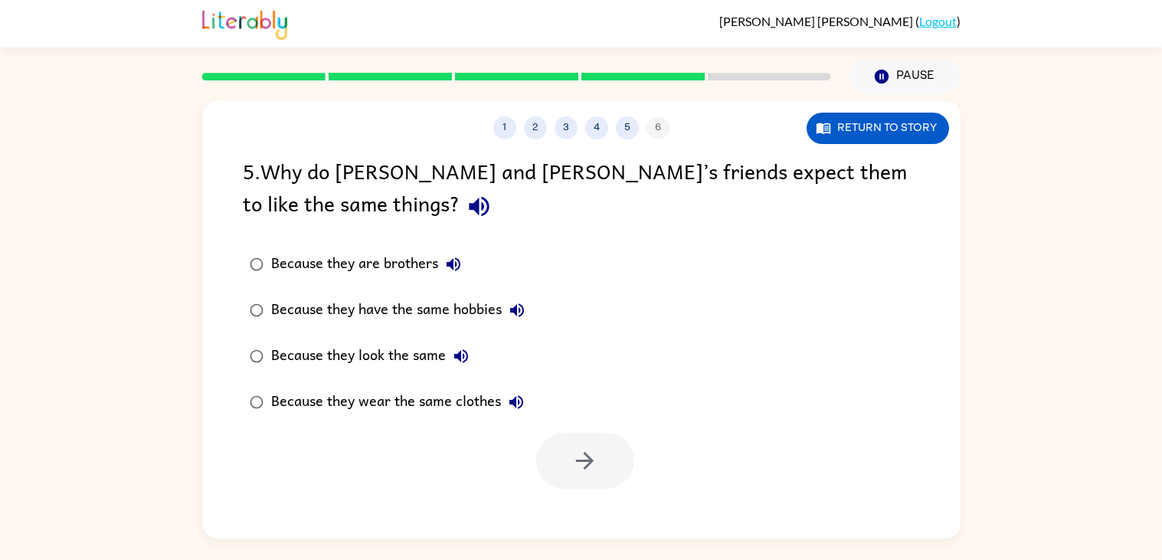
click at [475, 402] on div "Because they wear the same clothes" at bounding box center [401, 402] width 261 height 31
click at [377, 351] on div "Because they look the same" at bounding box center [373, 356] width 205 height 31
click at [564, 465] on button "button" at bounding box center [585, 461] width 98 height 56
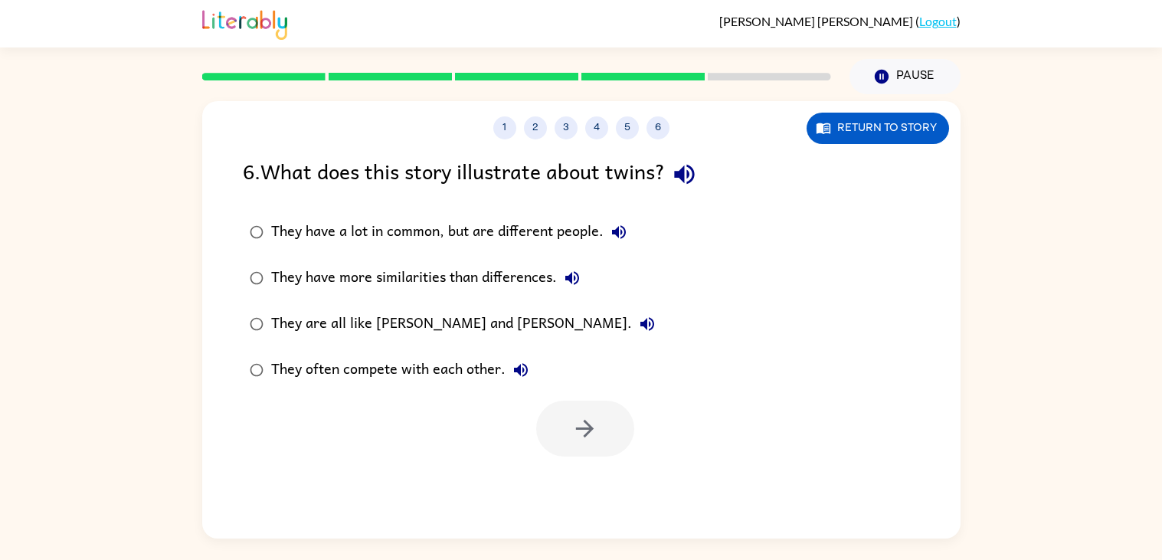
click at [493, 229] on div "They have a lot in common, but are different people." at bounding box center [452, 232] width 363 height 31
click at [612, 436] on button "button" at bounding box center [585, 429] width 98 height 56
